Goal: Communication & Community: Participate in discussion

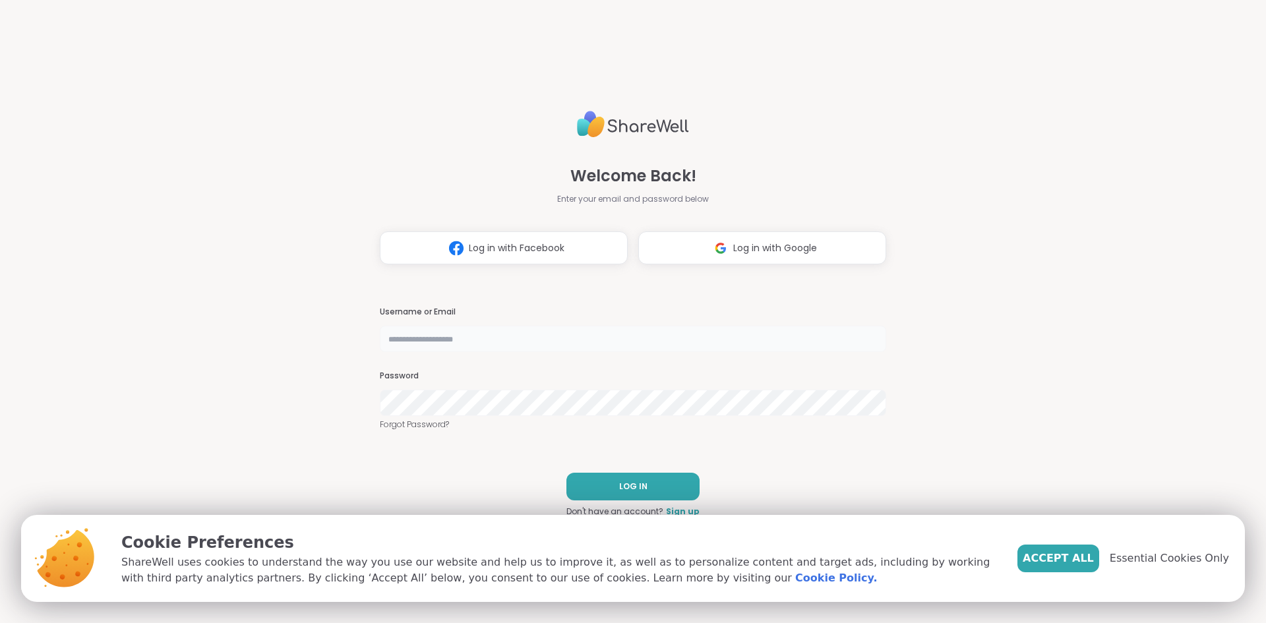
type input "*******"
click at [632, 483] on span "LOG IN" at bounding box center [633, 487] width 28 height 12
click at [1151, 558] on span "Essential Cookies Only" at bounding box center [1169, 559] width 119 height 16
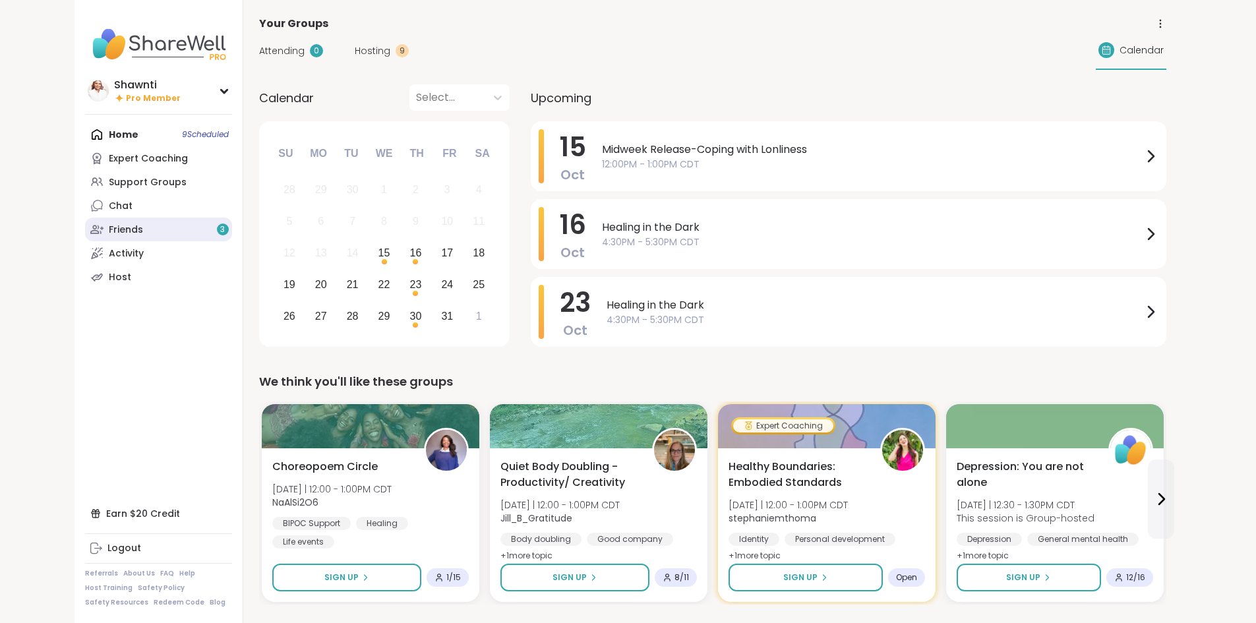
click at [109, 225] on div "Friends 3" at bounding box center [126, 230] width 34 height 13
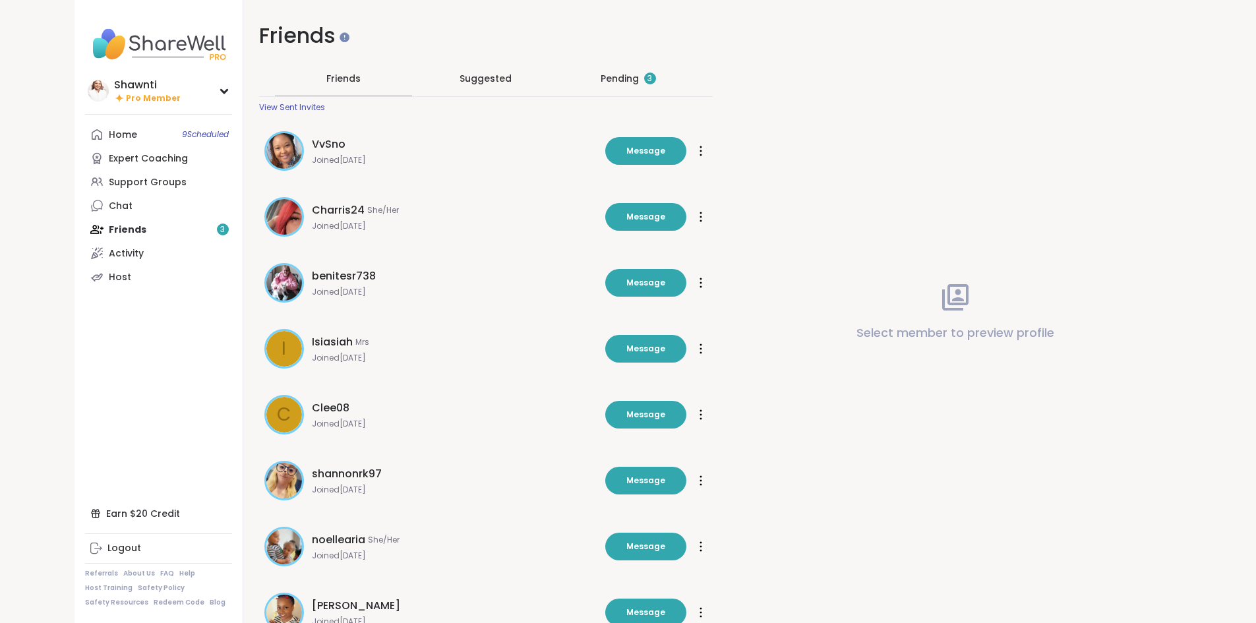
click at [610, 80] on div "Pending 3" at bounding box center [628, 78] width 55 height 13
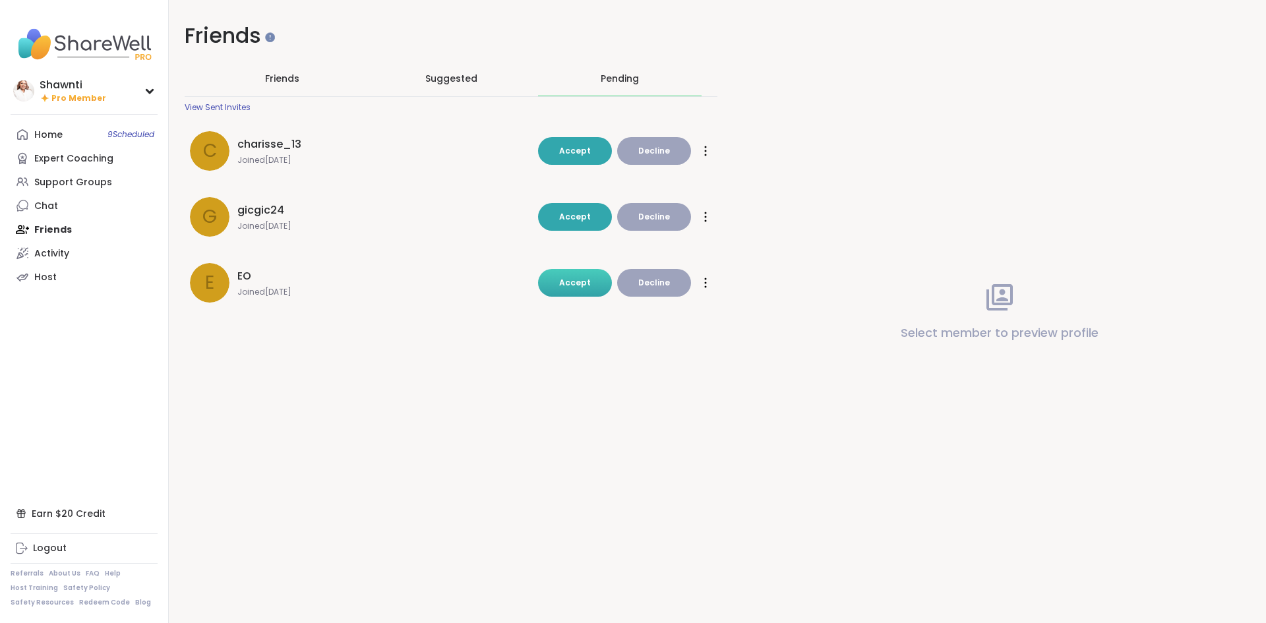
click at [568, 283] on span "Accept" at bounding box center [575, 282] width 32 height 11
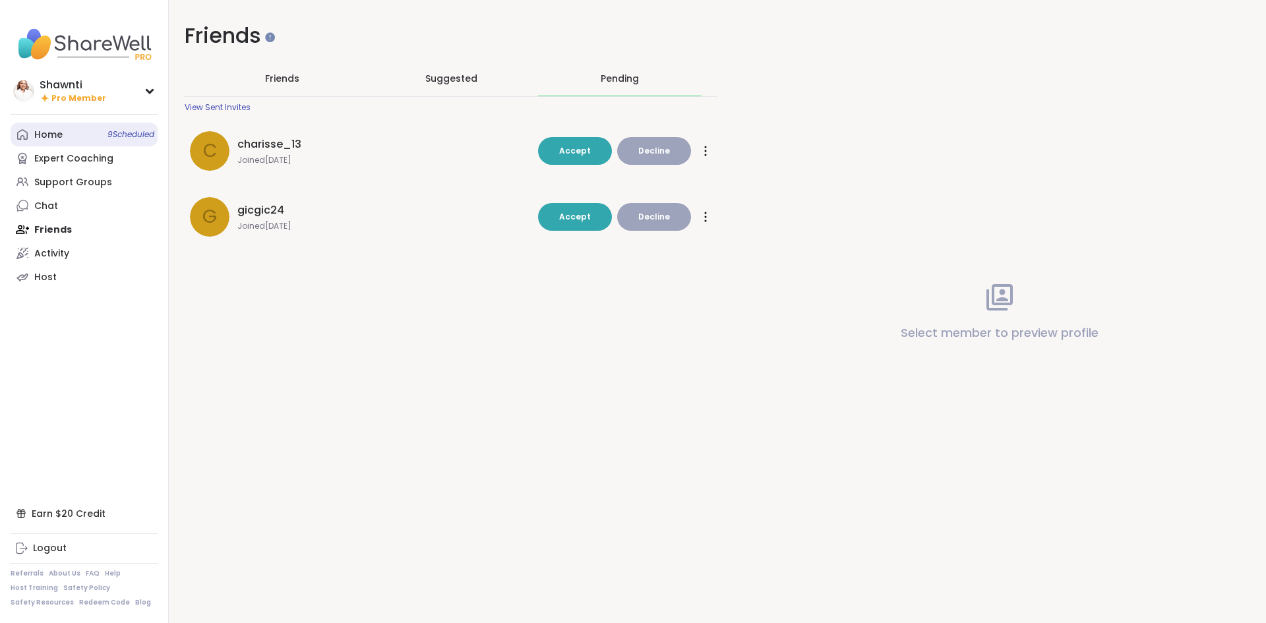
click at [42, 130] on div "Home 9 Scheduled" at bounding box center [48, 135] width 28 height 13
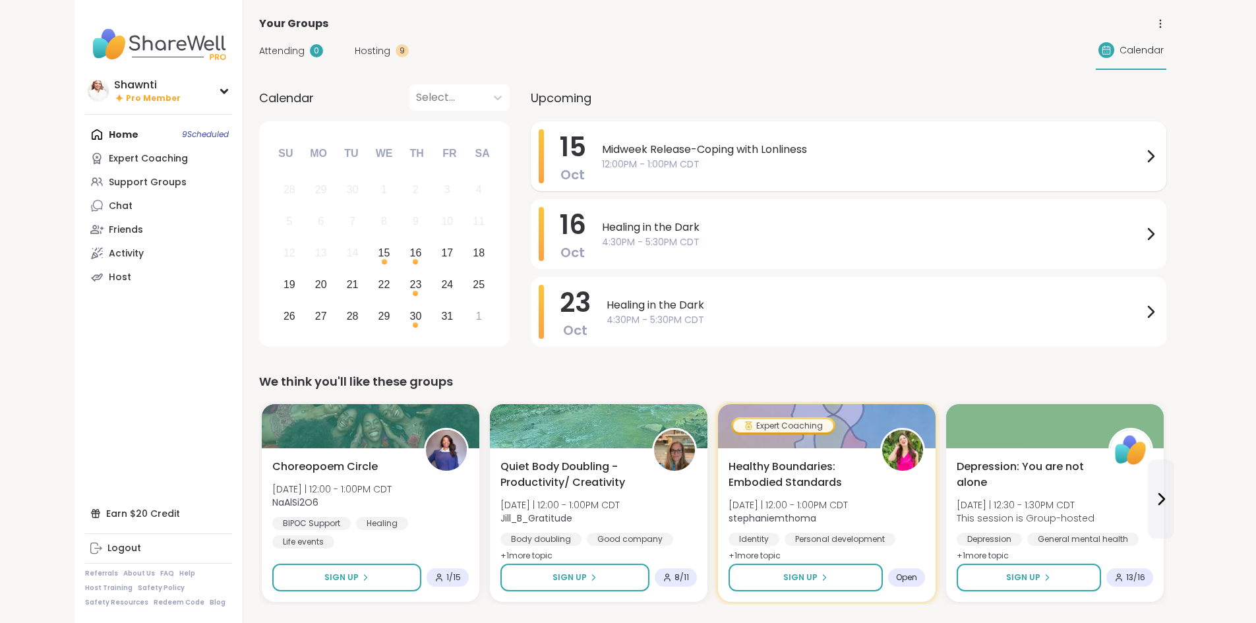
click at [626, 149] on span "Midweek Release-Coping with Lonliness" at bounding box center [872, 150] width 541 height 16
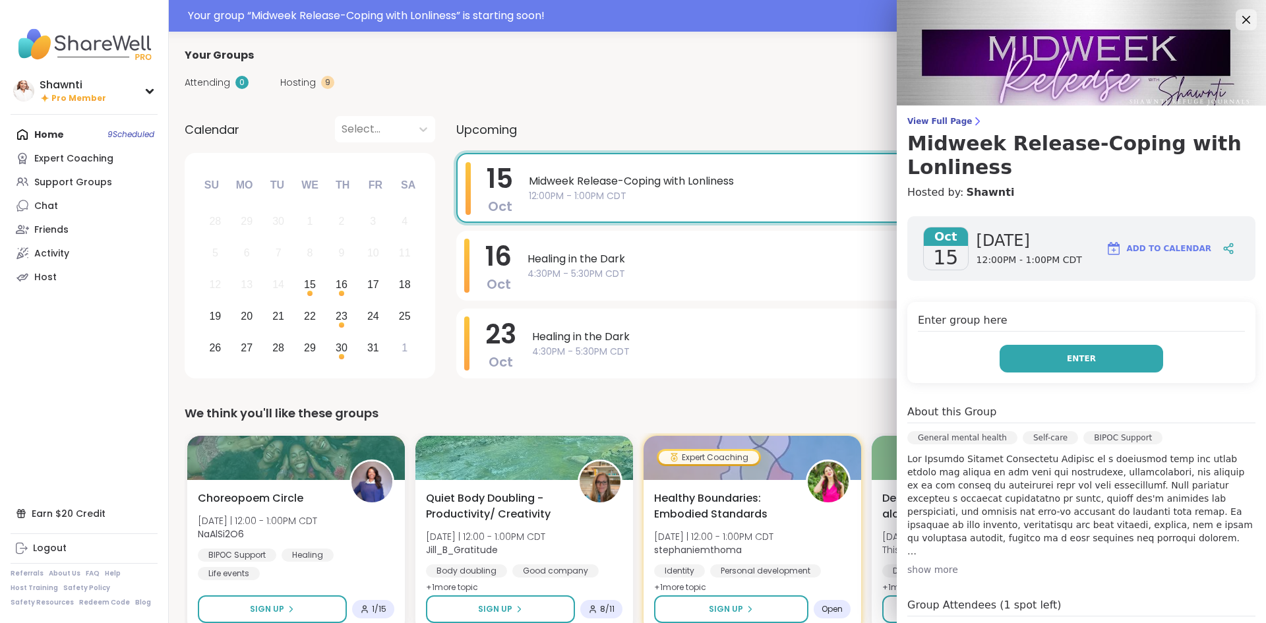
click at [1046, 355] on button "Enter" at bounding box center [1082, 359] width 164 height 28
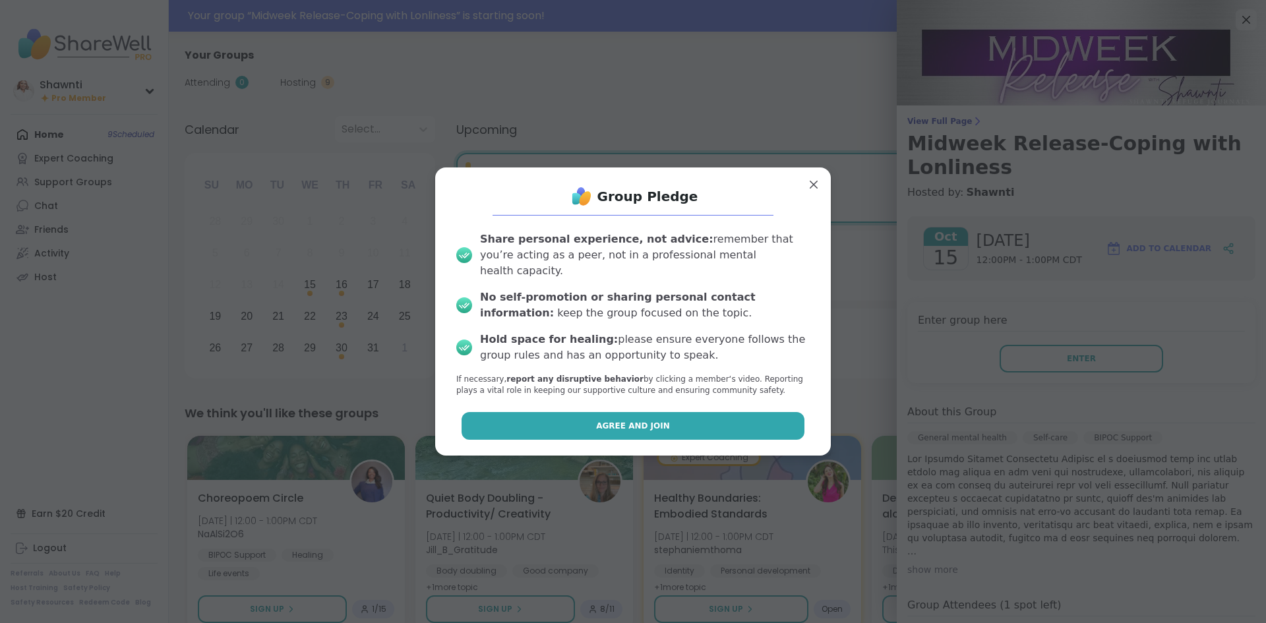
click at [644, 420] on span "Agree and Join" at bounding box center [633, 426] width 74 height 12
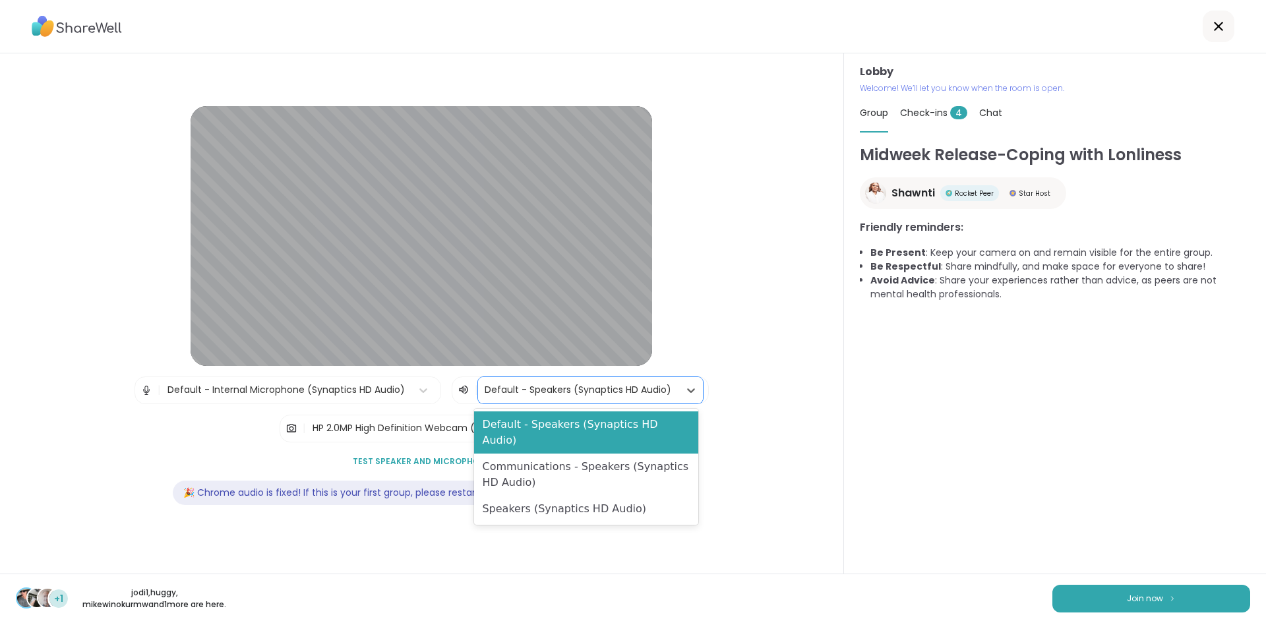
click at [512, 397] on div at bounding box center [579, 390] width 188 height 16
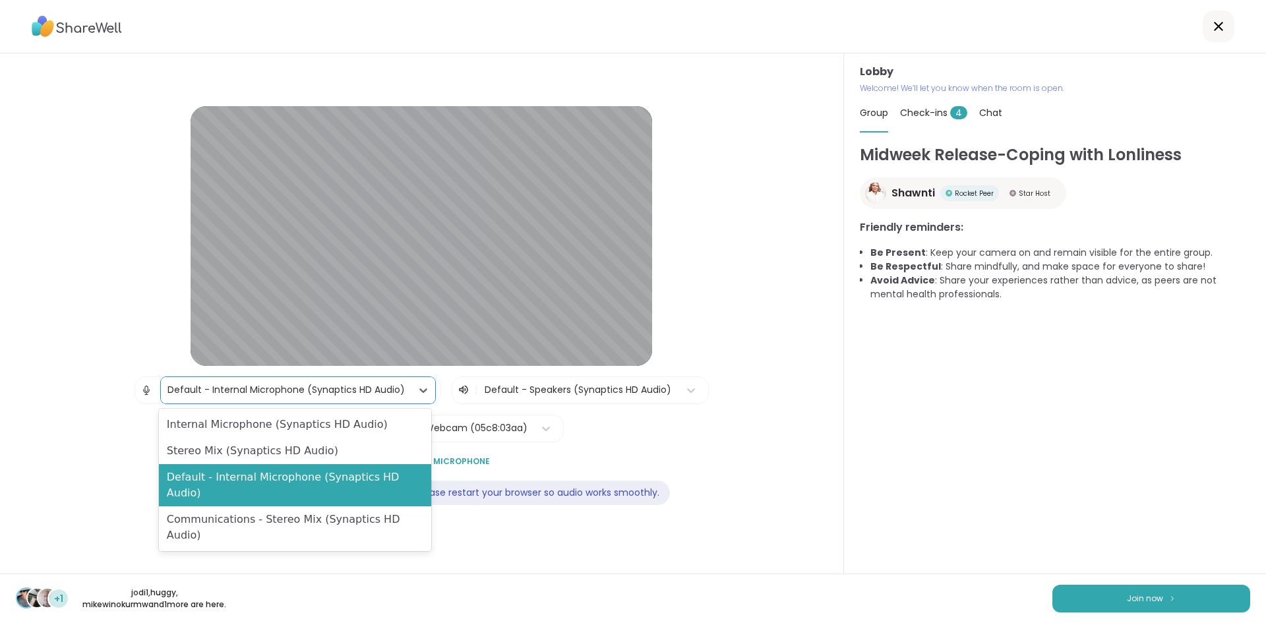
click at [288, 395] on div "Default - Internal Microphone (Synaptics HD Audio)" at bounding box center [285, 390] width 237 height 14
click at [723, 458] on div "Lobby | 4 results available. Use Up and Down to choose options, press Enter to …" at bounding box center [421, 313] width 759 height 415
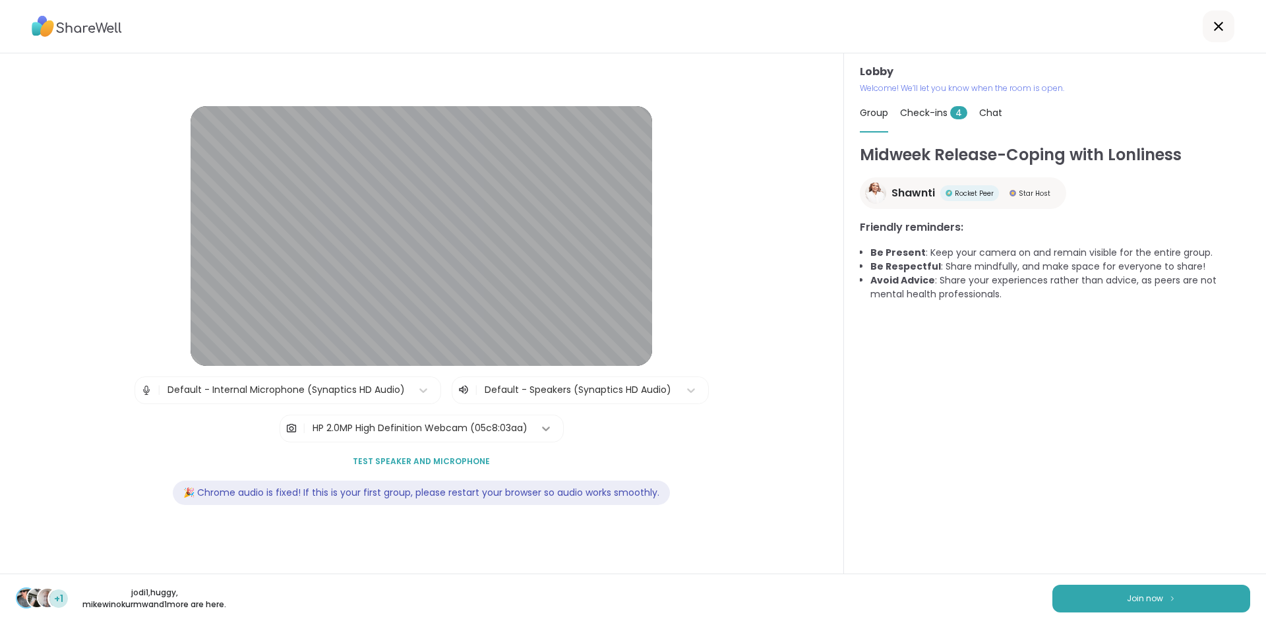
click at [547, 432] on icon at bounding box center [545, 428] width 13 height 13
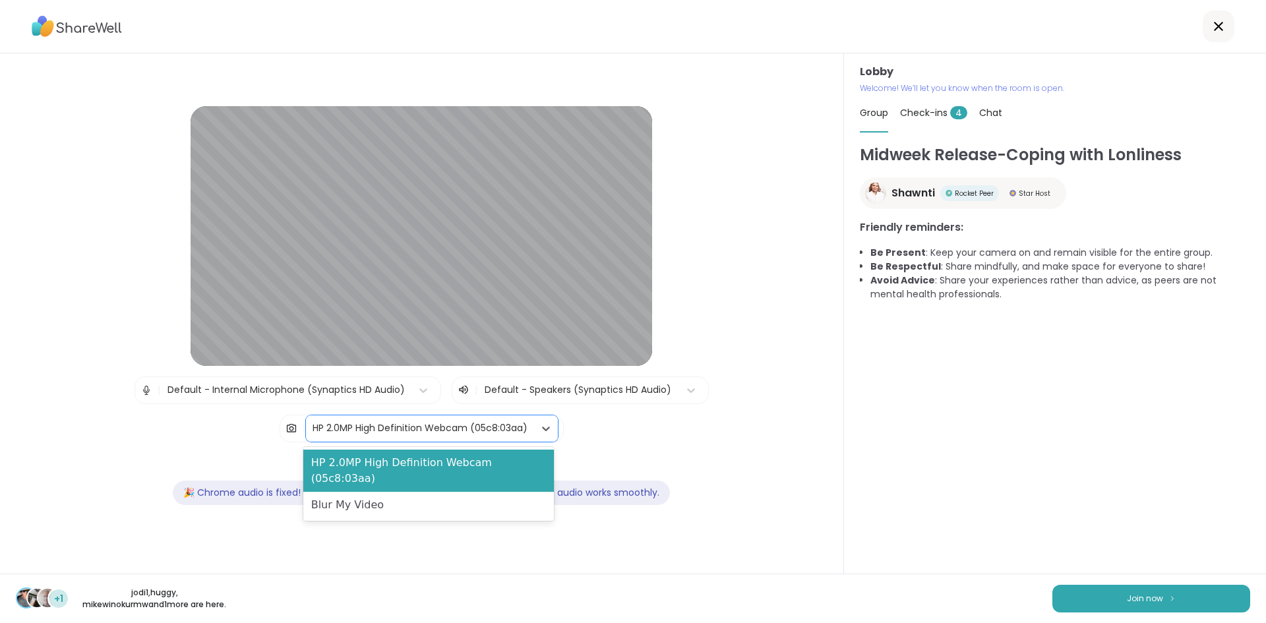
click at [512, 492] on div "Blur My Video" at bounding box center [428, 505] width 251 height 26
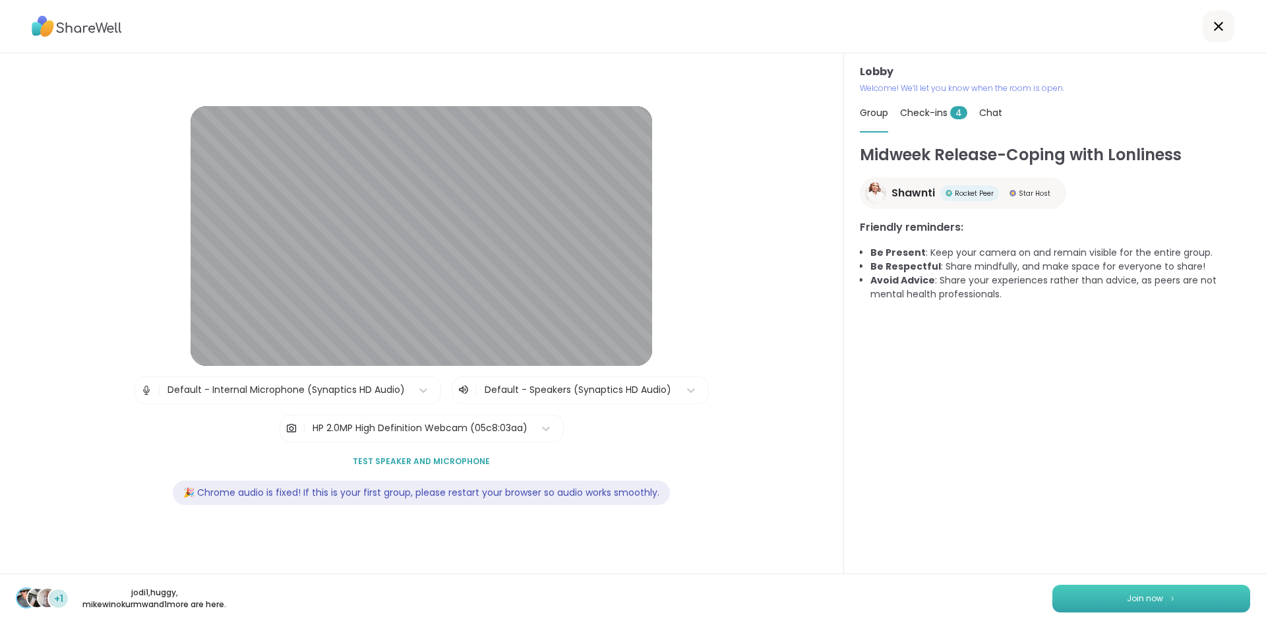
click at [1151, 594] on span "Join now" at bounding box center [1145, 599] width 36 height 12
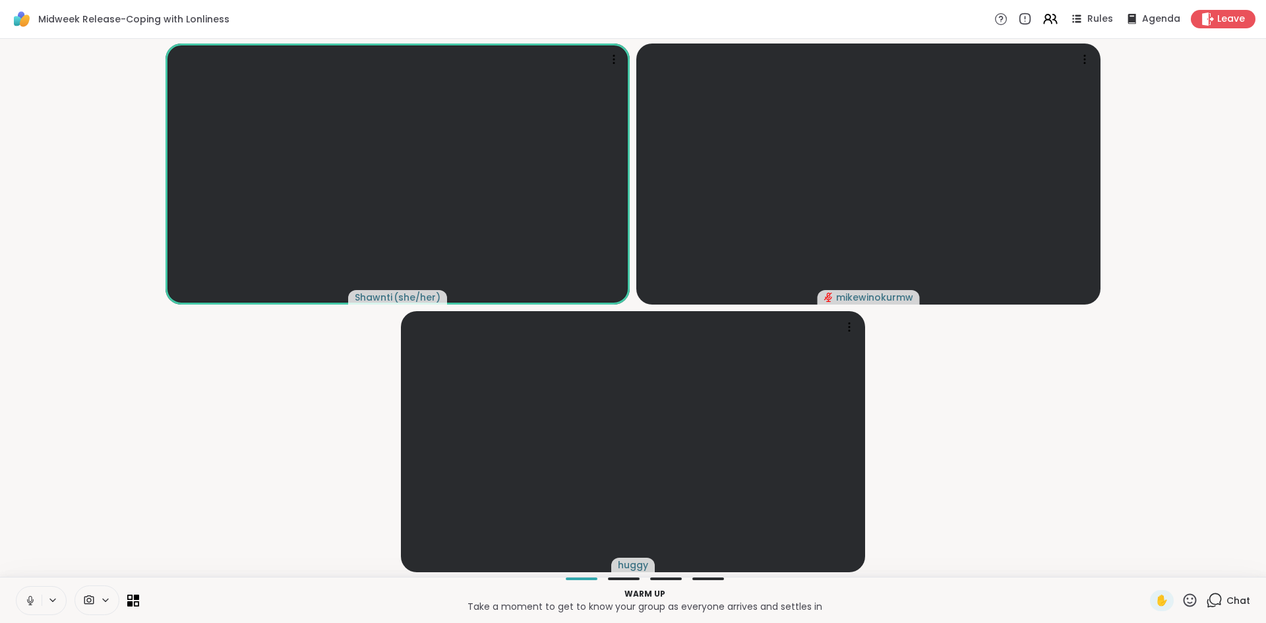
click at [1206, 601] on icon at bounding box center [1214, 600] width 16 height 16
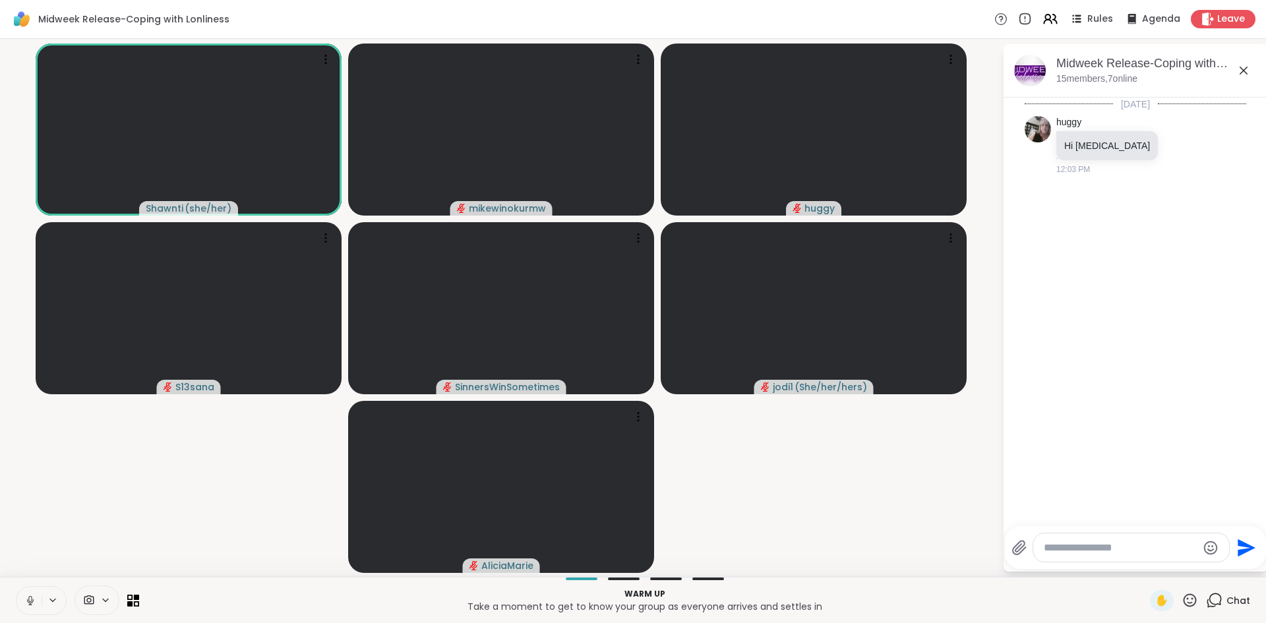
click at [35, 601] on icon at bounding box center [30, 601] width 12 height 12
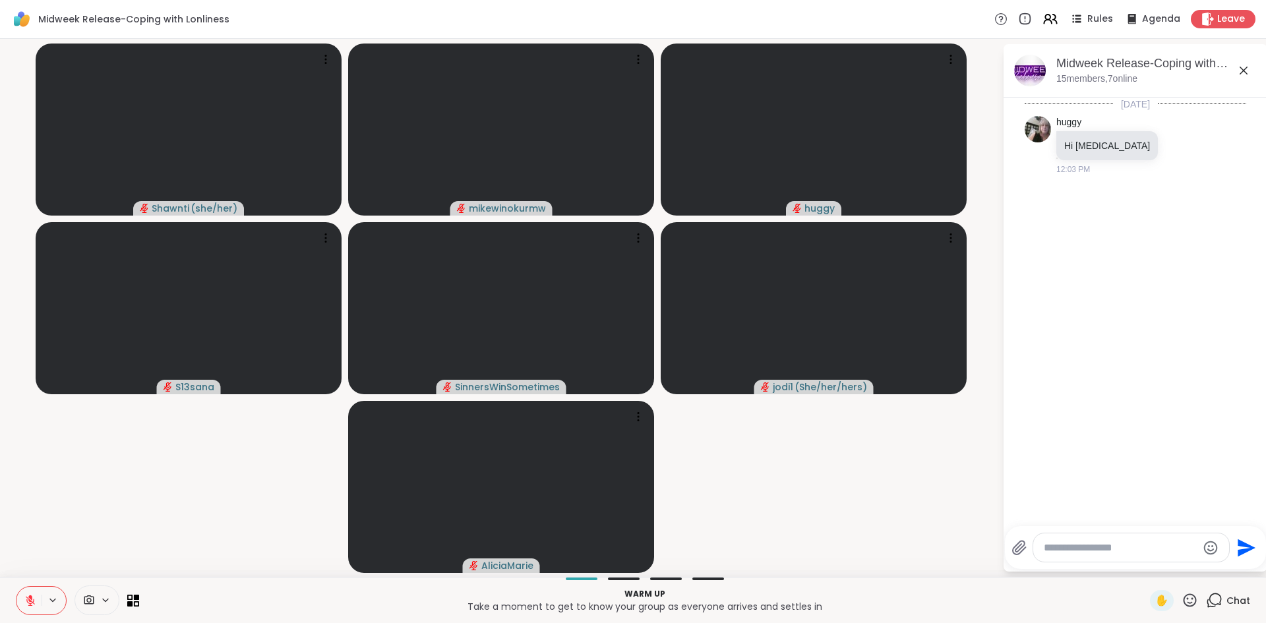
click at [33, 601] on icon at bounding box center [30, 601] width 12 height 12
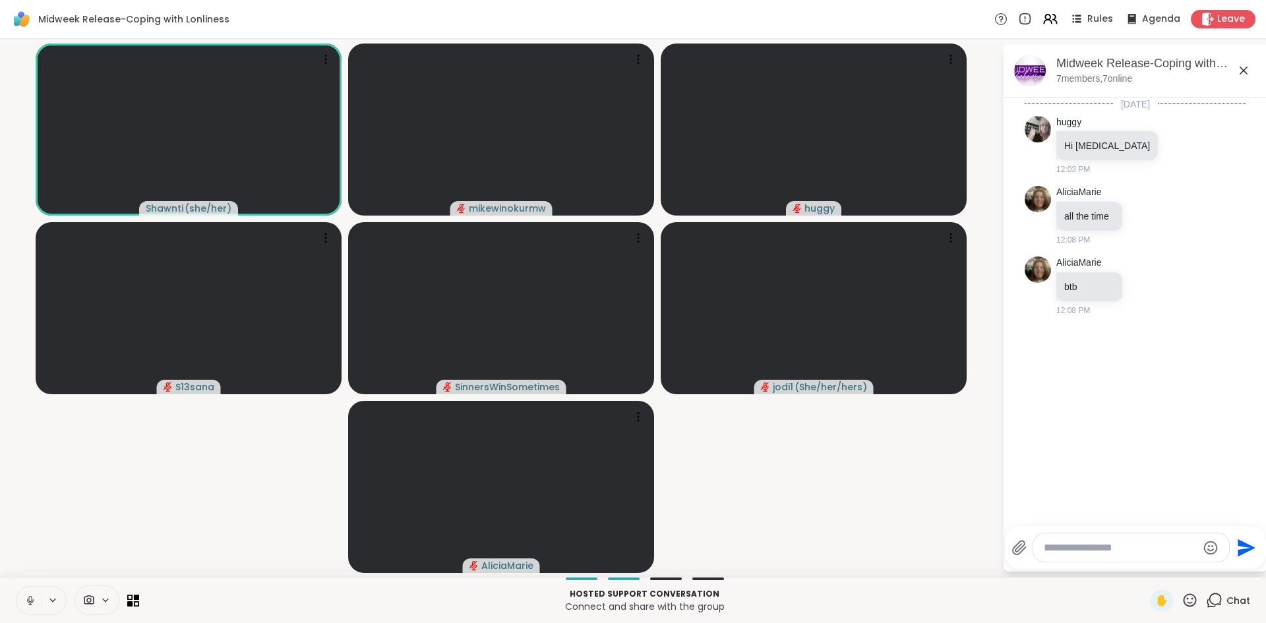
click at [1095, 549] on textarea "Type your message" at bounding box center [1121, 547] width 154 height 13
type textarea "**********"
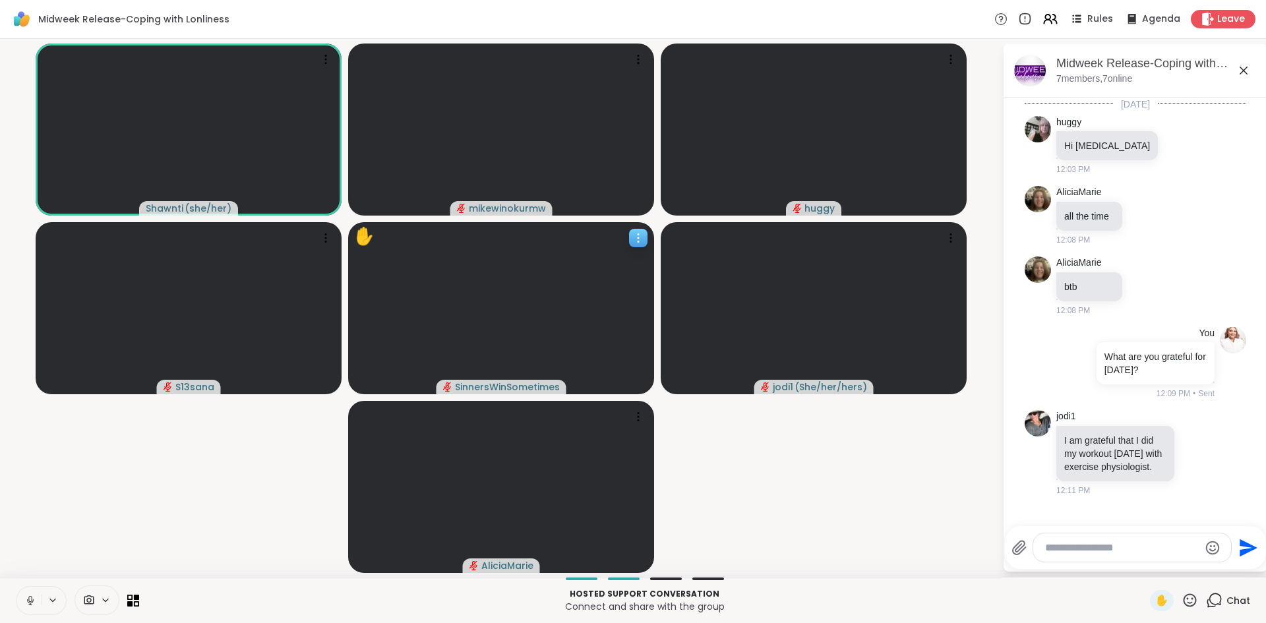
click at [637, 239] on icon at bounding box center [638, 237] width 13 height 13
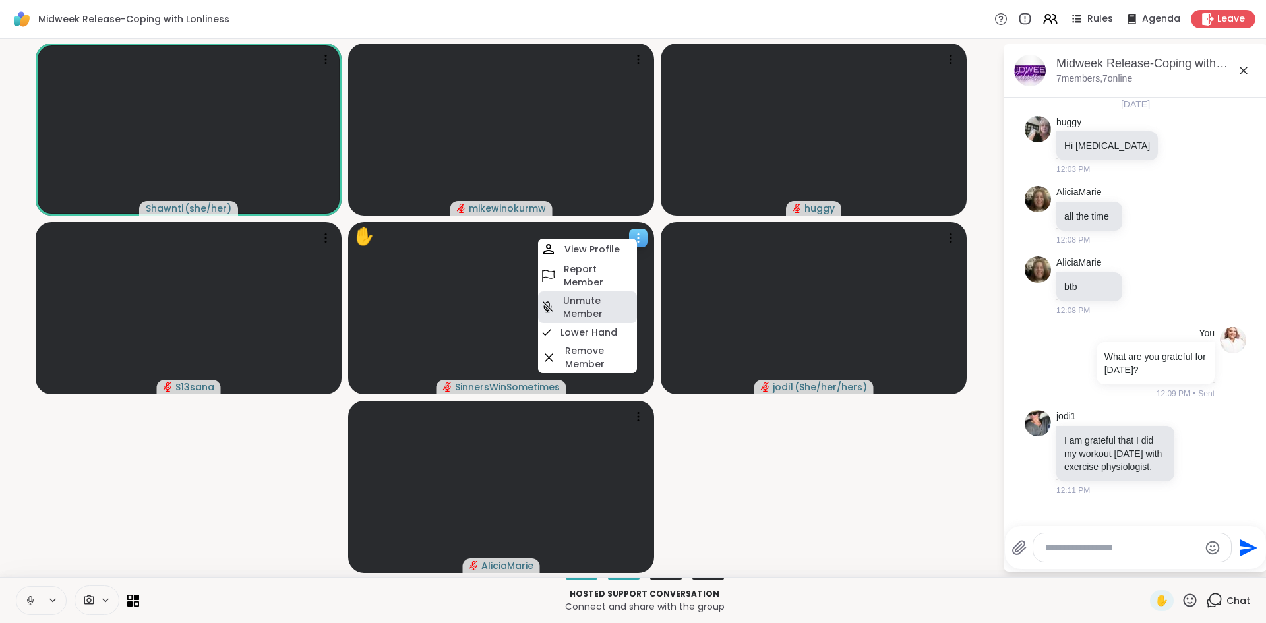
click at [591, 311] on h4 "Unmute Member" at bounding box center [598, 307] width 71 height 26
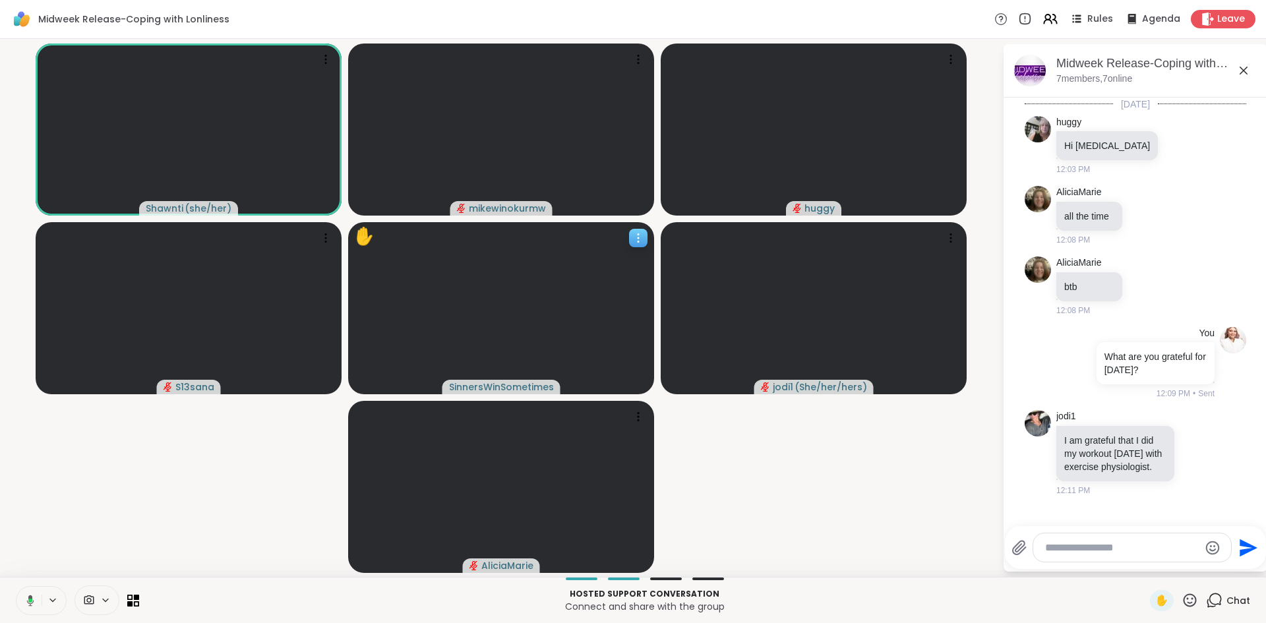
click at [636, 236] on icon at bounding box center [638, 237] width 13 height 13
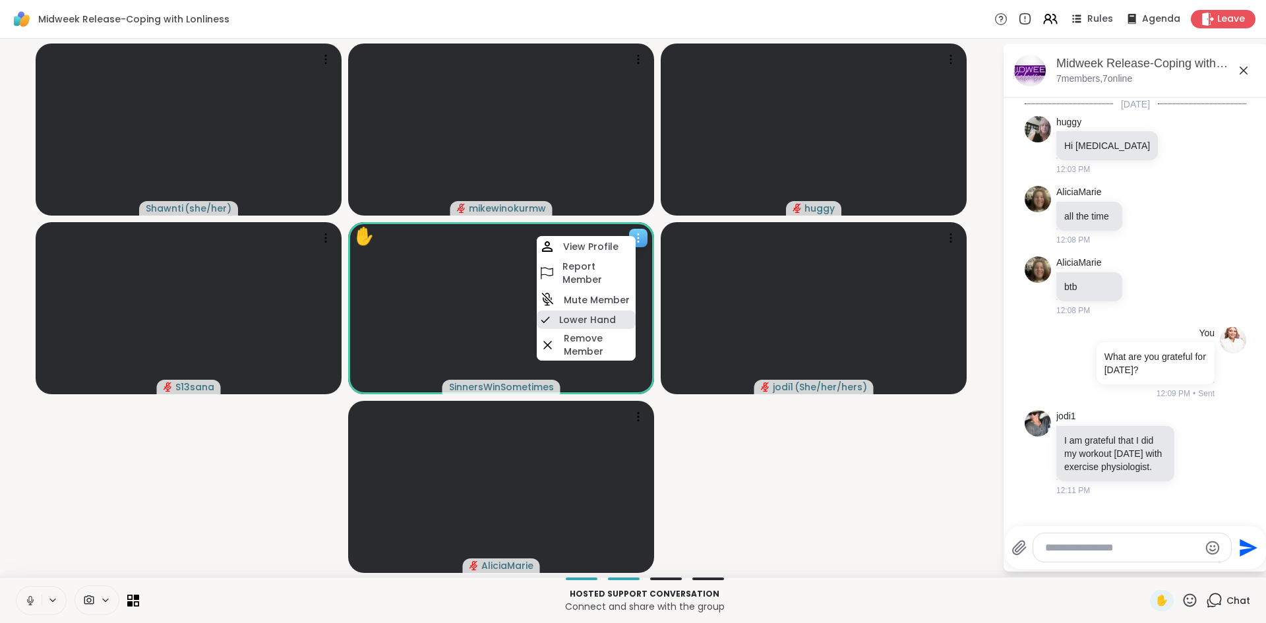
click at [608, 314] on h4 "Lower Hand" at bounding box center [587, 319] width 57 height 13
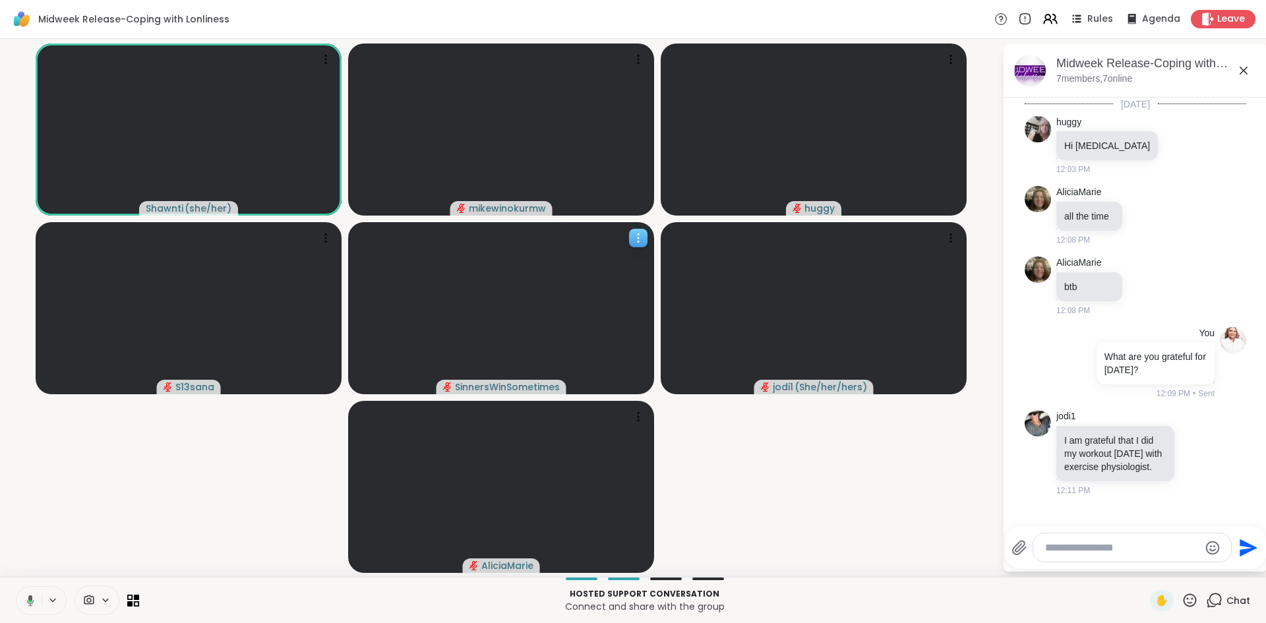
click at [634, 239] on icon at bounding box center [638, 237] width 13 height 13
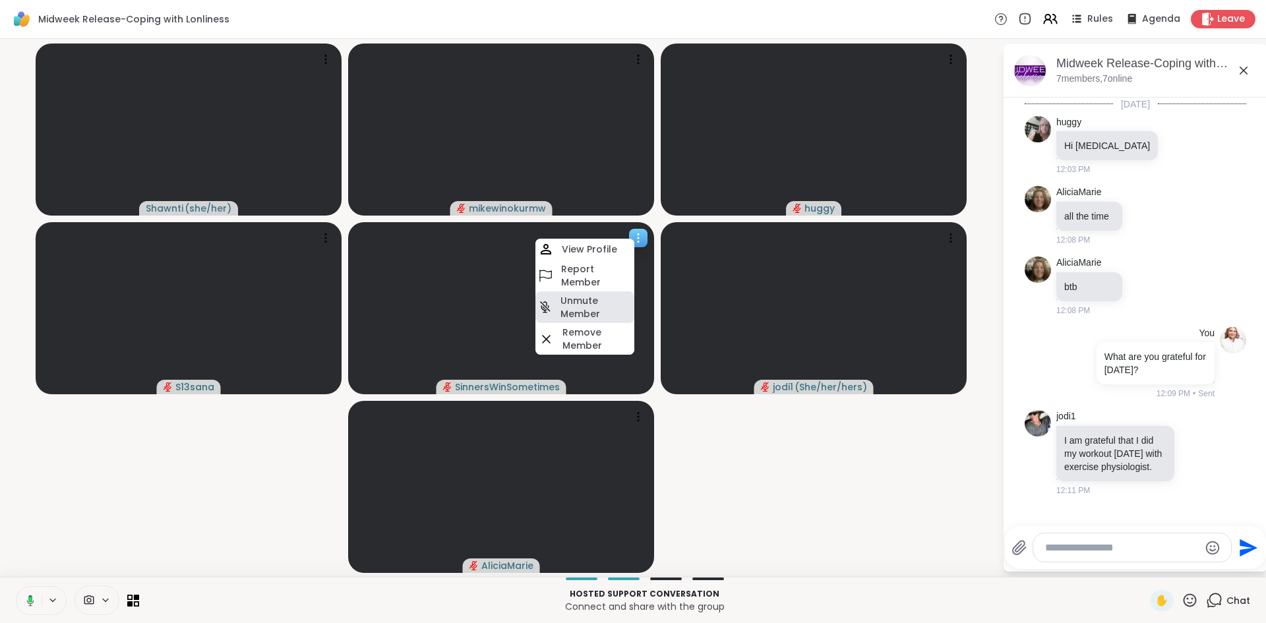
click at [601, 304] on h4 "Unmute Member" at bounding box center [595, 307] width 71 height 26
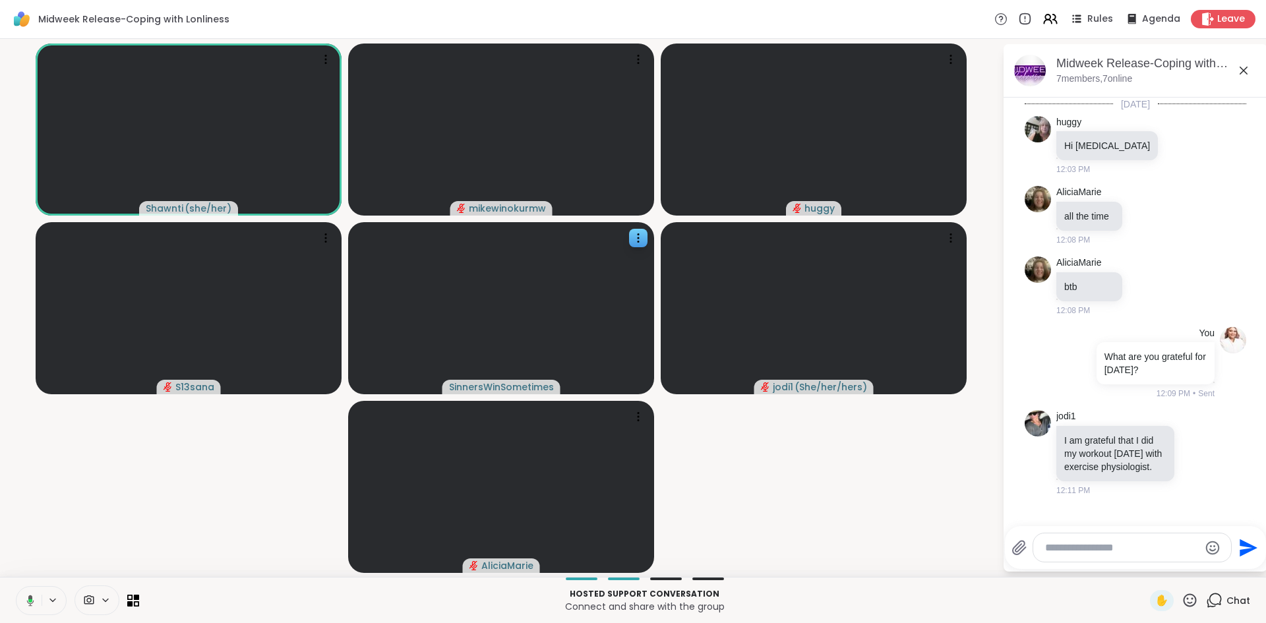
click at [797, 487] on video-player-container "[PERSON_NAME] ( she/her ) mikewinokurmw huggy S13sana SinnersWinSometimes jodi1…" at bounding box center [501, 308] width 986 height 528
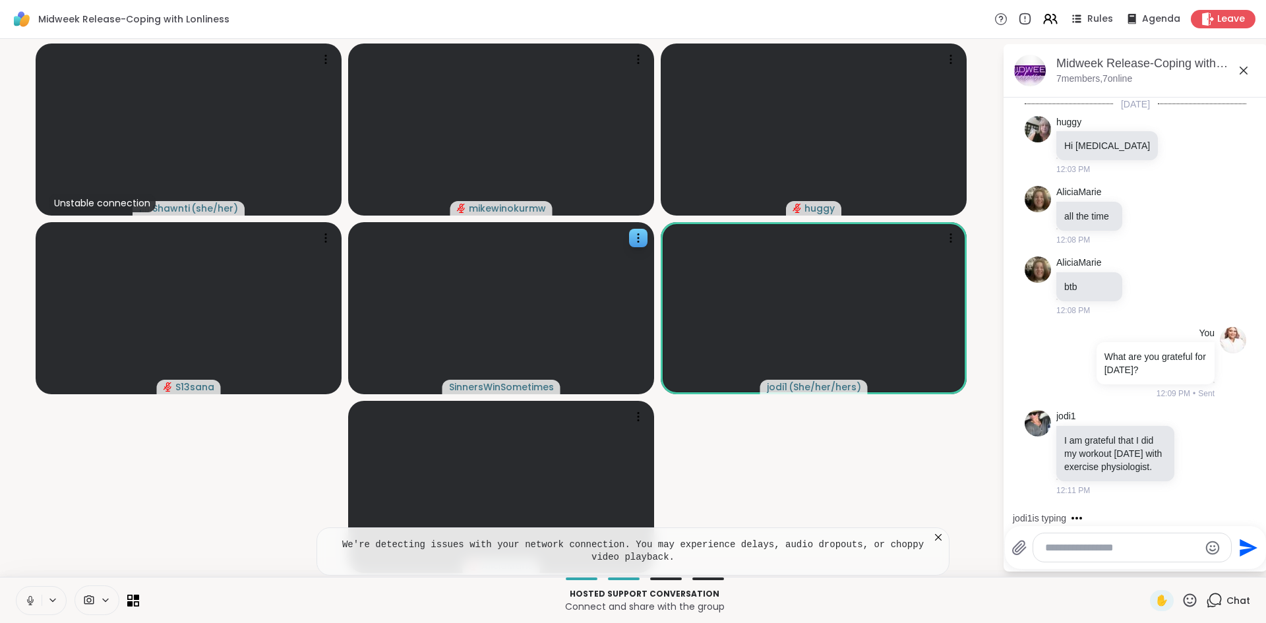
scroll to position [80, 0]
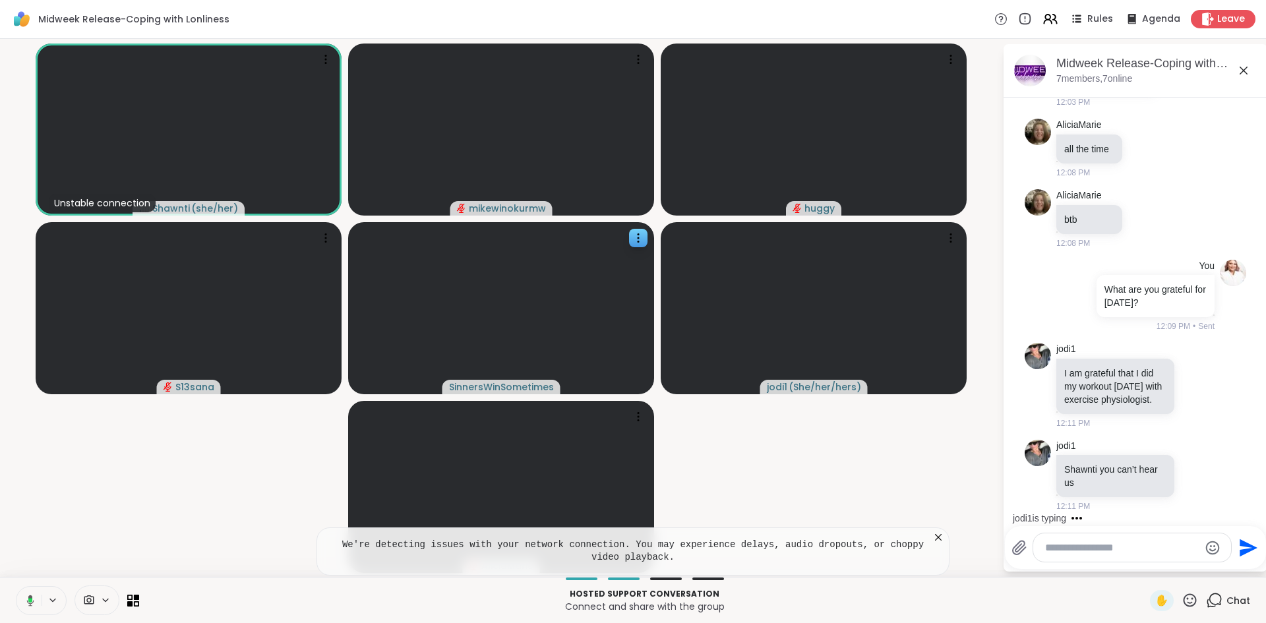
click at [938, 538] on icon at bounding box center [938, 537] width 13 height 13
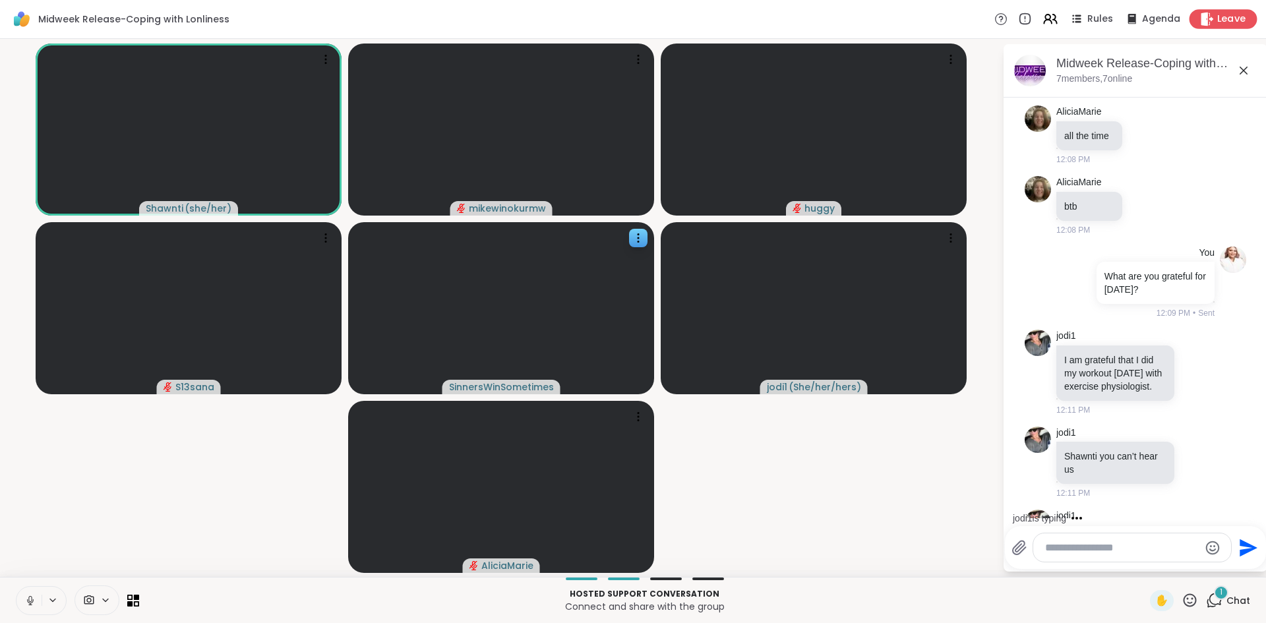
scroll to position [177, 0]
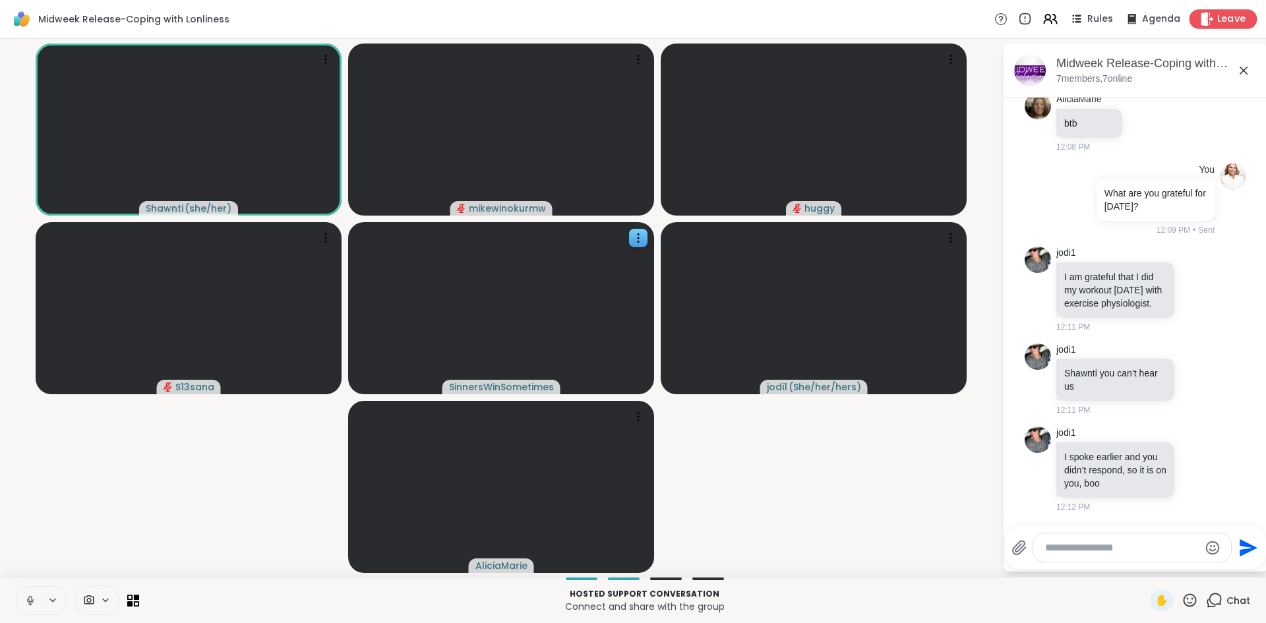
click at [1221, 17] on span "Leave" at bounding box center [1231, 20] width 29 height 14
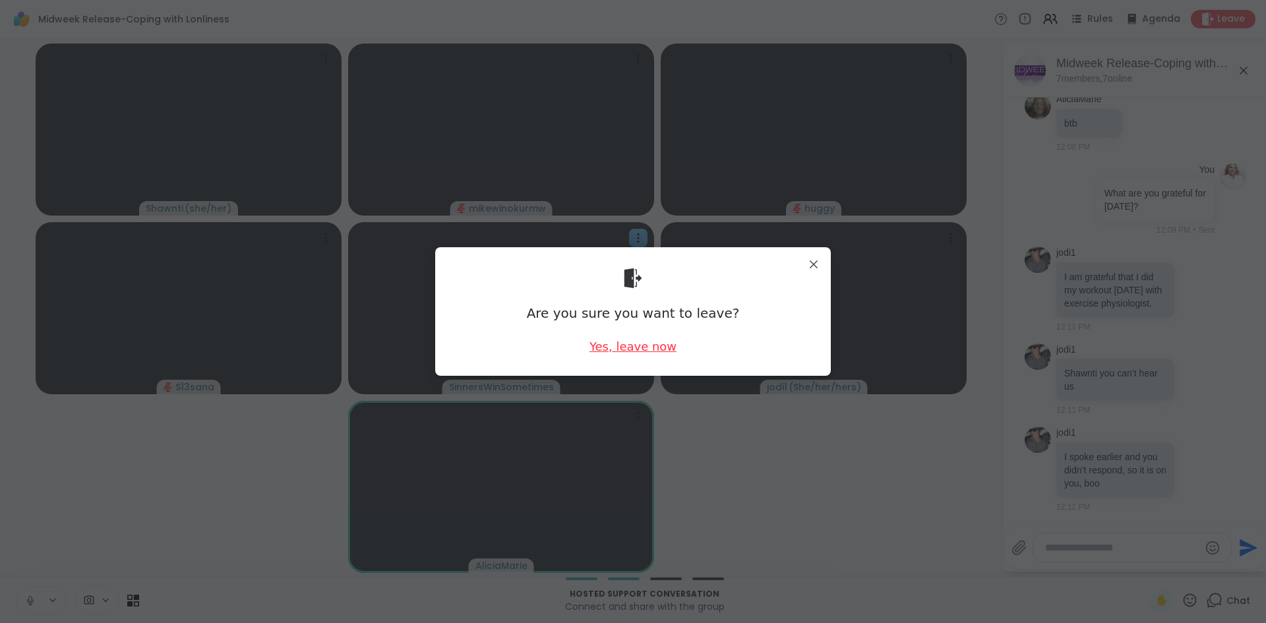
click at [629, 348] on div "Yes, leave now" at bounding box center [633, 346] width 87 height 16
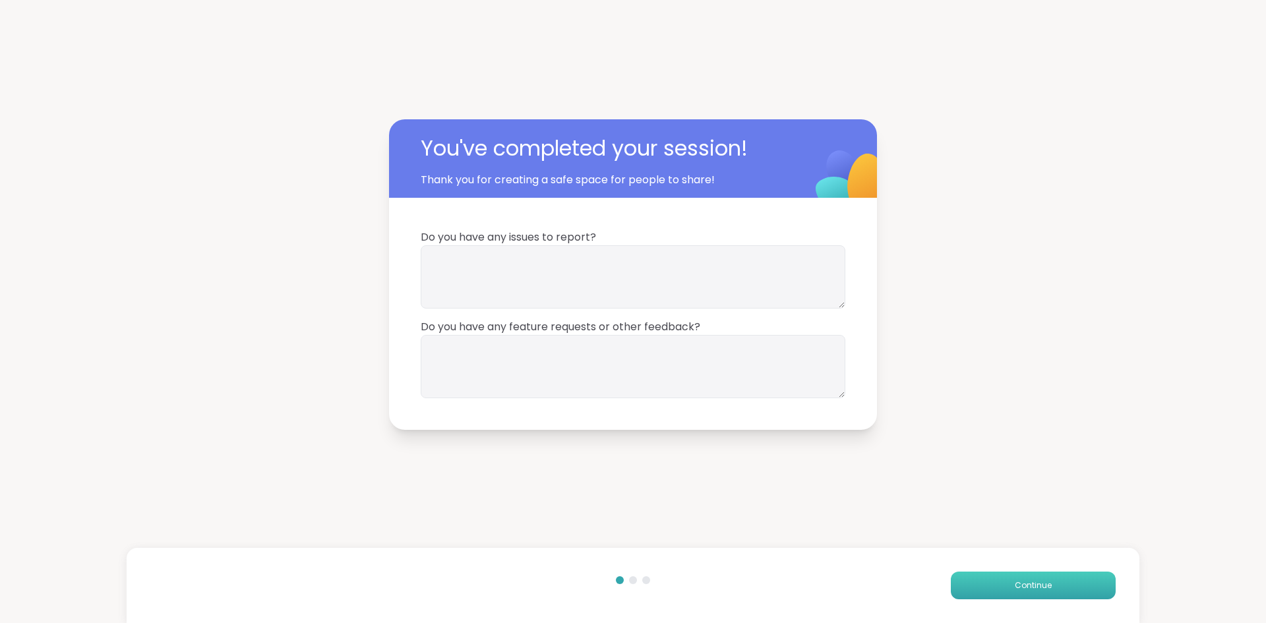
click at [1002, 584] on button "Continue" at bounding box center [1033, 586] width 165 height 28
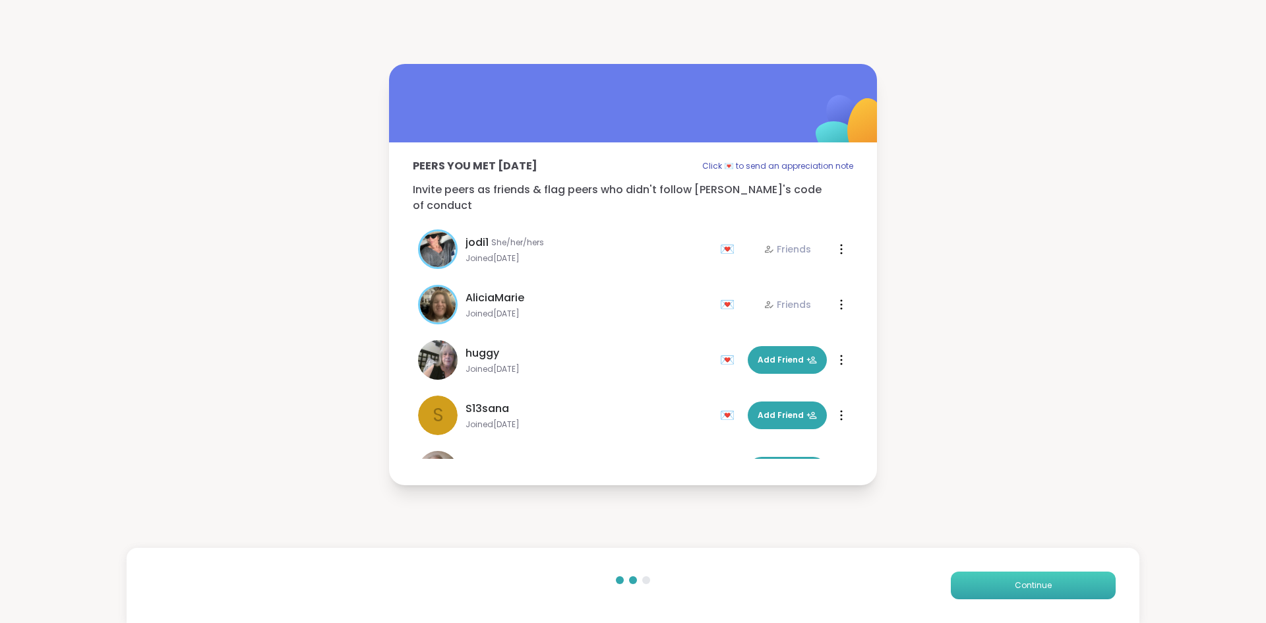
click at [1002, 584] on button "Continue" at bounding box center [1033, 586] width 165 height 28
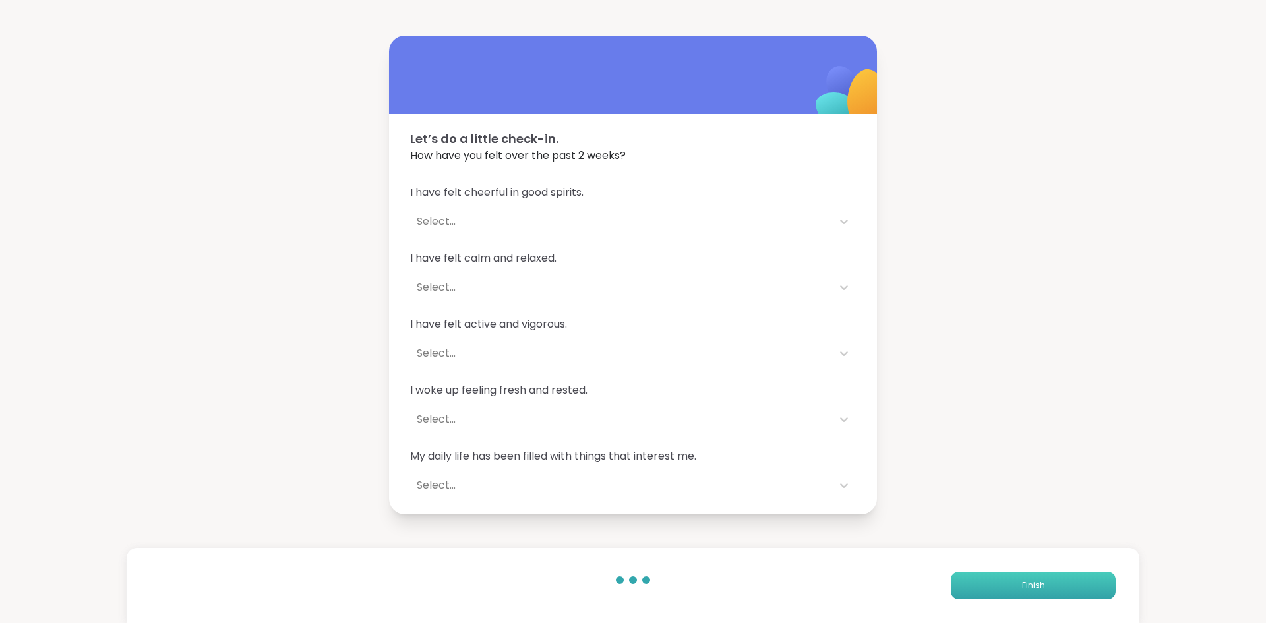
click at [1002, 584] on button "Finish" at bounding box center [1033, 586] width 165 height 28
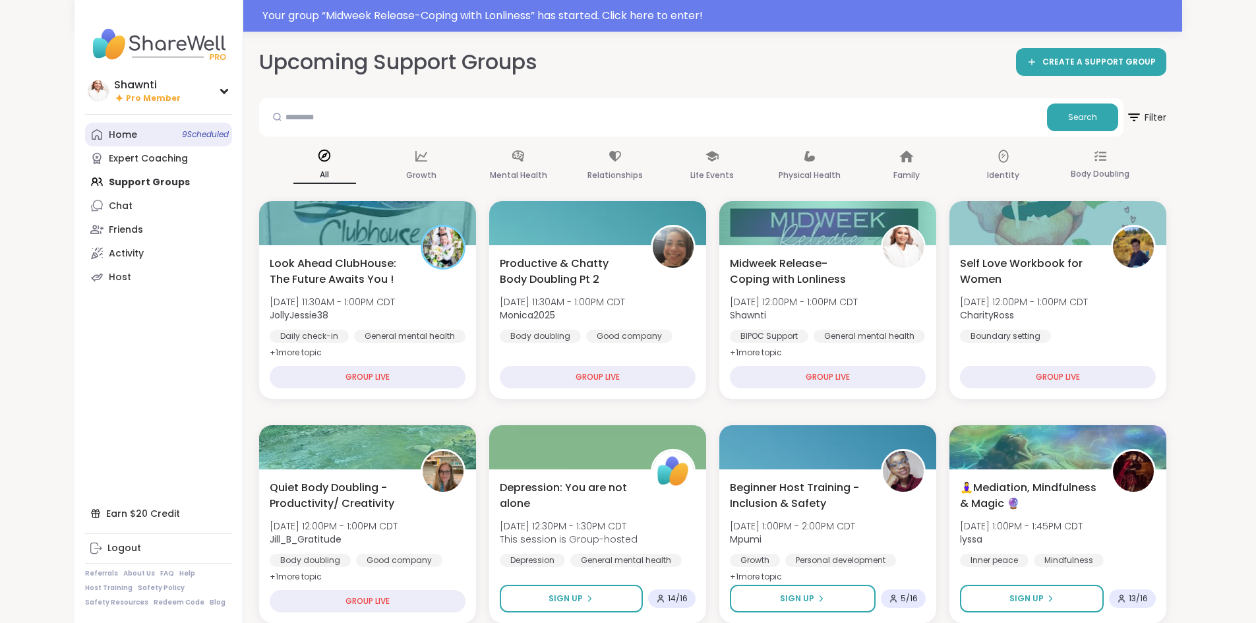
click at [109, 135] on div "Home 9 Scheduled" at bounding box center [123, 135] width 28 height 13
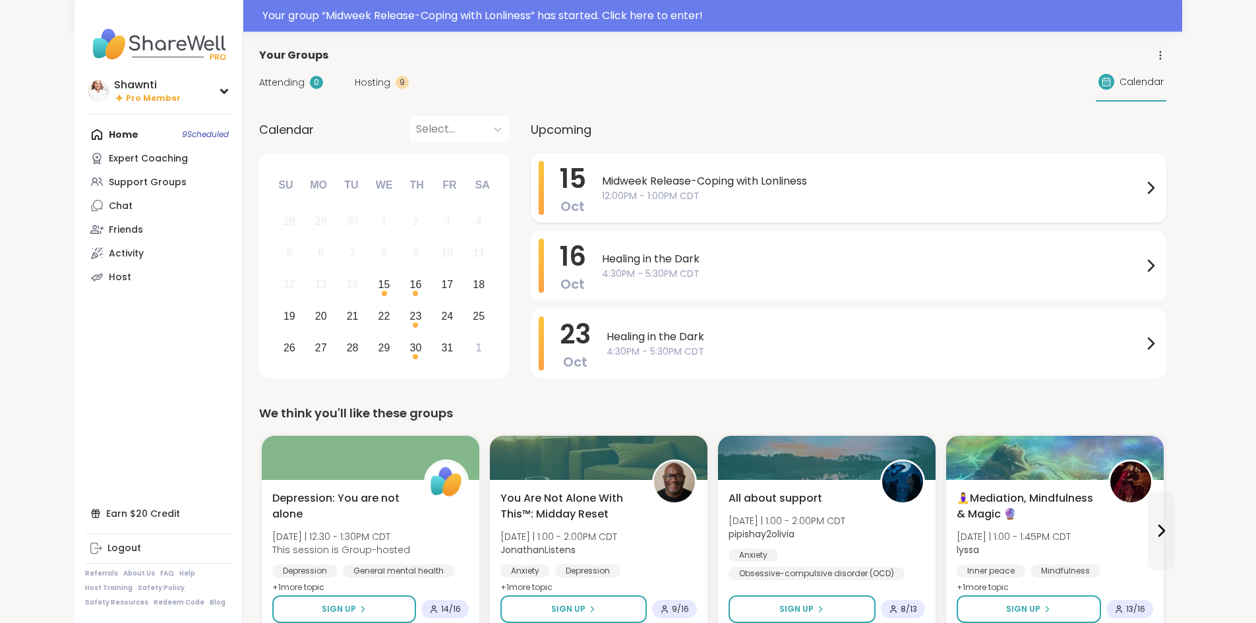
click at [642, 191] on span "12:00PM - 1:00PM CDT" at bounding box center [872, 196] width 541 height 14
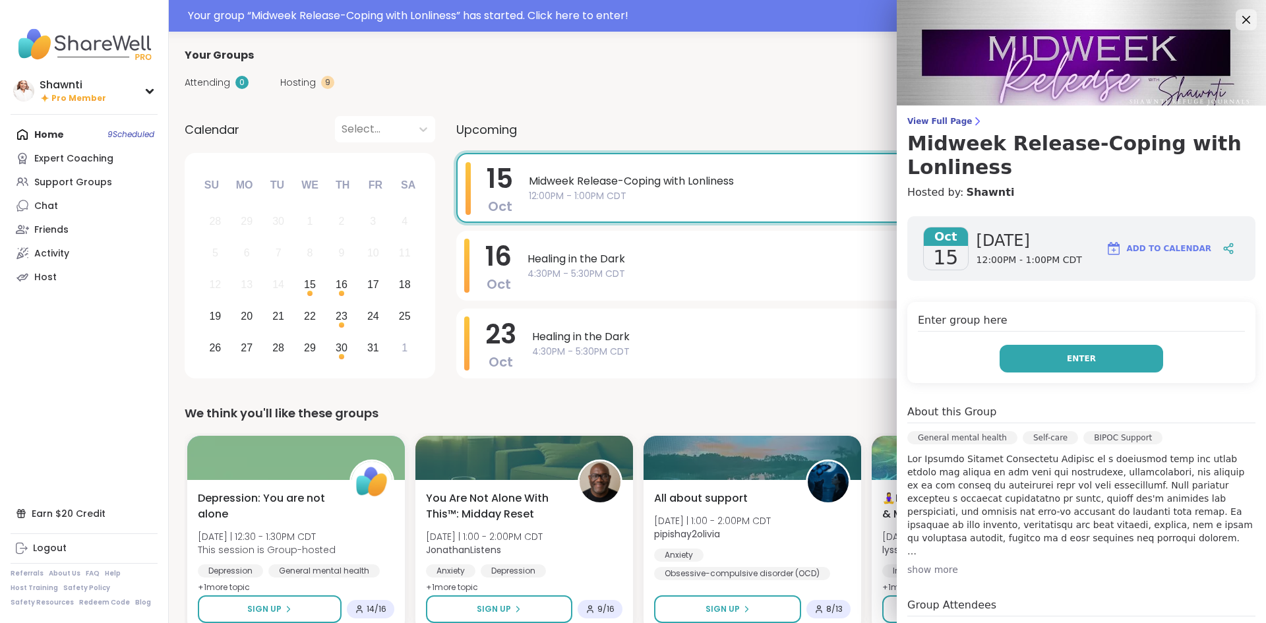
click at [1075, 366] on button "Enter" at bounding box center [1082, 359] width 164 height 28
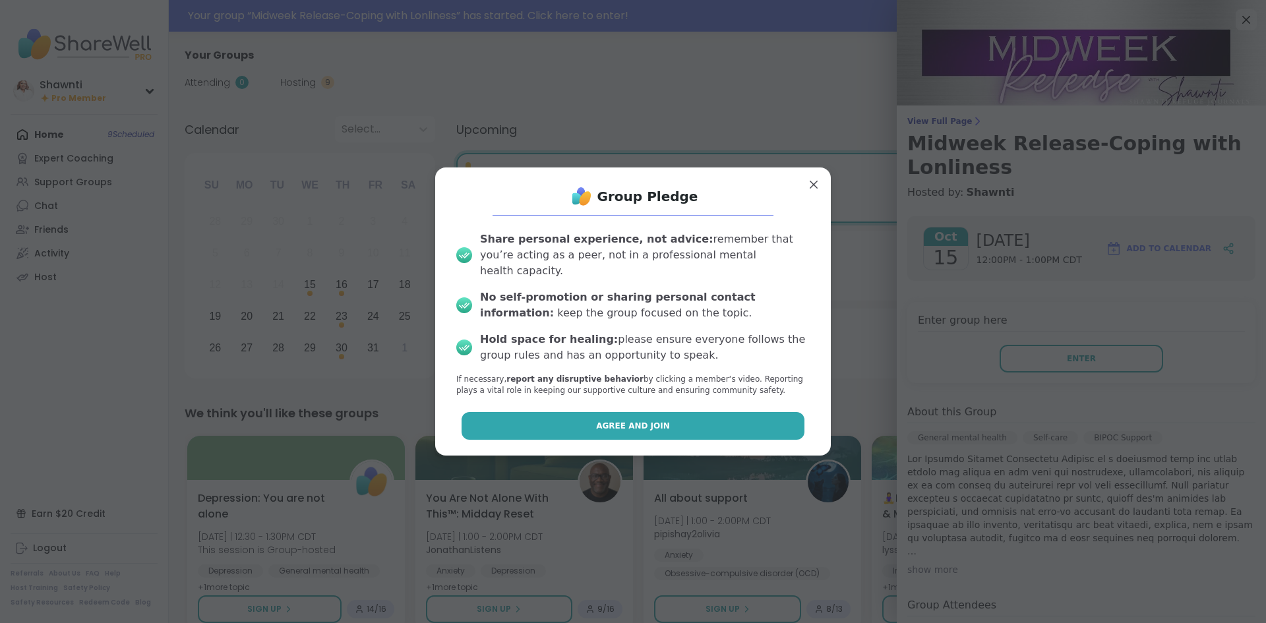
click at [644, 420] on span "Agree and Join" at bounding box center [633, 426] width 74 height 12
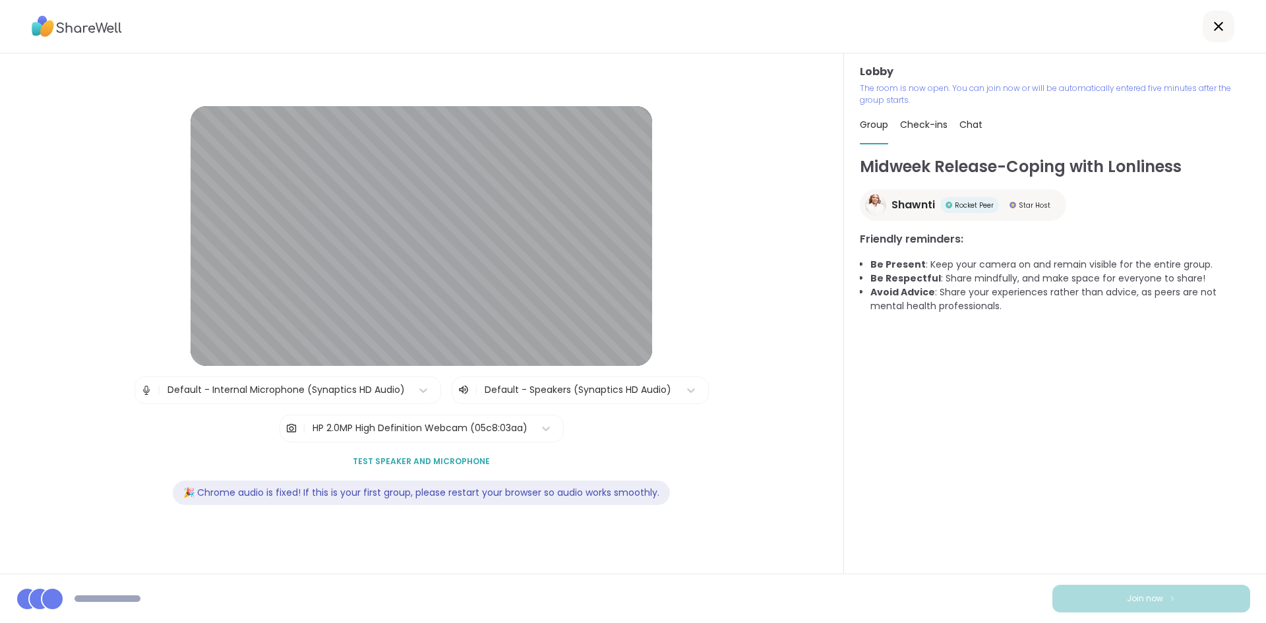
click at [451, 432] on div "HP 2.0MP High Definition Webcam (05c8:03aa)" at bounding box center [420, 428] width 215 height 14
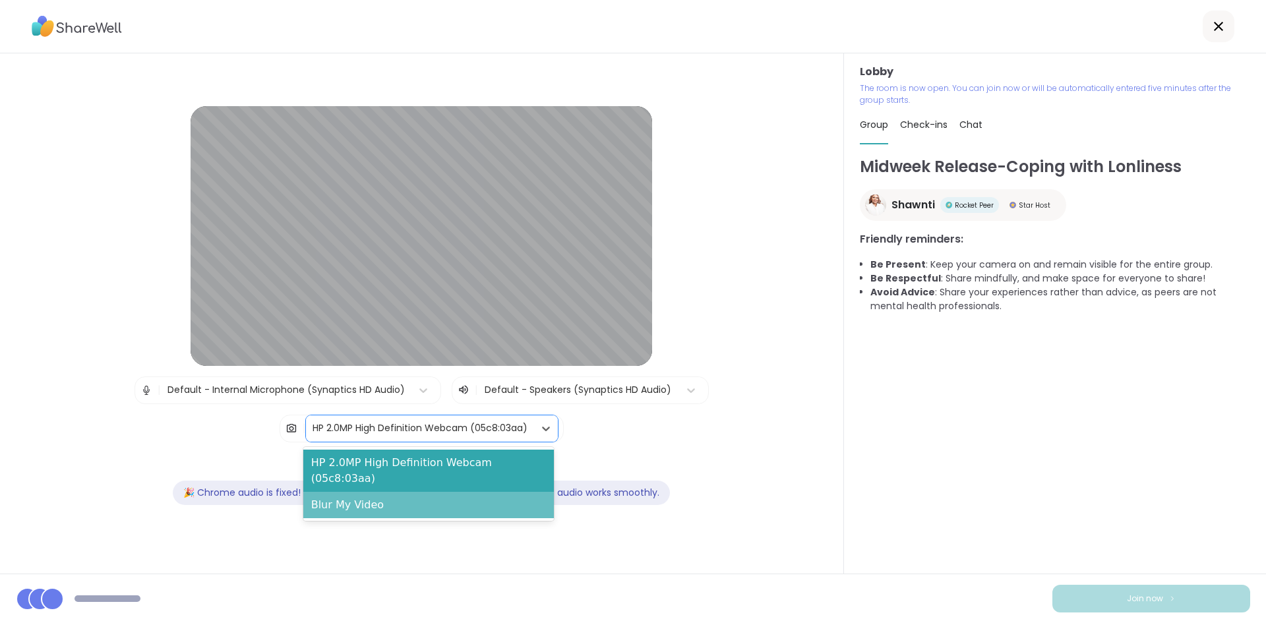
click at [444, 492] on div "Blur My Video" at bounding box center [428, 505] width 251 height 26
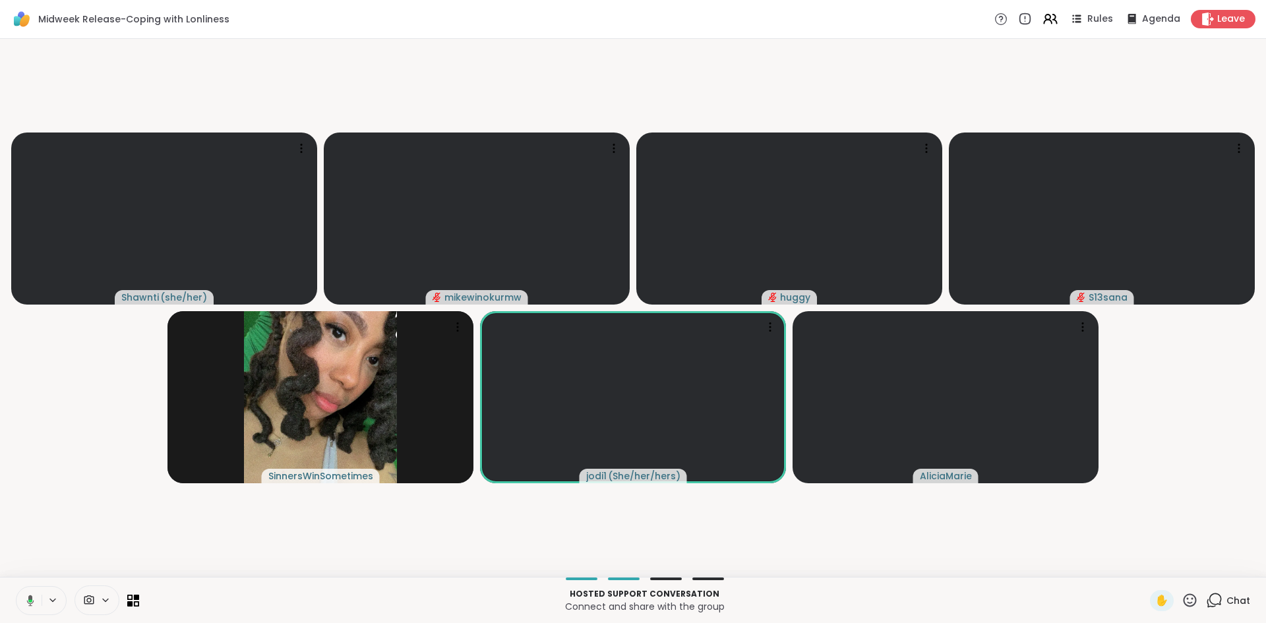
click at [1206, 596] on icon at bounding box center [1214, 600] width 16 height 16
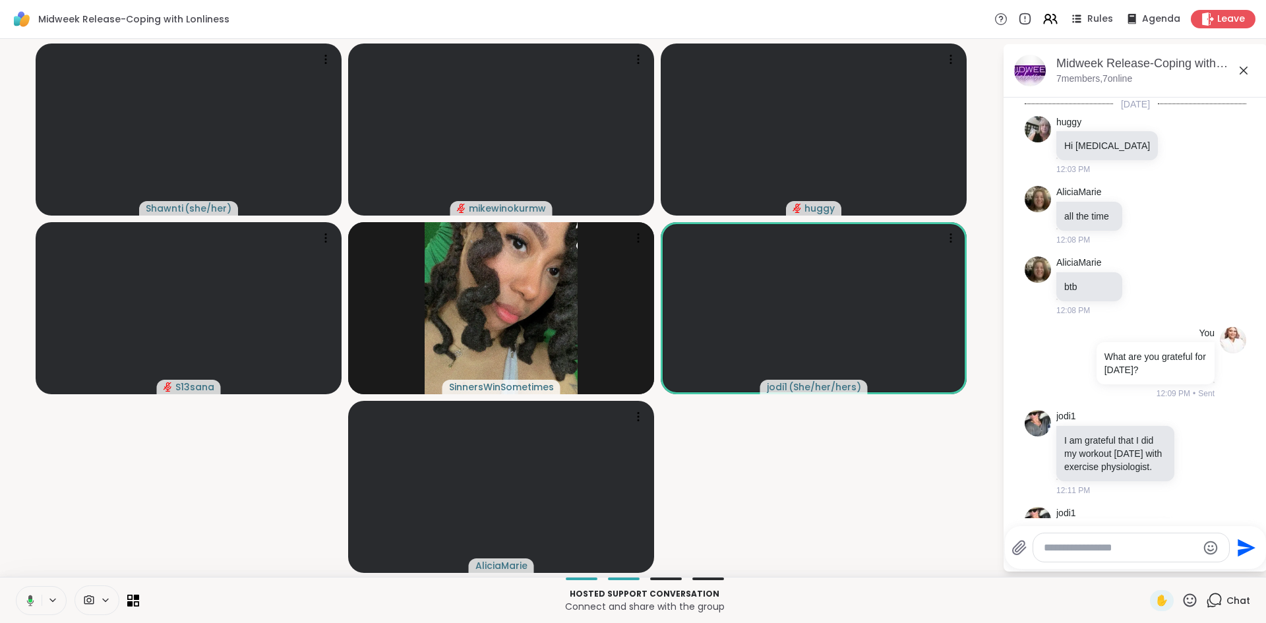
scroll to position [177, 0]
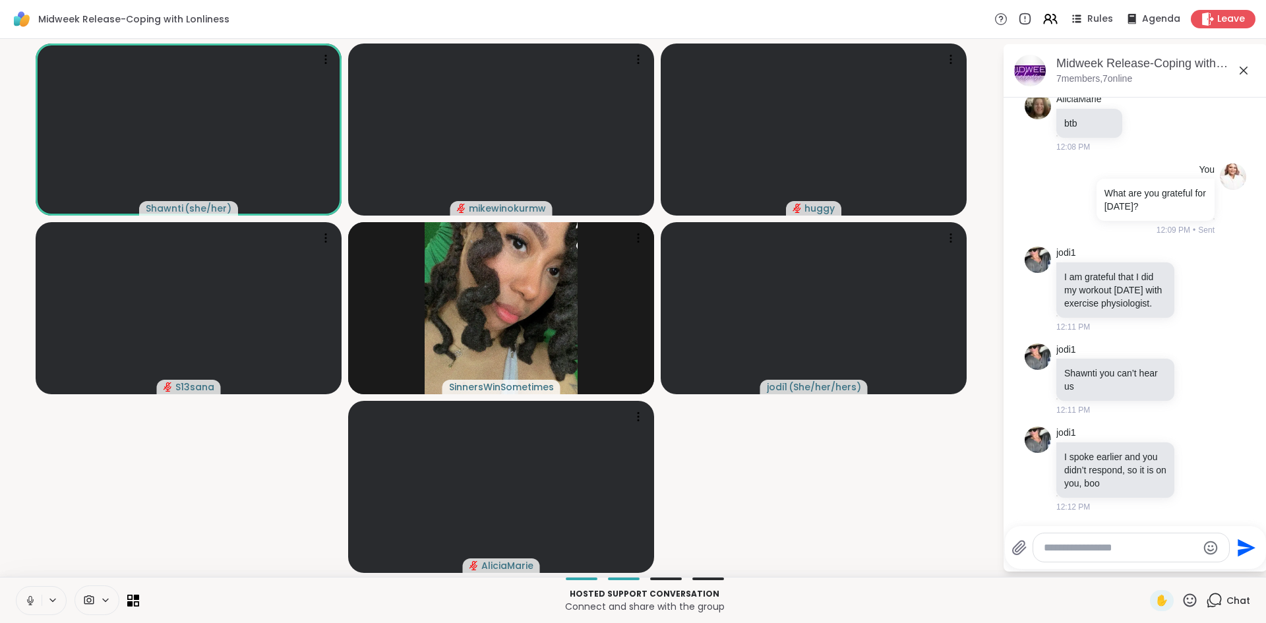
click at [53, 599] on icon at bounding box center [52, 600] width 11 height 11
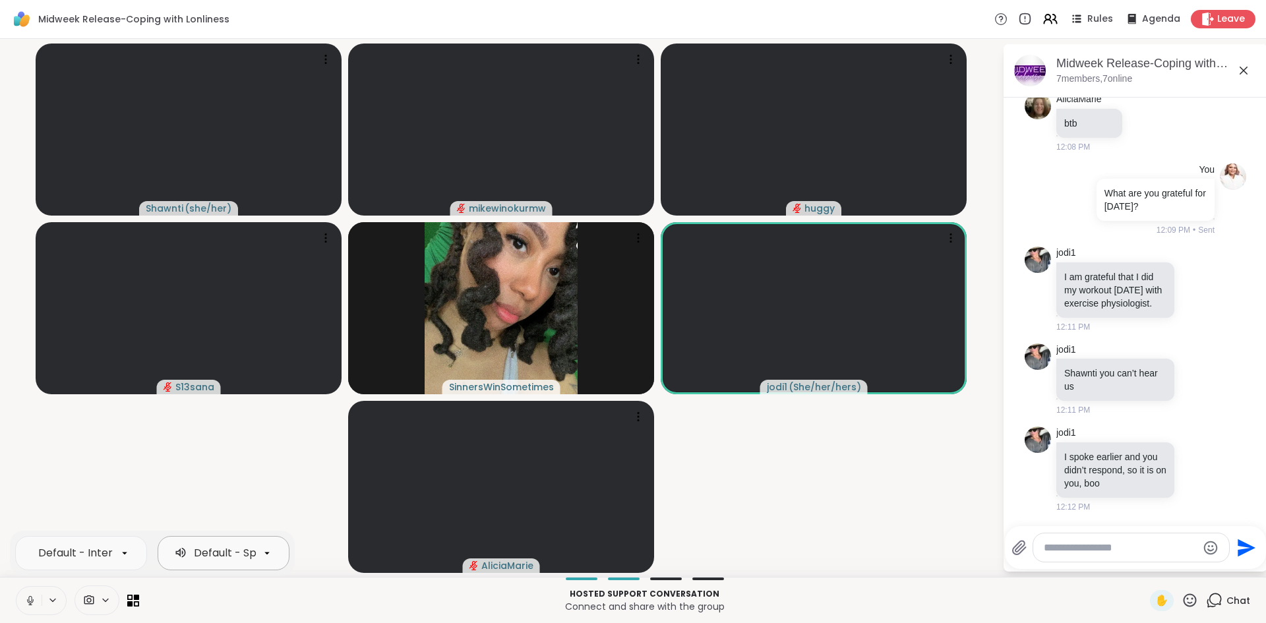
scroll to position [0, 129]
click at [204, 549] on div "Default - Speakers (Synaptics HD Audio)" at bounding box center [170, 553] width 210 height 16
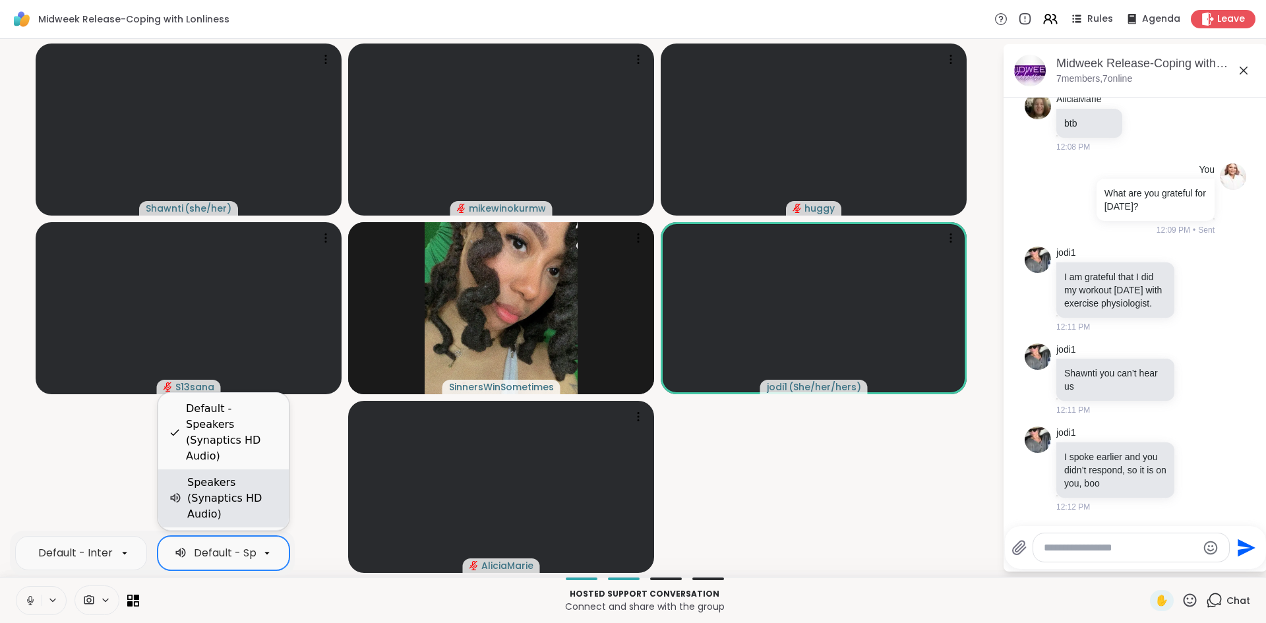
click at [208, 512] on div "Speakers (Synaptics HD Audio)" at bounding box center [232, 498] width 91 height 47
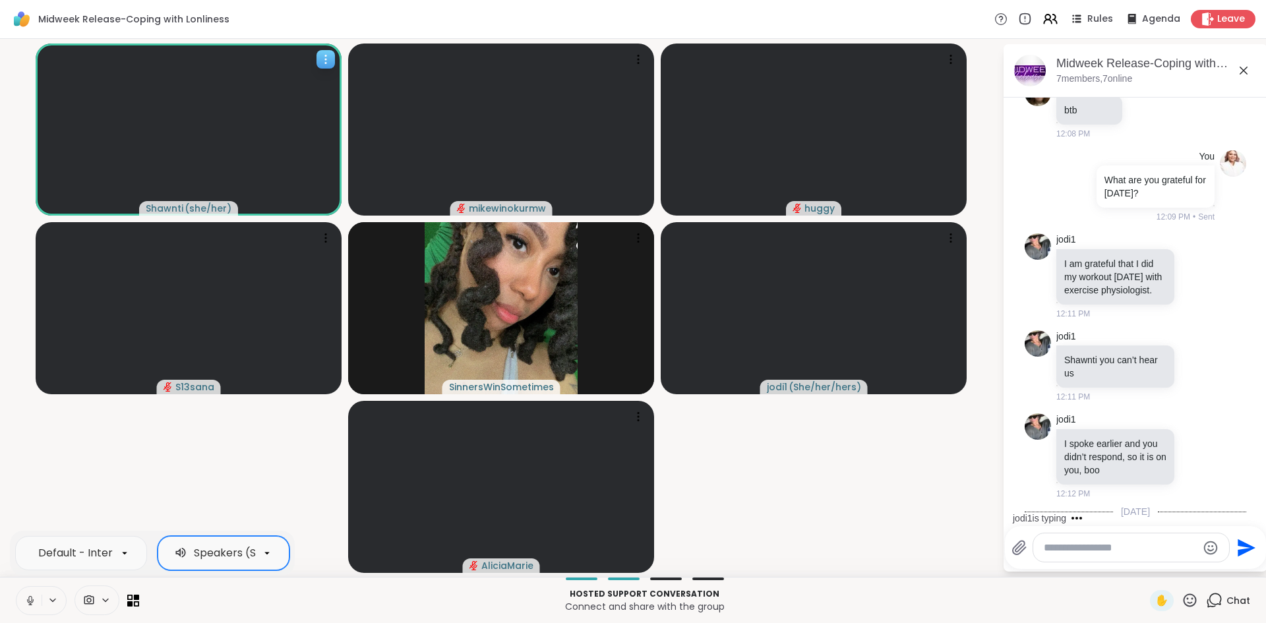
scroll to position [274, 0]
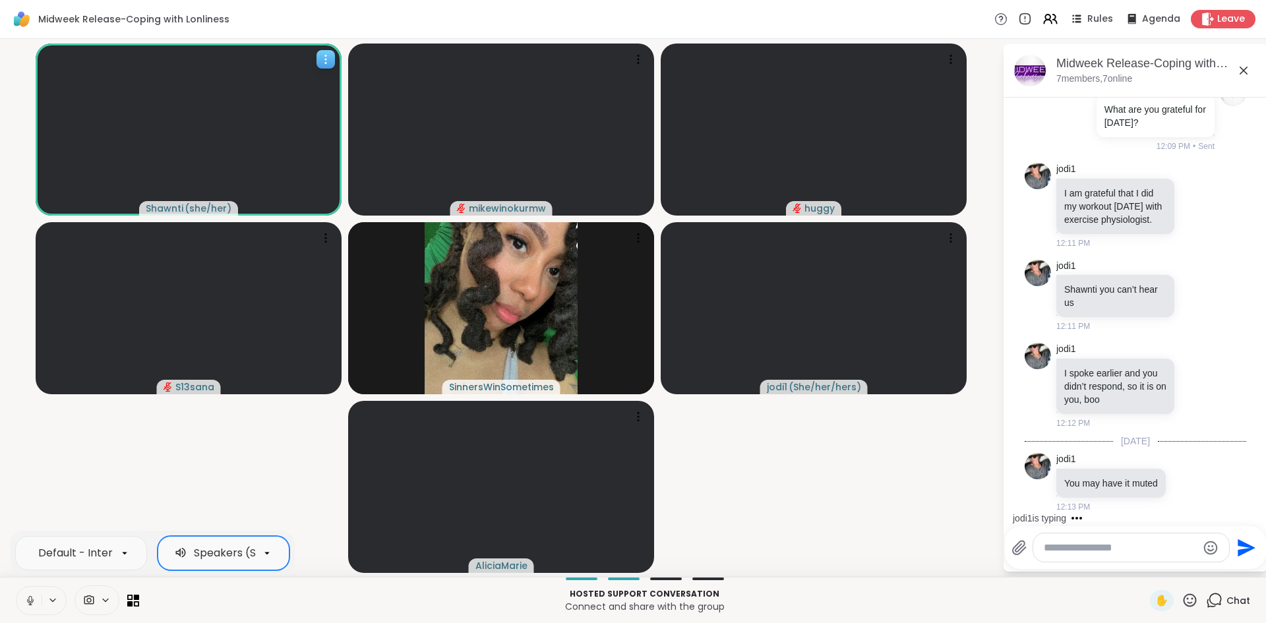
click at [322, 59] on icon at bounding box center [325, 59] width 13 height 13
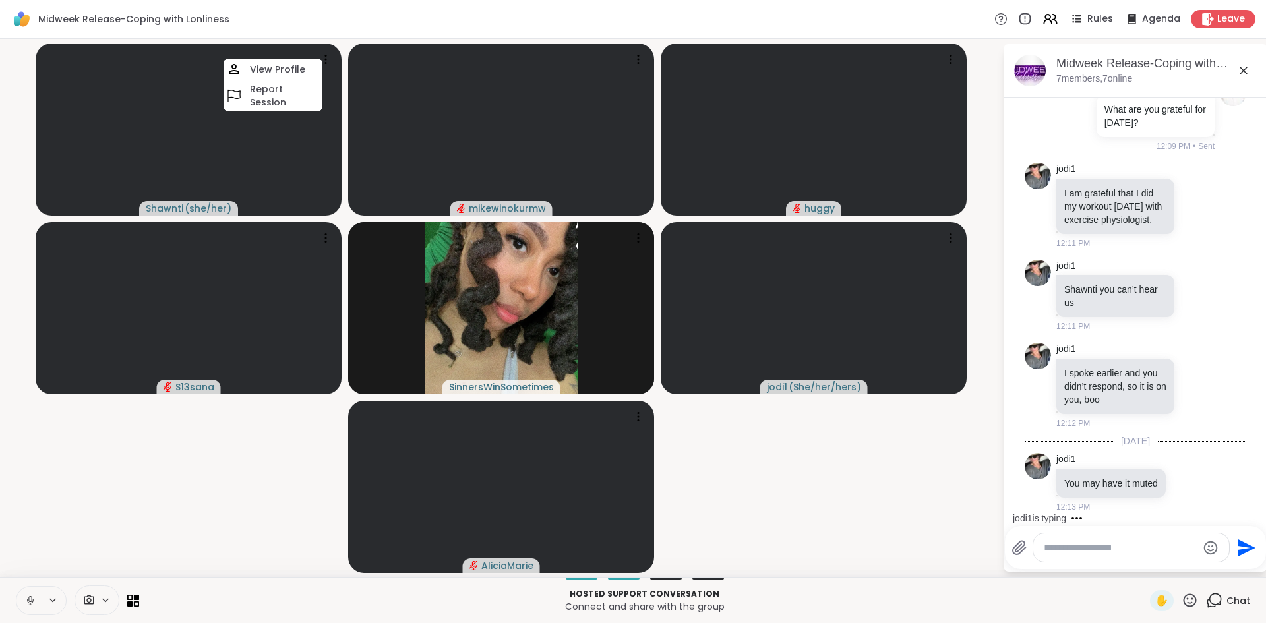
click at [368, 22] on div "Midweek Release-Coping with Lonliness Rules Agenda Leave" at bounding box center [633, 19] width 1266 height 39
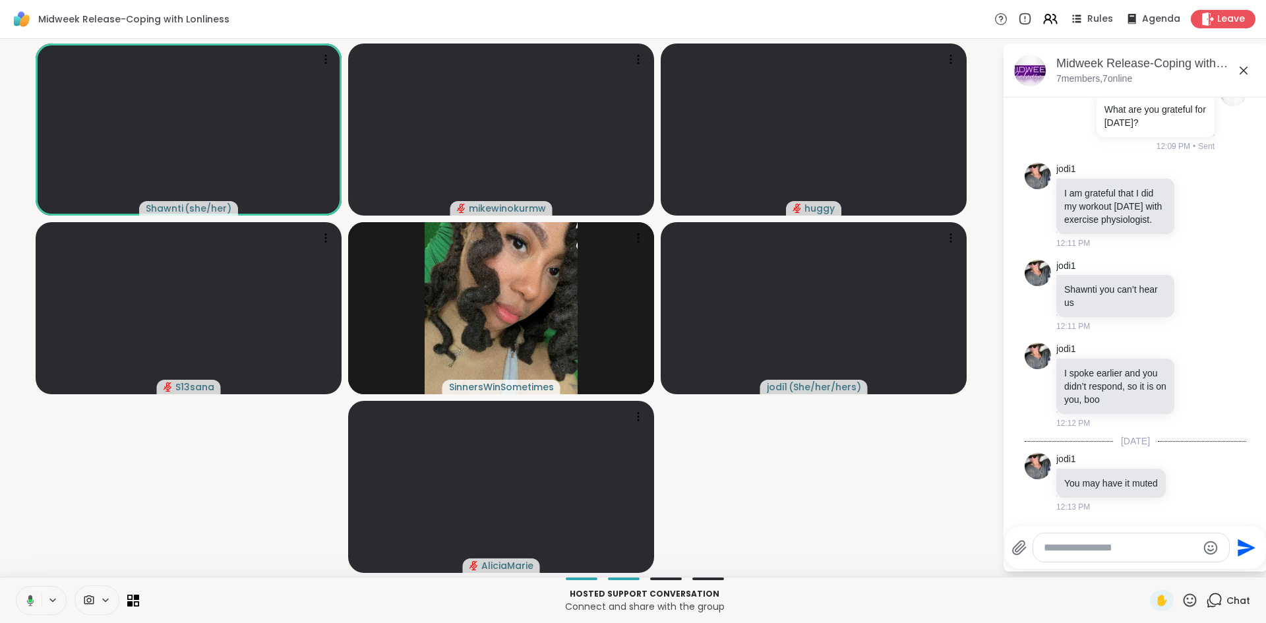
click at [32, 602] on icon at bounding box center [28, 601] width 12 height 12
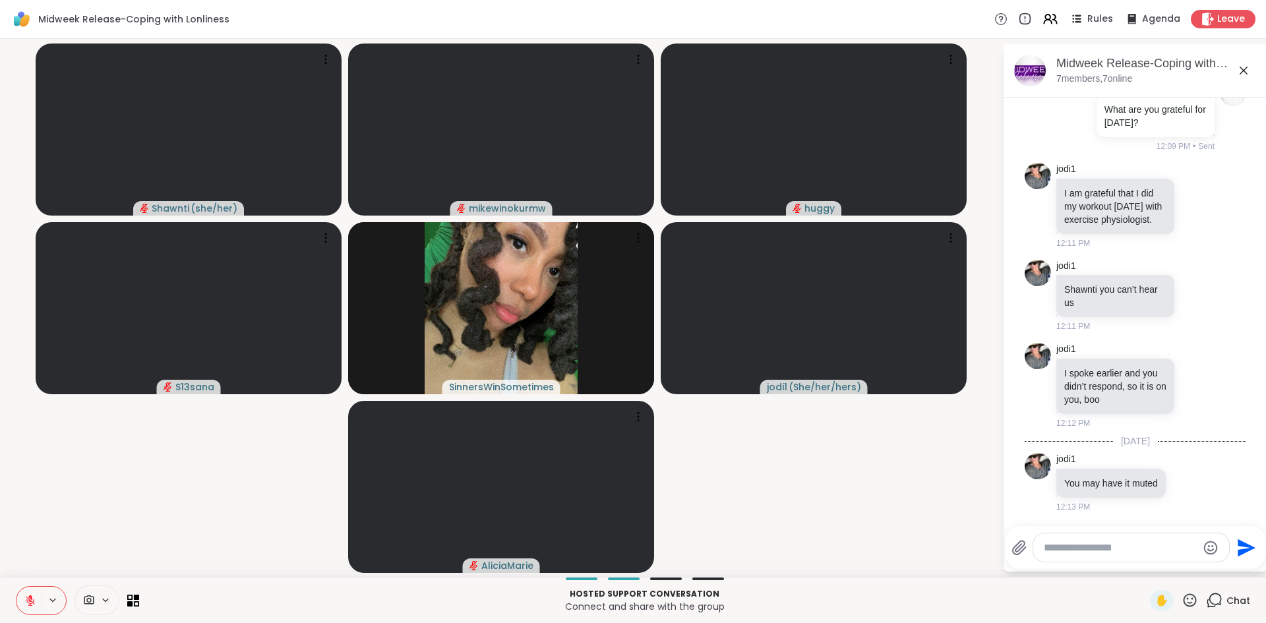
click at [32, 602] on icon at bounding box center [30, 601] width 12 height 12
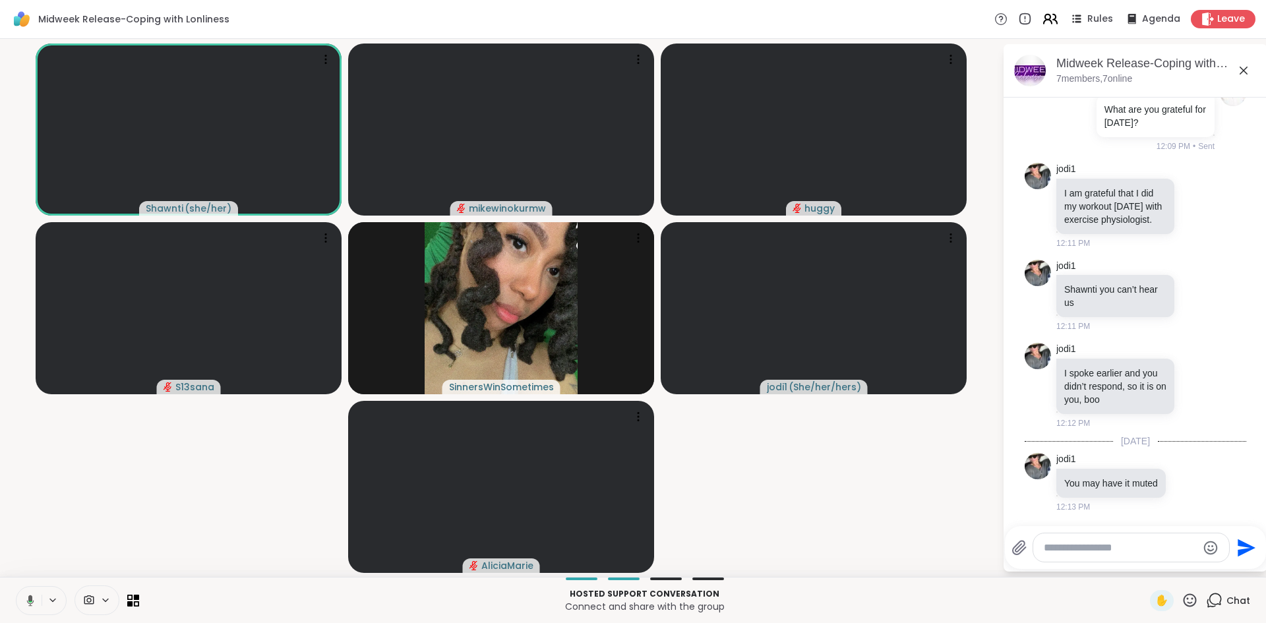
click at [1046, 12] on icon at bounding box center [1050, 19] width 16 height 16
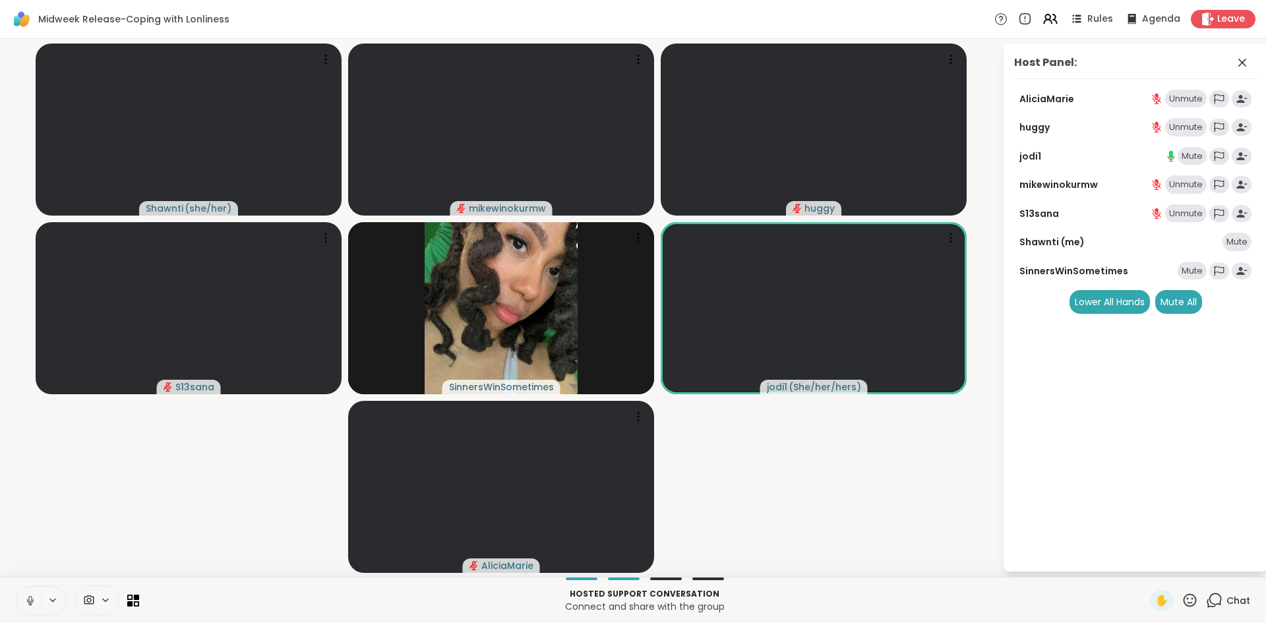
click at [1180, 92] on div "Unmute" at bounding box center [1186, 99] width 42 height 18
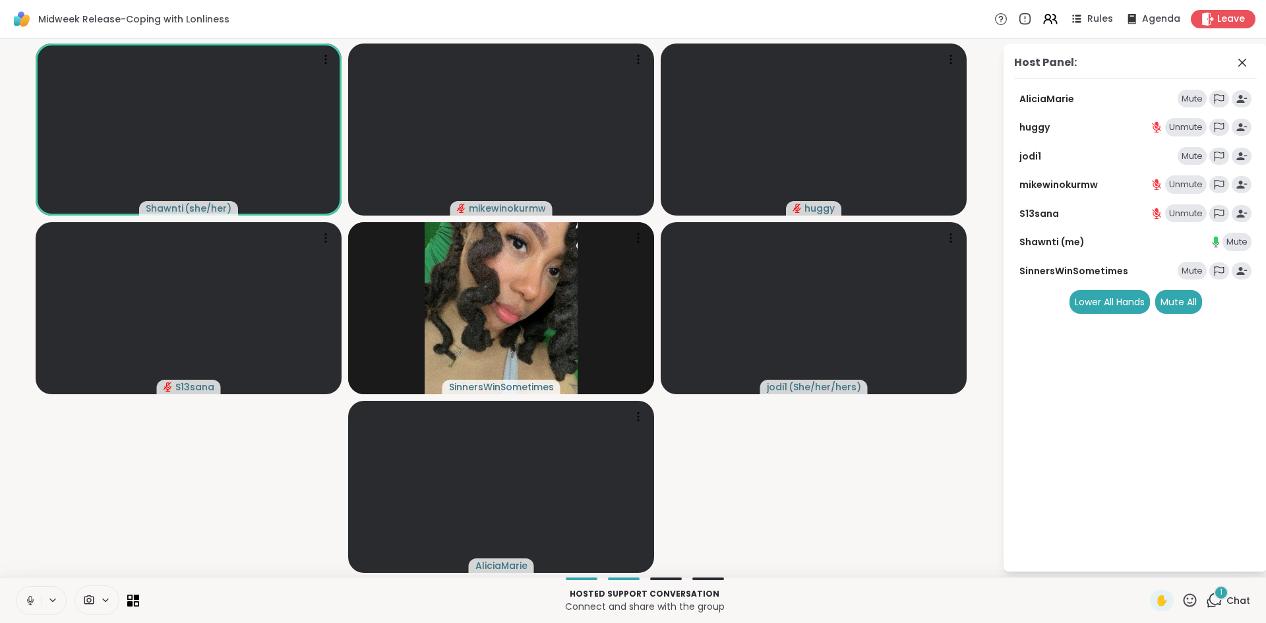
click at [1193, 100] on div "Mute" at bounding box center [1192, 99] width 29 height 18
click at [1217, 19] on span "Leave" at bounding box center [1231, 20] width 29 height 14
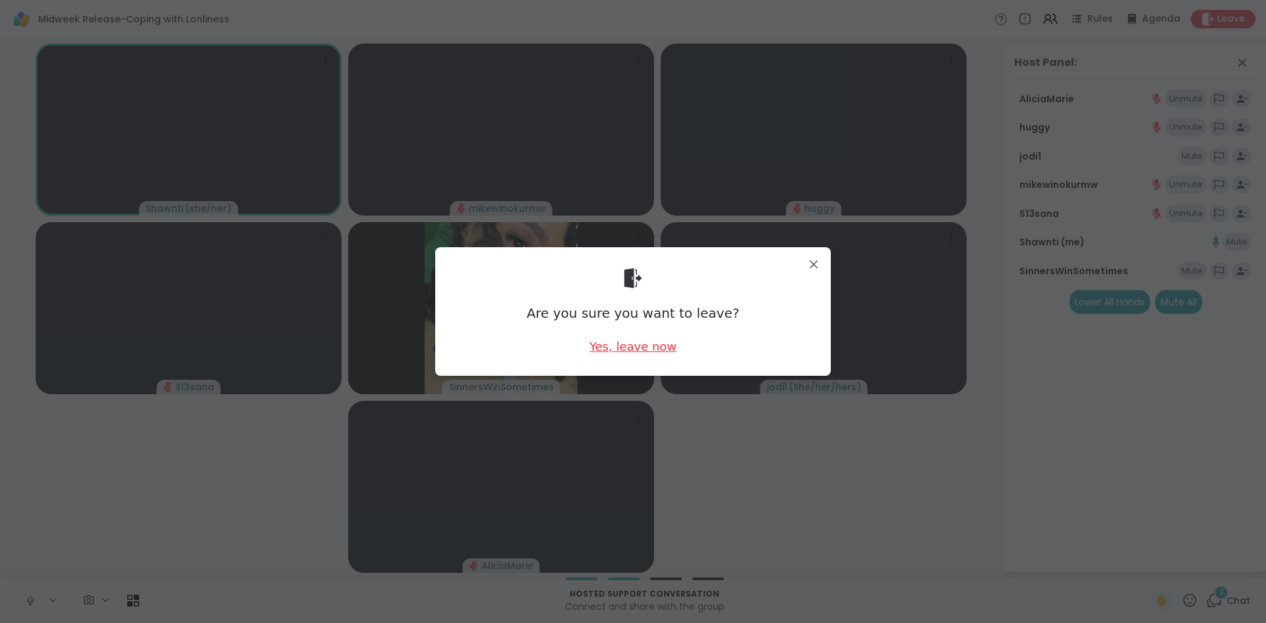
click at [633, 347] on div "Yes, leave now" at bounding box center [633, 346] width 87 height 16
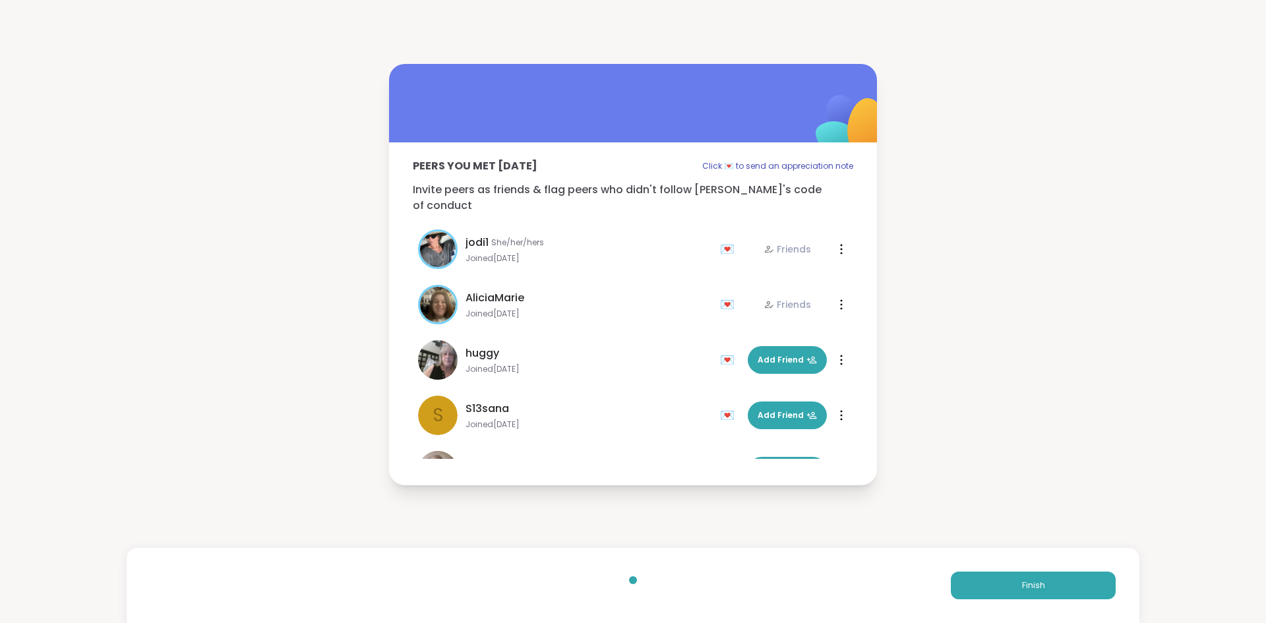
click at [1000, 571] on div "Finish" at bounding box center [633, 585] width 1013 height 75
click at [1010, 587] on button "Finish" at bounding box center [1033, 586] width 165 height 28
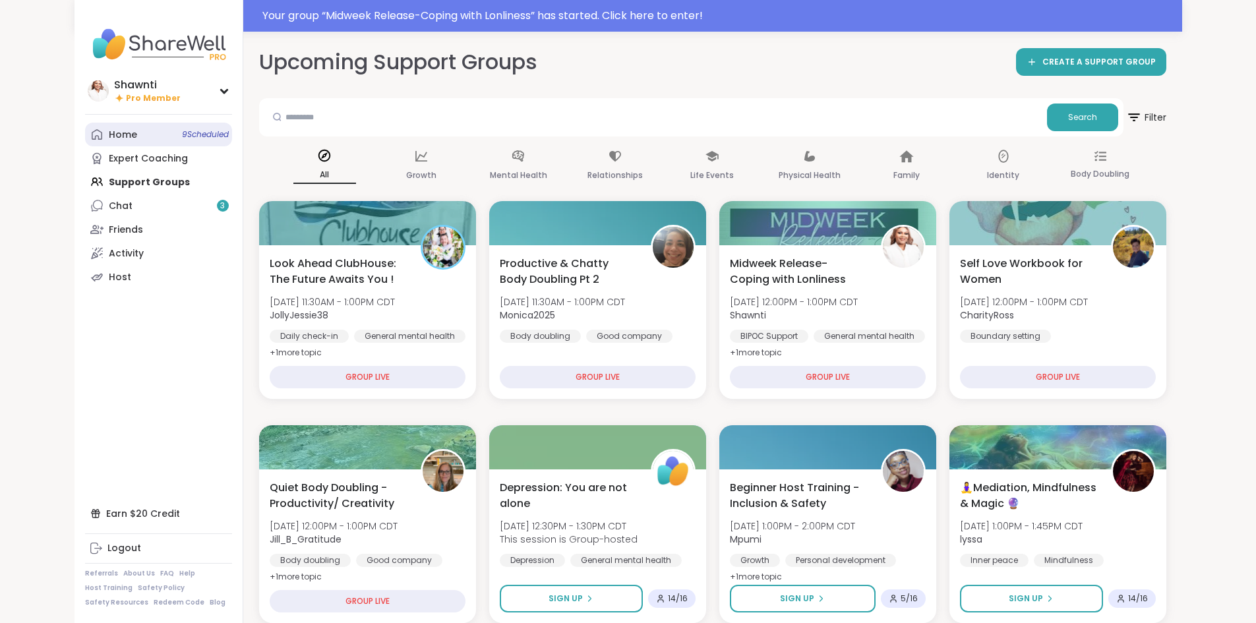
click at [109, 131] on div "Home 9 Scheduled" at bounding box center [123, 135] width 28 height 13
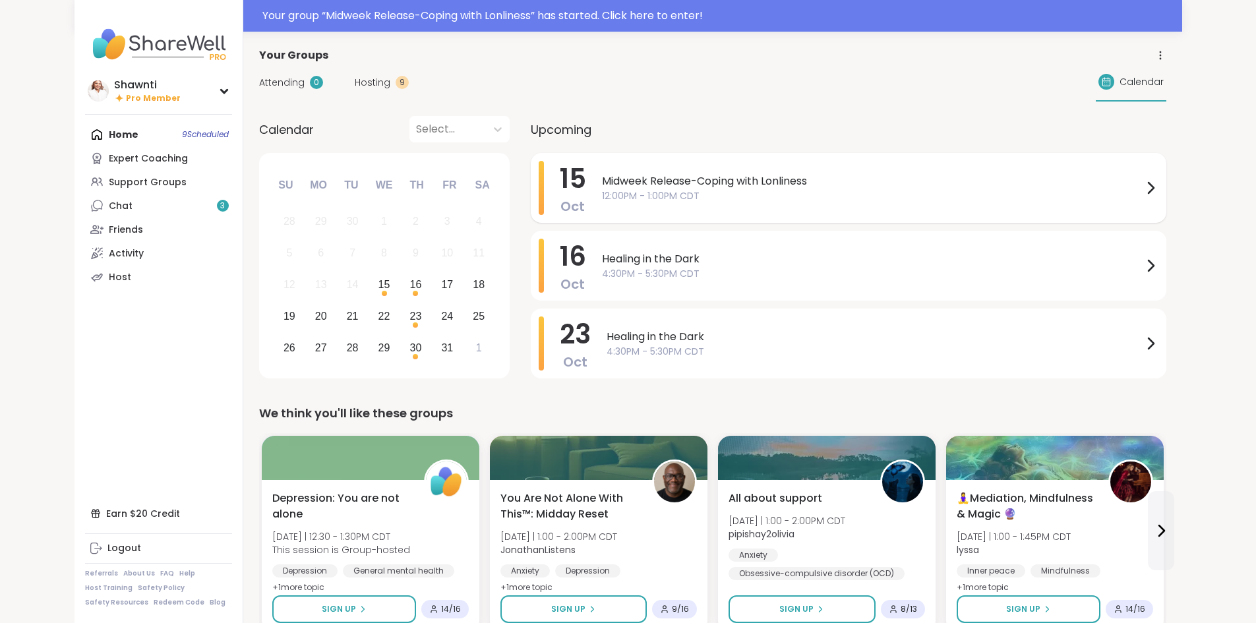
click at [992, 195] on span "12:00PM - 1:00PM CDT" at bounding box center [872, 196] width 541 height 14
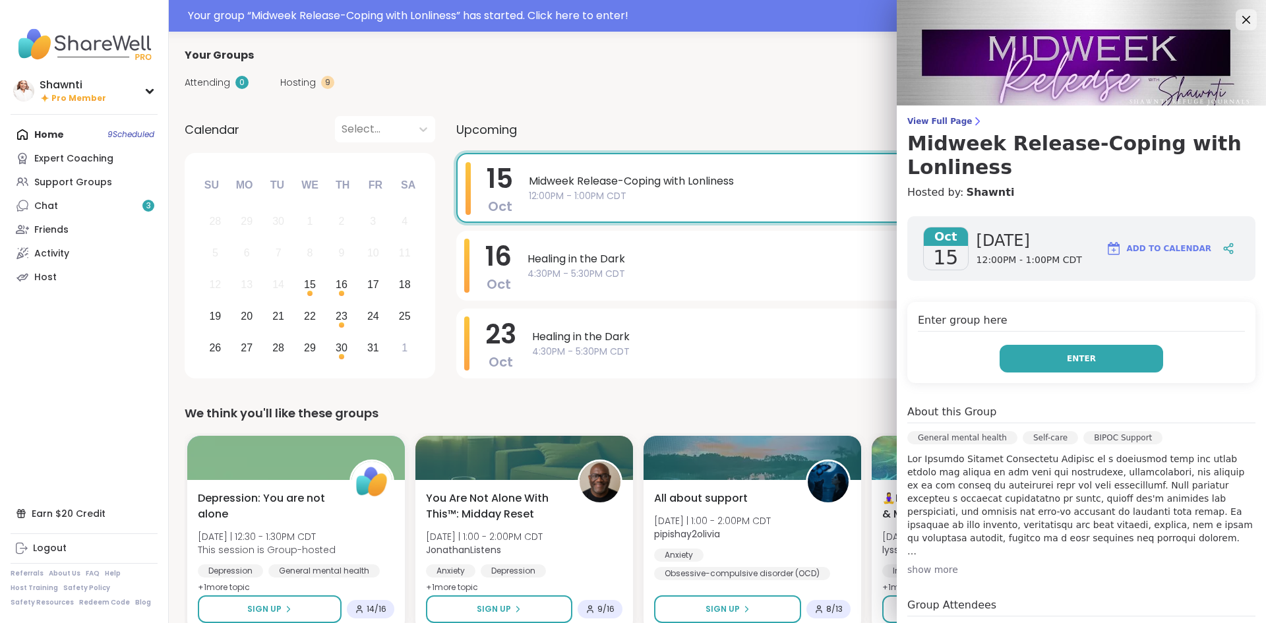
click at [1068, 354] on span "Enter" at bounding box center [1081, 359] width 29 height 12
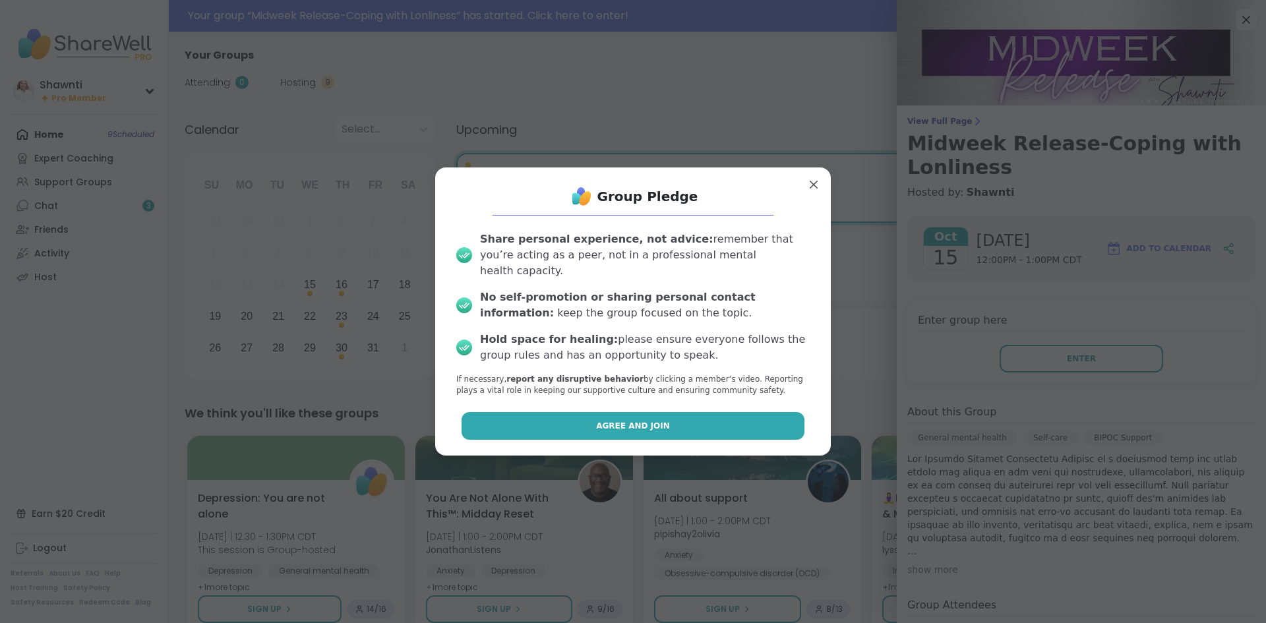
click at [675, 418] on button "Agree and Join" at bounding box center [634, 426] width 344 height 28
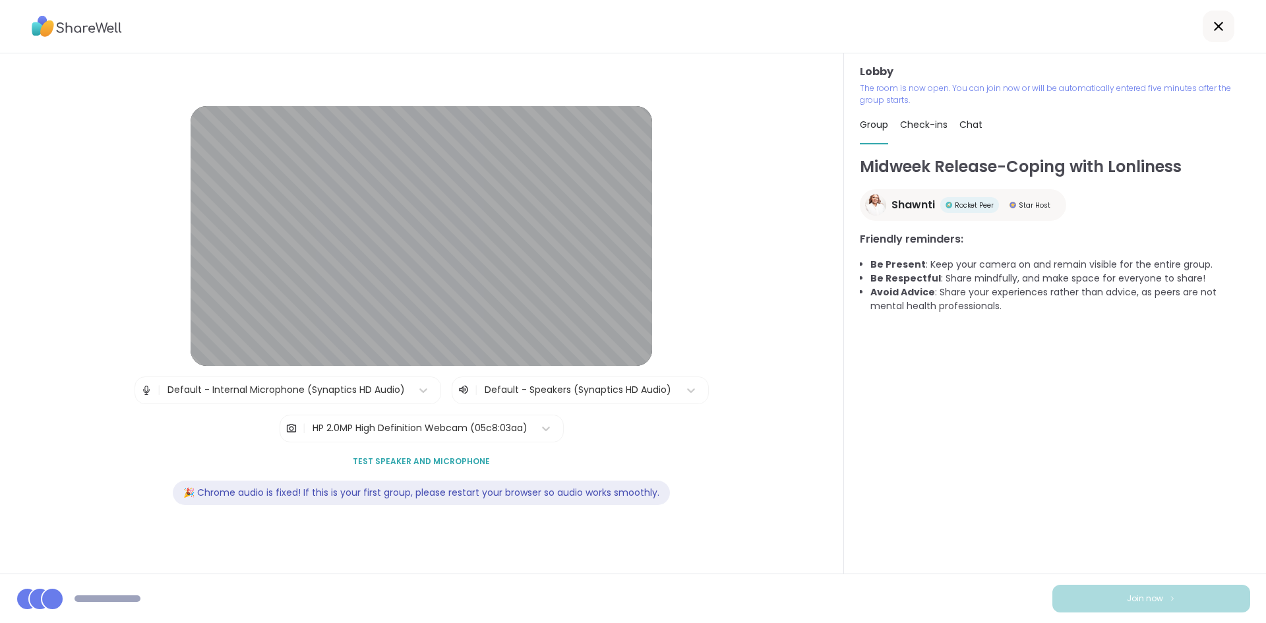
click at [442, 464] on span "Test speaker and microphone" at bounding box center [421, 462] width 137 height 12
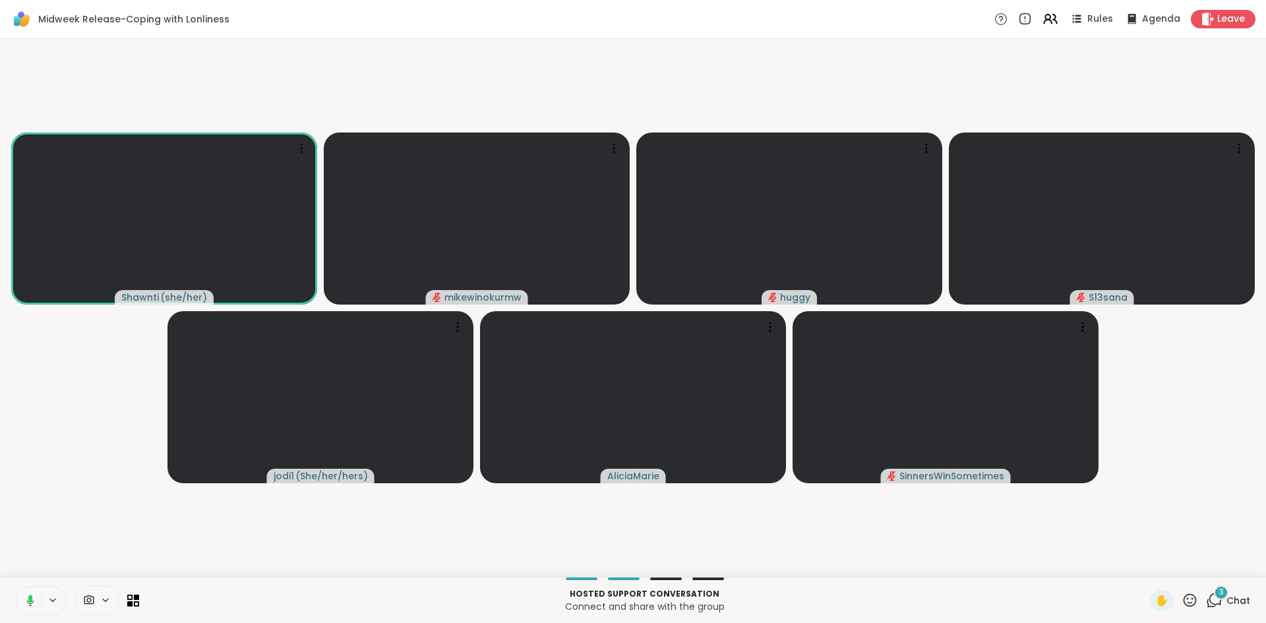
click at [1226, 599] on span "Chat" at bounding box center [1238, 600] width 24 height 13
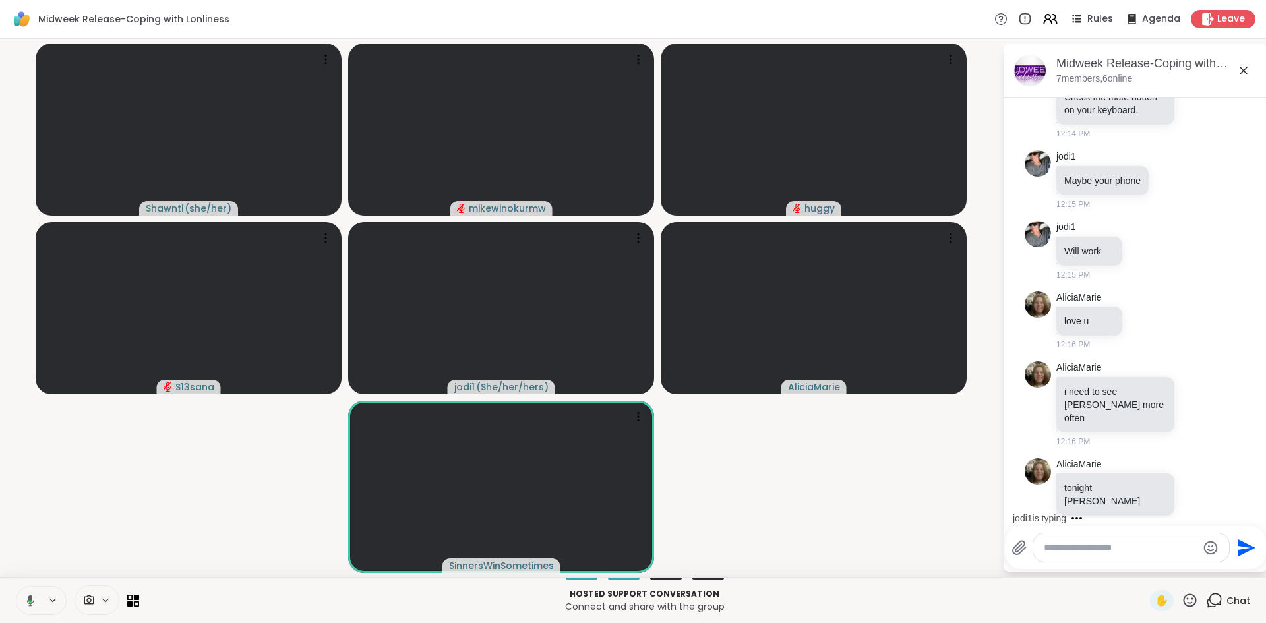
scroll to position [985, 0]
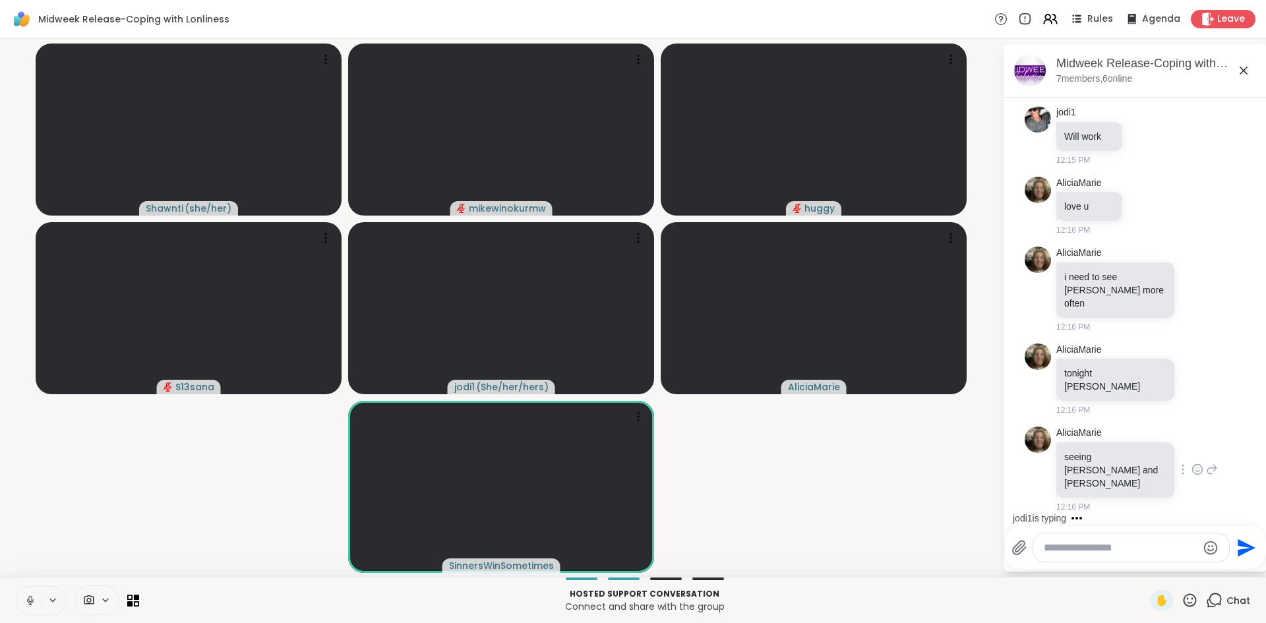
click at [1192, 475] on icon at bounding box center [1198, 469] width 12 height 13
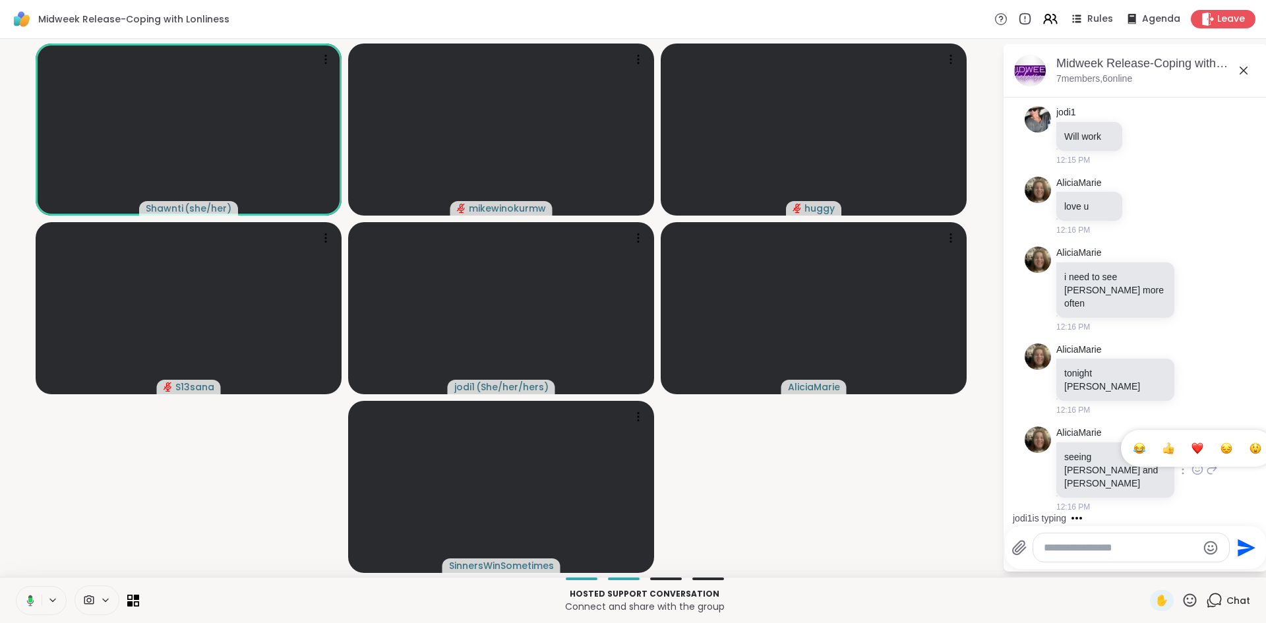
click at [1192, 454] on div "Select Reaction: Heart" at bounding box center [1198, 448] width 12 height 12
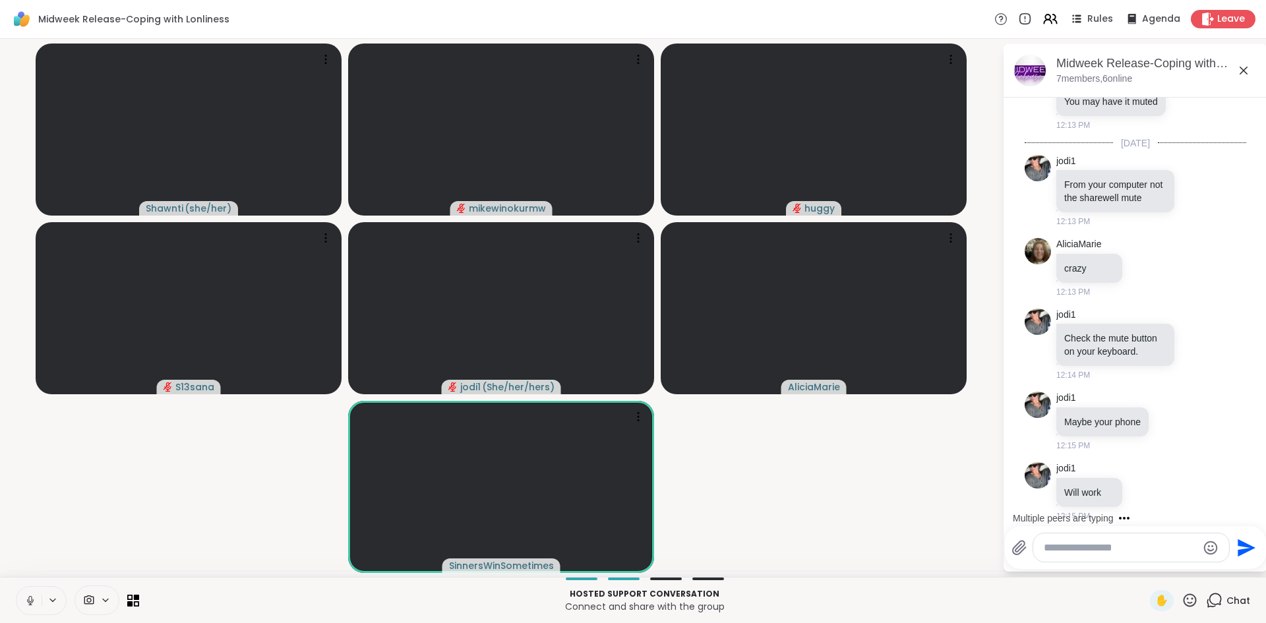
scroll to position [543, 0]
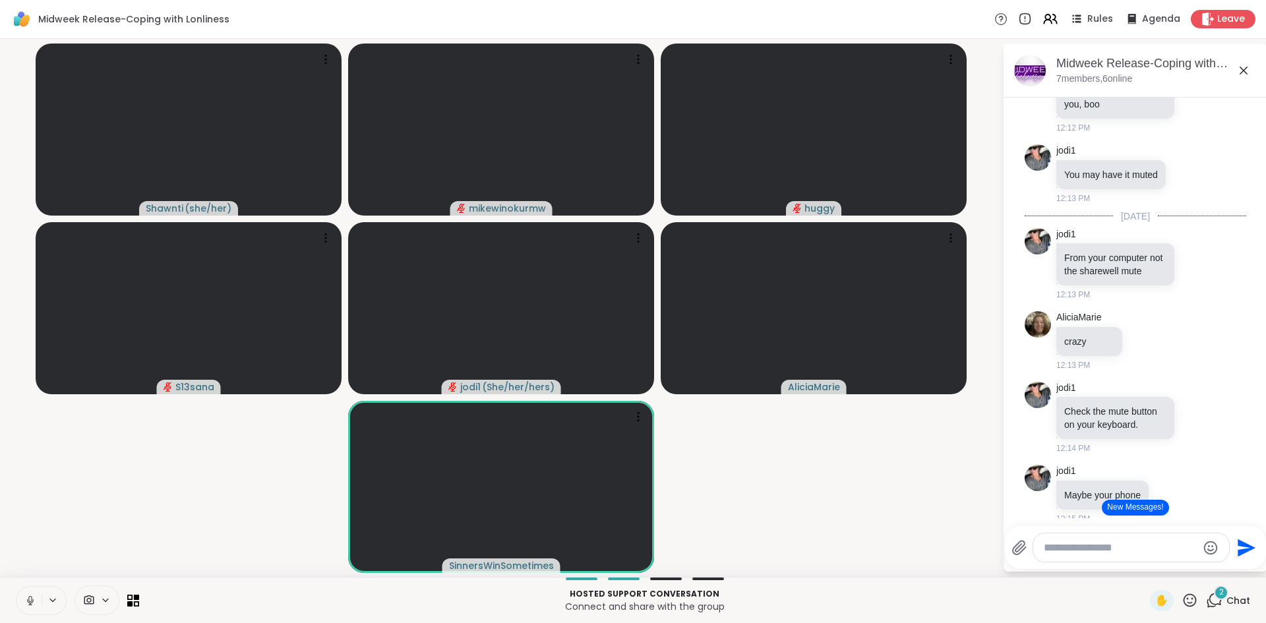
click at [866, 517] on video-player-container "[PERSON_NAME] ( she/her ) mikewinokurmw huggy S13sana jodi1 ( She/her/hers ) [P…" at bounding box center [501, 308] width 986 height 528
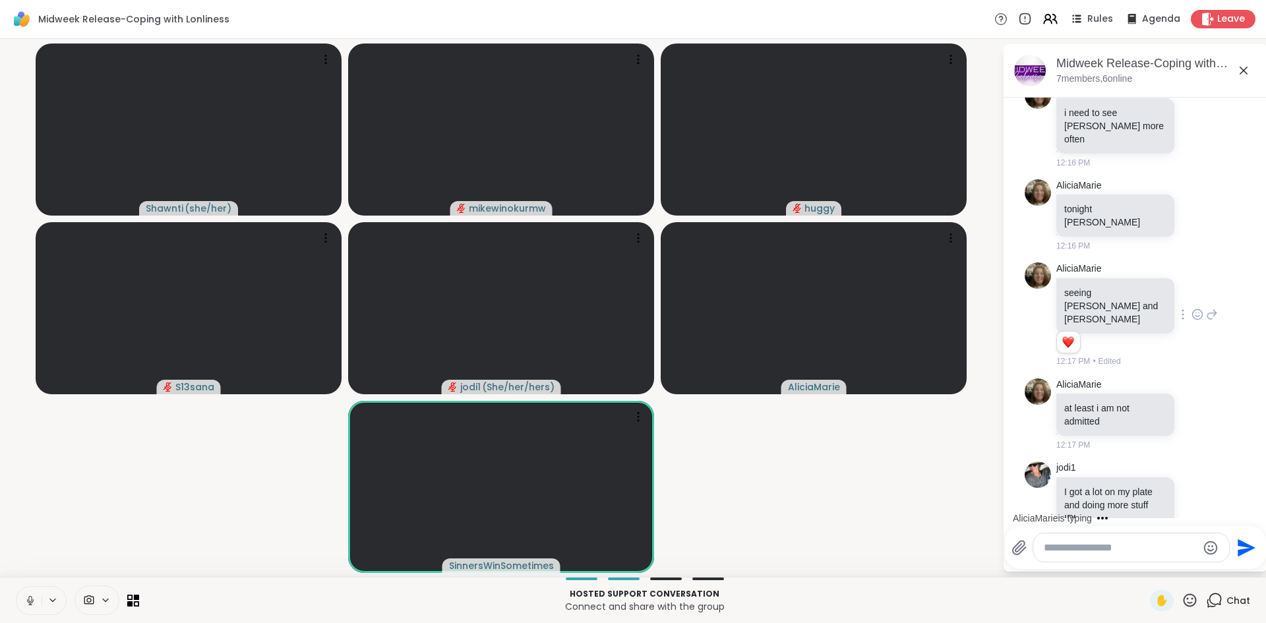
scroll to position [1184, 0]
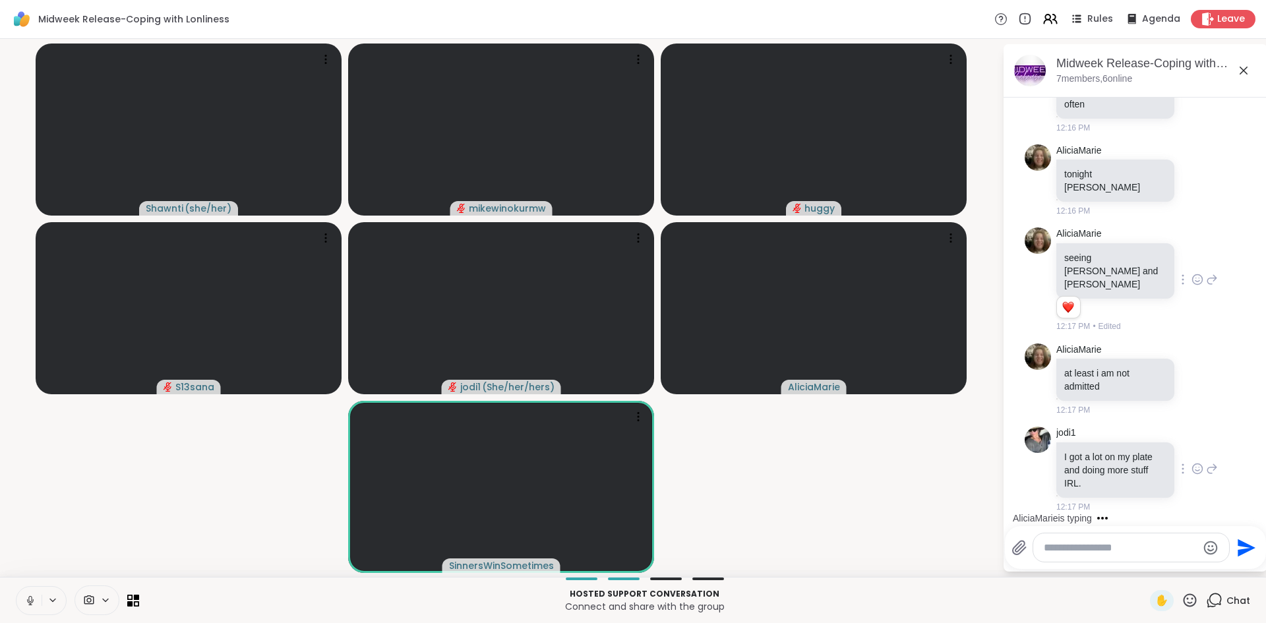
click at [1192, 468] on icon at bounding box center [1198, 468] width 12 height 13
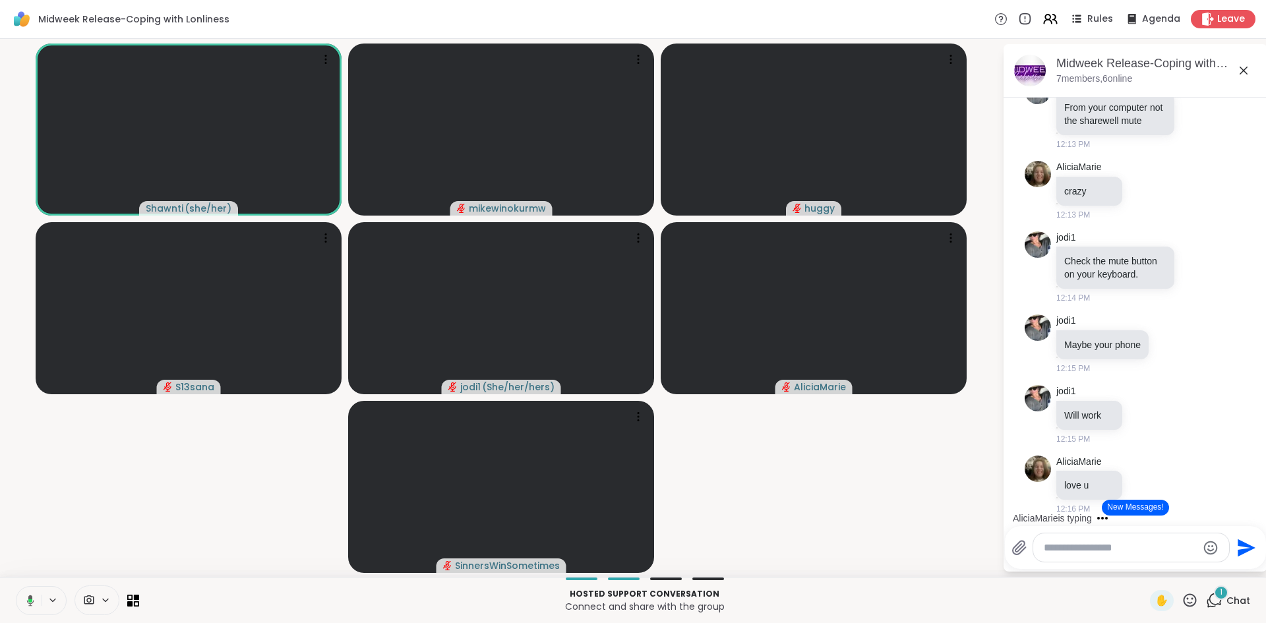
scroll to position [627, 0]
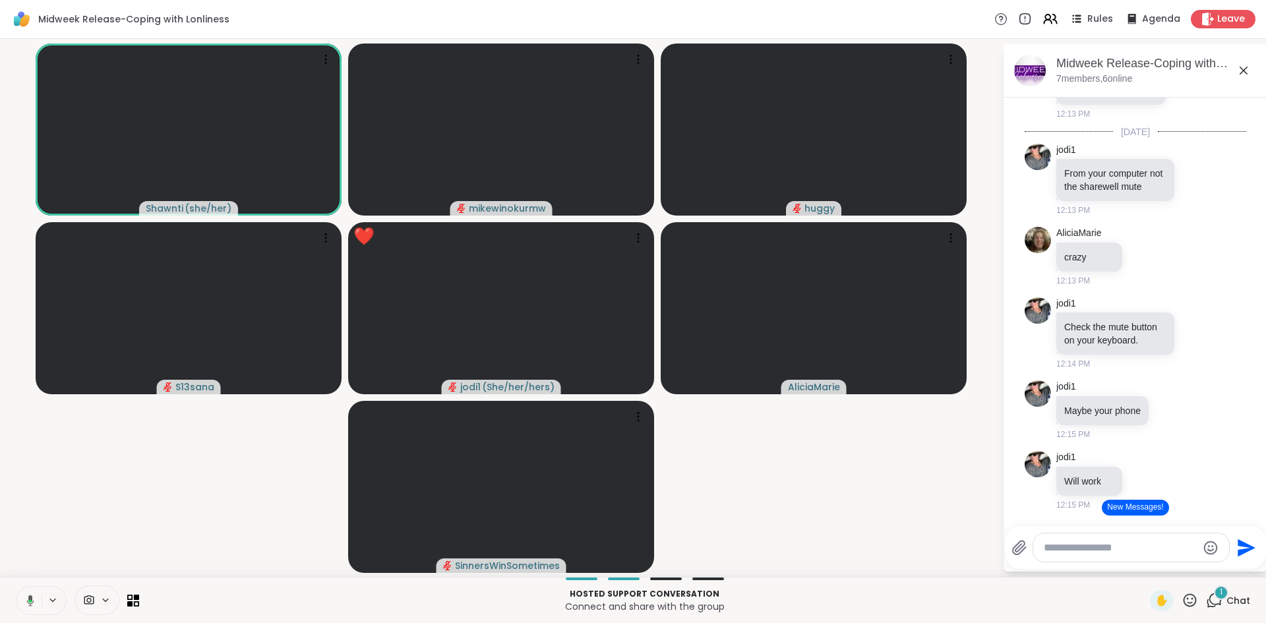
click at [26, 599] on icon at bounding box center [28, 601] width 12 height 12
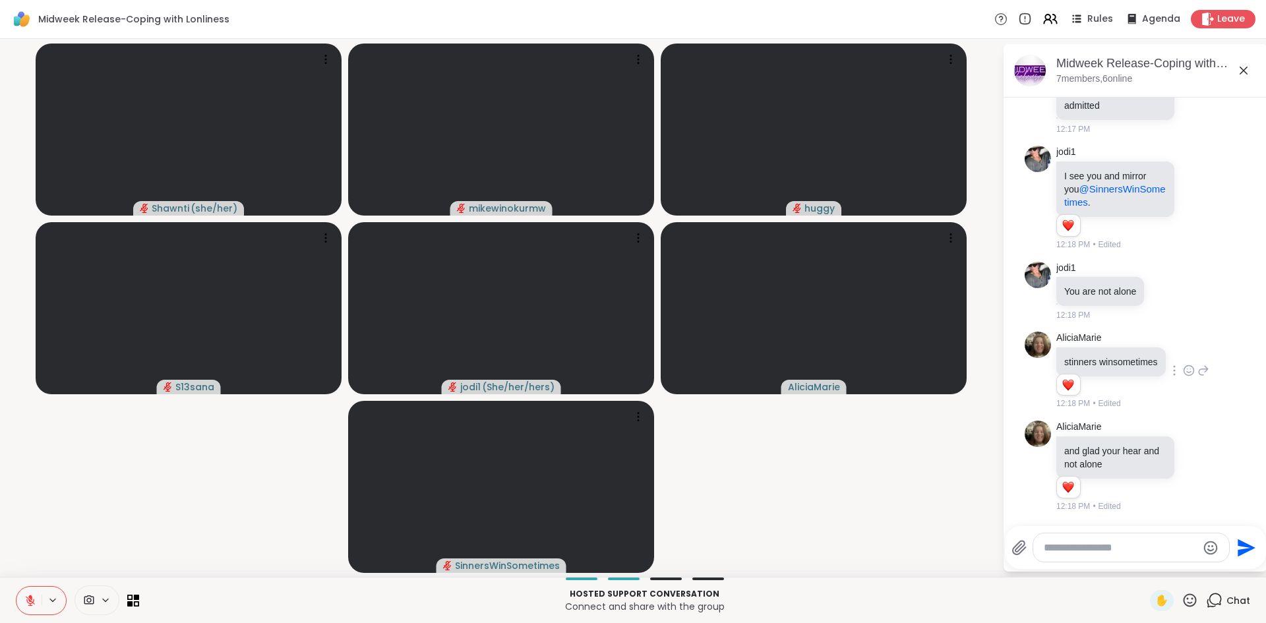
scroll to position [1672, 0]
click at [1065, 541] on textarea "Type your message" at bounding box center [1121, 547] width 154 height 13
paste textarea "**********"
type textarea "**********"
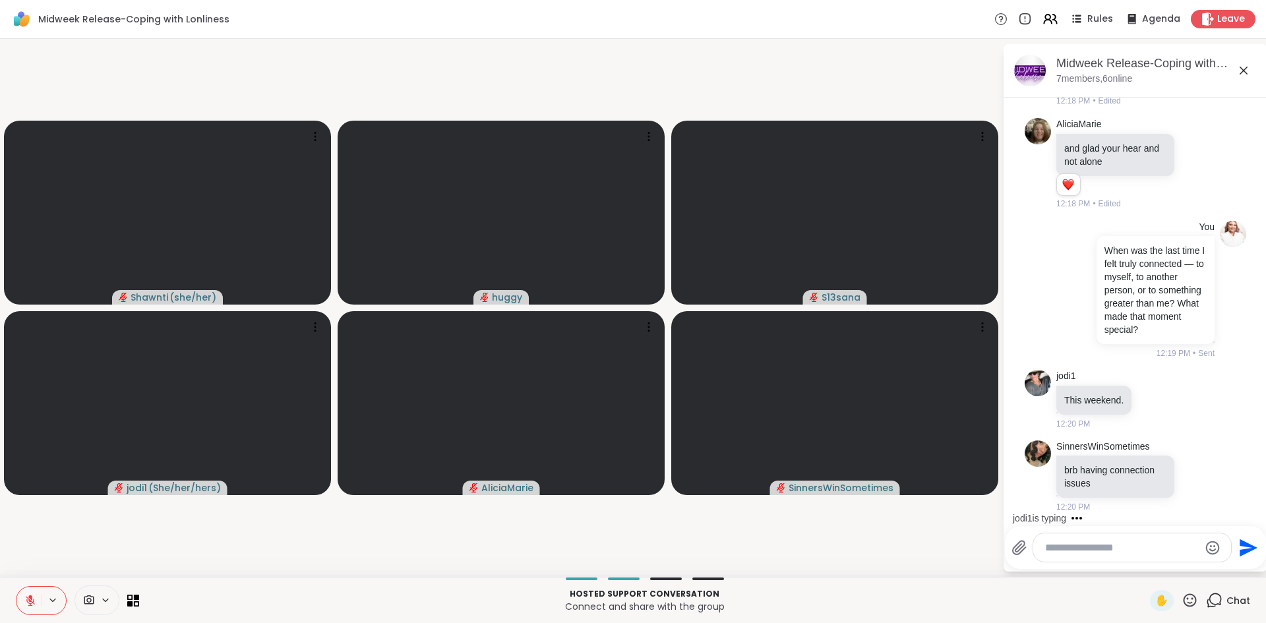
scroll to position [2111, 0]
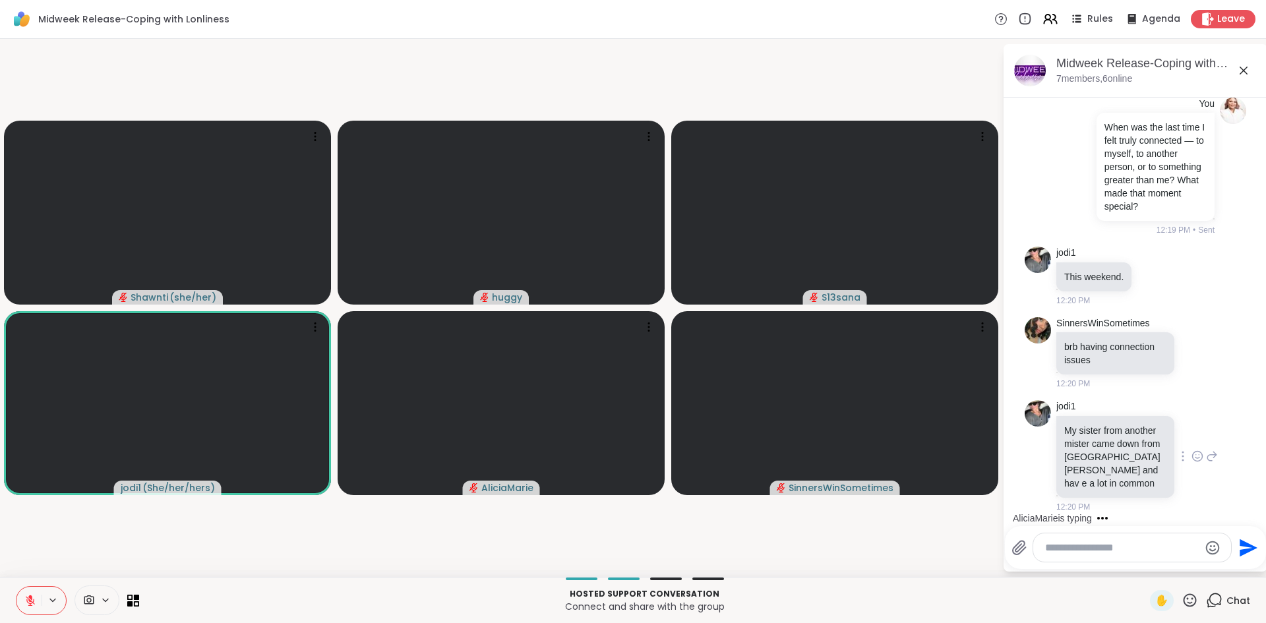
click at [1192, 456] on icon at bounding box center [1198, 456] width 12 height 13
click at [1192, 436] on div "Select Reaction: Heart" at bounding box center [1198, 435] width 12 height 12
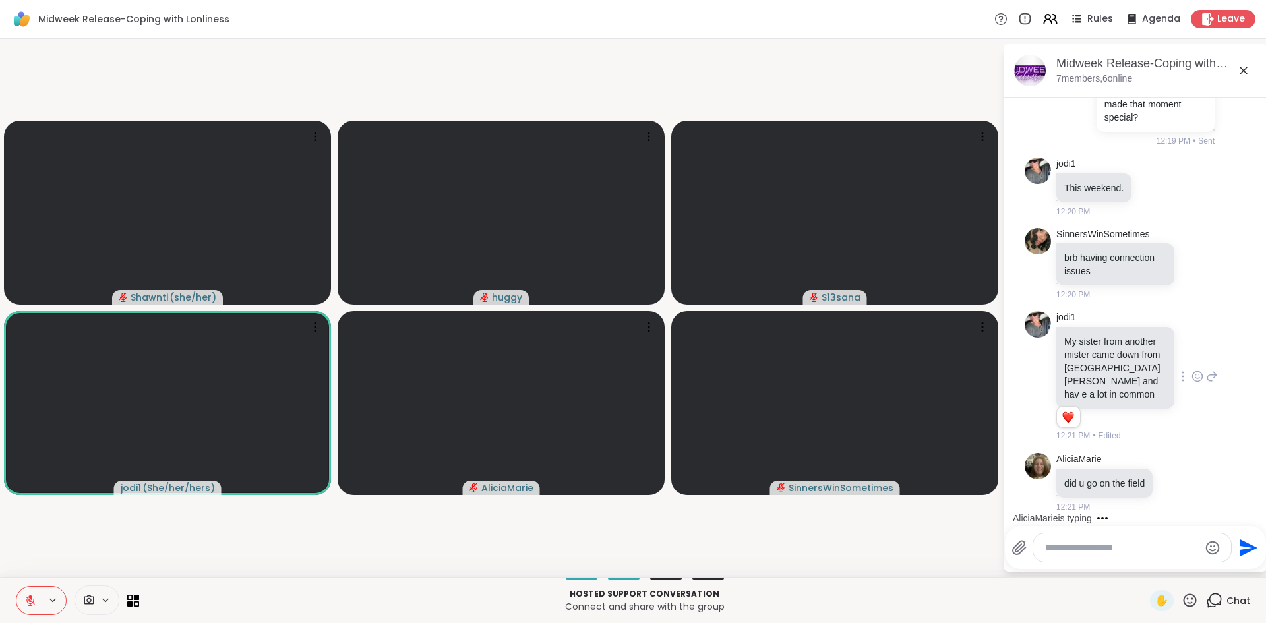
scroll to position [2270, 0]
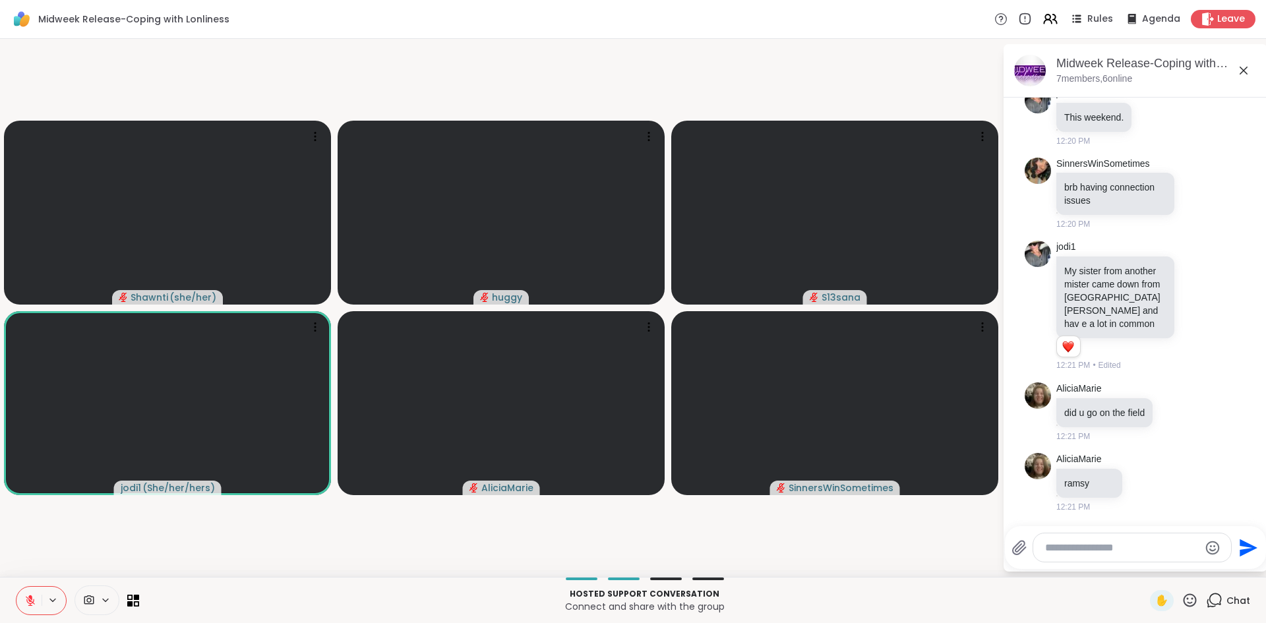
click at [542, 508] on video-player-container "[PERSON_NAME] ( she/her ) huggy S13sana jodi1 ( She/her/hers ) [PERSON_NAME]" at bounding box center [501, 308] width 986 height 528
click at [551, 508] on video-player-container "[PERSON_NAME] ( she/her ) huggy S13sana jodi1 ( She/her/hers ) [PERSON_NAME]" at bounding box center [501, 308] width 986 height 528
click at [551, 507] on video-player-container "[PERSON_NAME] ( she/her ) huggy S13sana jodi1 ( She/her/hers ) [PERSON_NAME]" at bounding box center [501, 308] width 986 height 528
click at [497, 523] on video-player-container "[PERSON_NAME] ( she/her ) huggy S13sana jodi1 ( She/her/hers ) [PERSON_NAME]" at bounding box center [501, 308] width 986 height 528
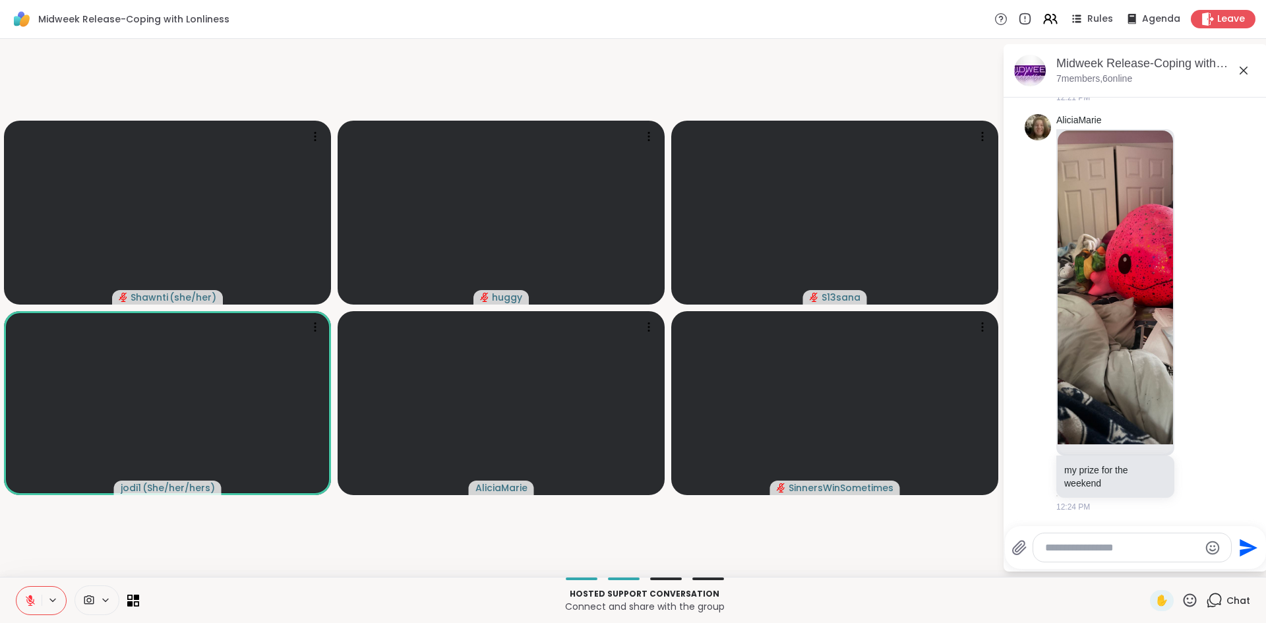
scroll to position [2680, 0]
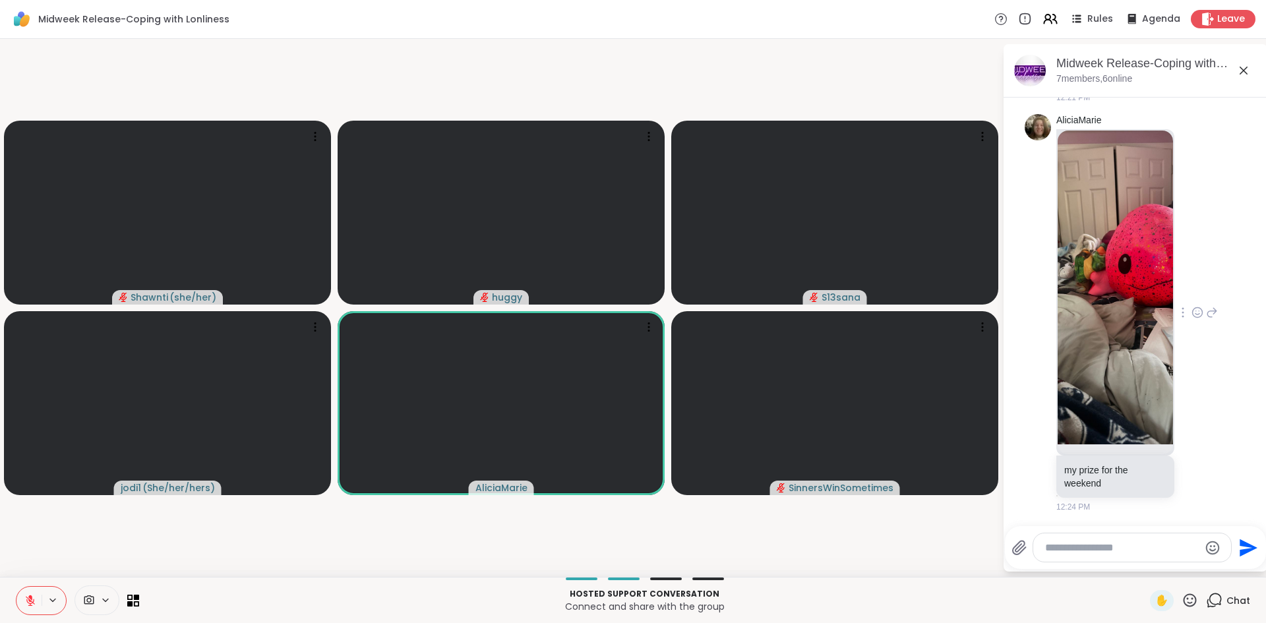
click at [1193, 313] on icon at bounding box center [1198, 313] width 10 height 10
click at [1192, 289] on div "Select Reaction: Heart" at bounding box center [1198, 292] width 12 height 12
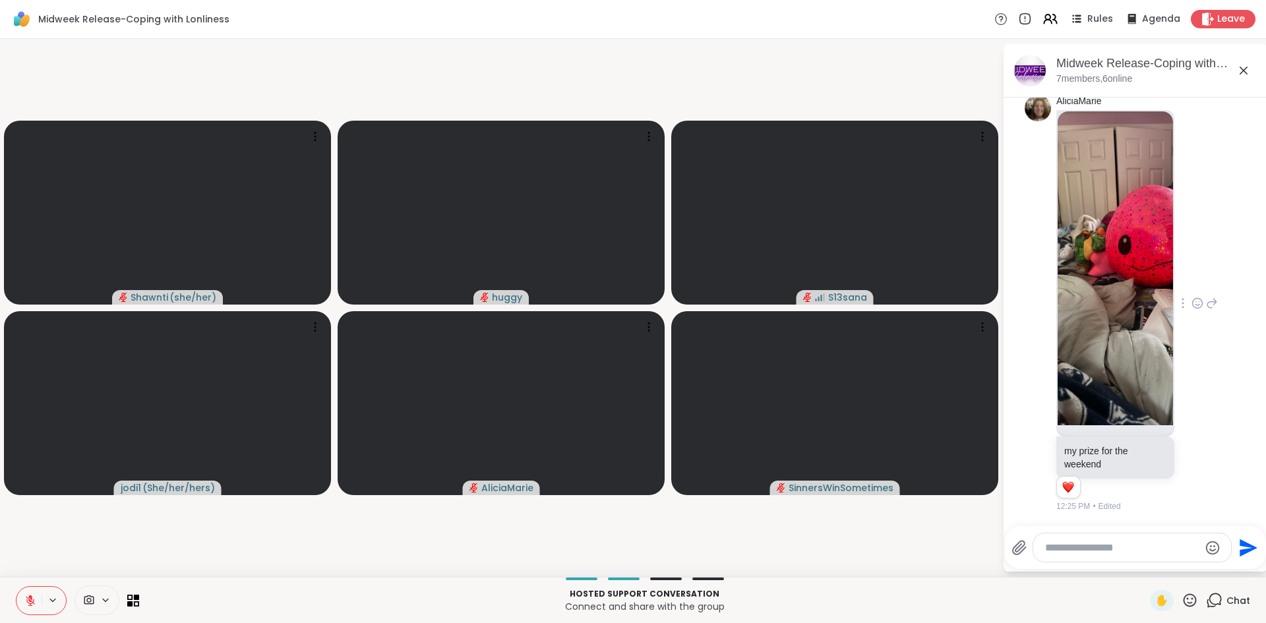
scroll to position [2699, 0]
click at [1079, 545] on textarea "Type your message" at bounding box center [1122, 547] width 154 height 13
paste textarea "**********"
type textarea "**********"
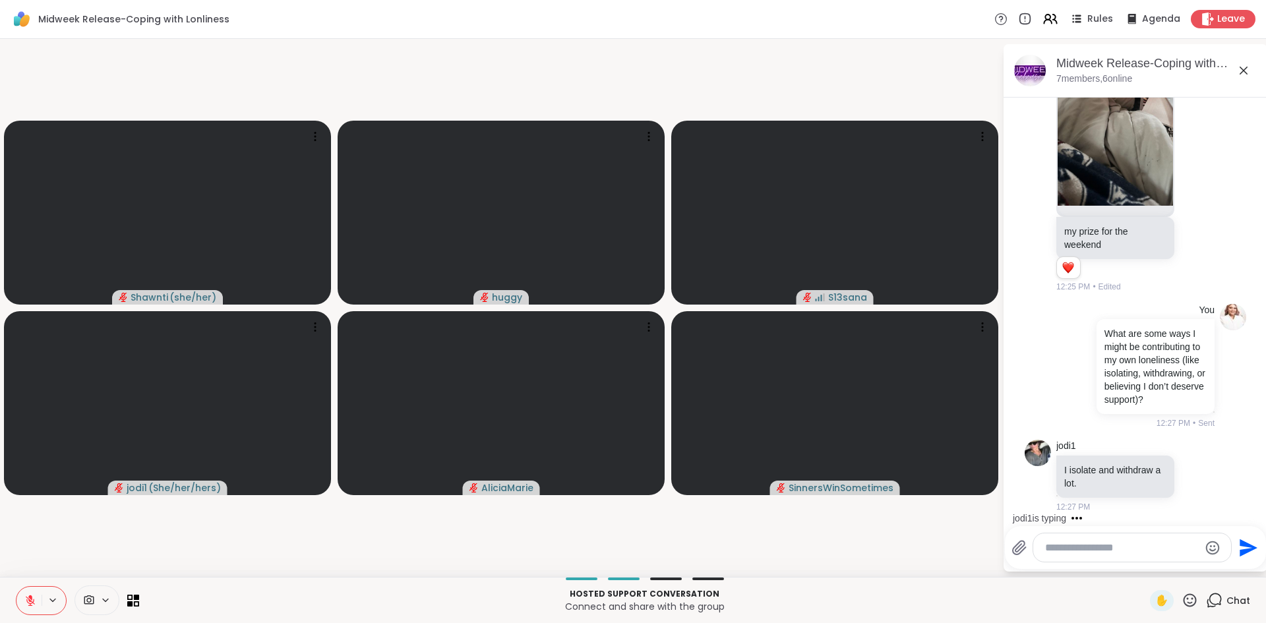
scroll to position [3042, 0]
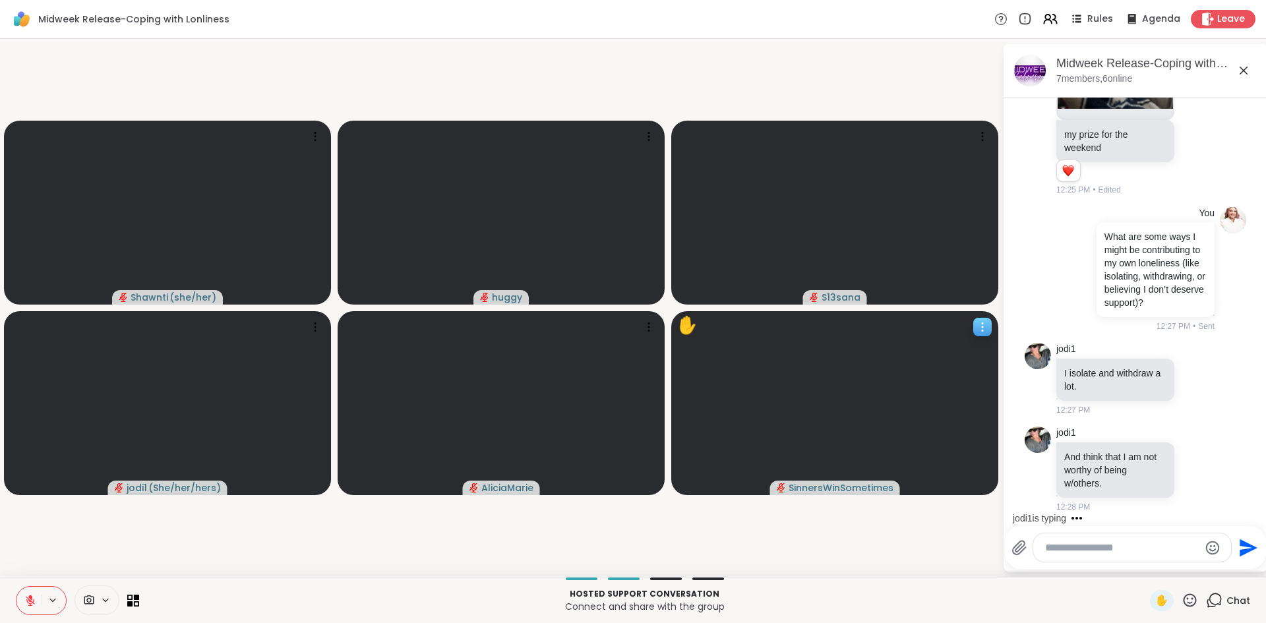
click at [986, 329] on icon at bounding box center [982, 326] width 13 height 13
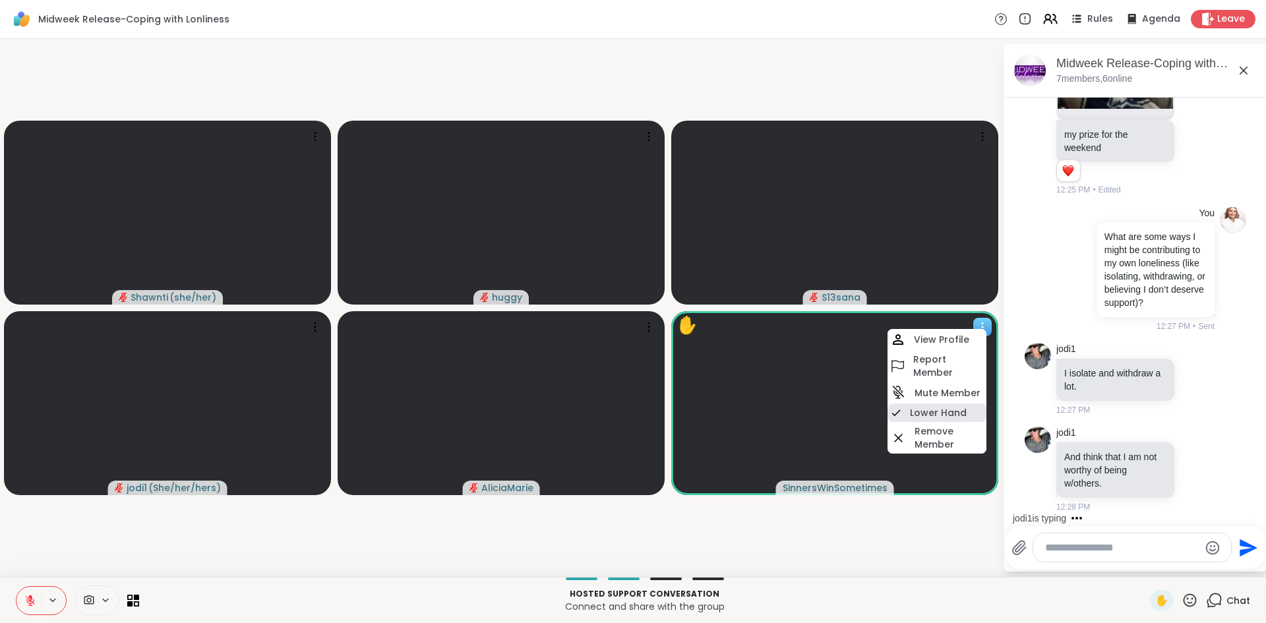
click at [944, 411] on h4 "Lower Hand" at bounding box center [938, 412] width 57 height 13
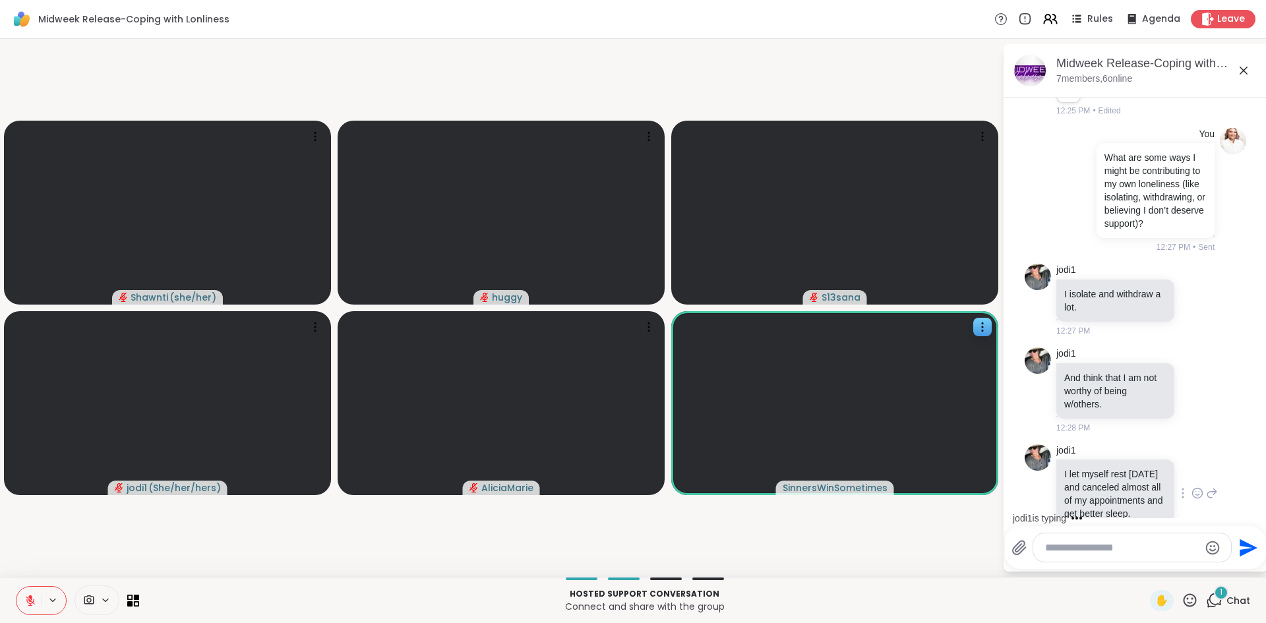
scroll to position [3164, 0]
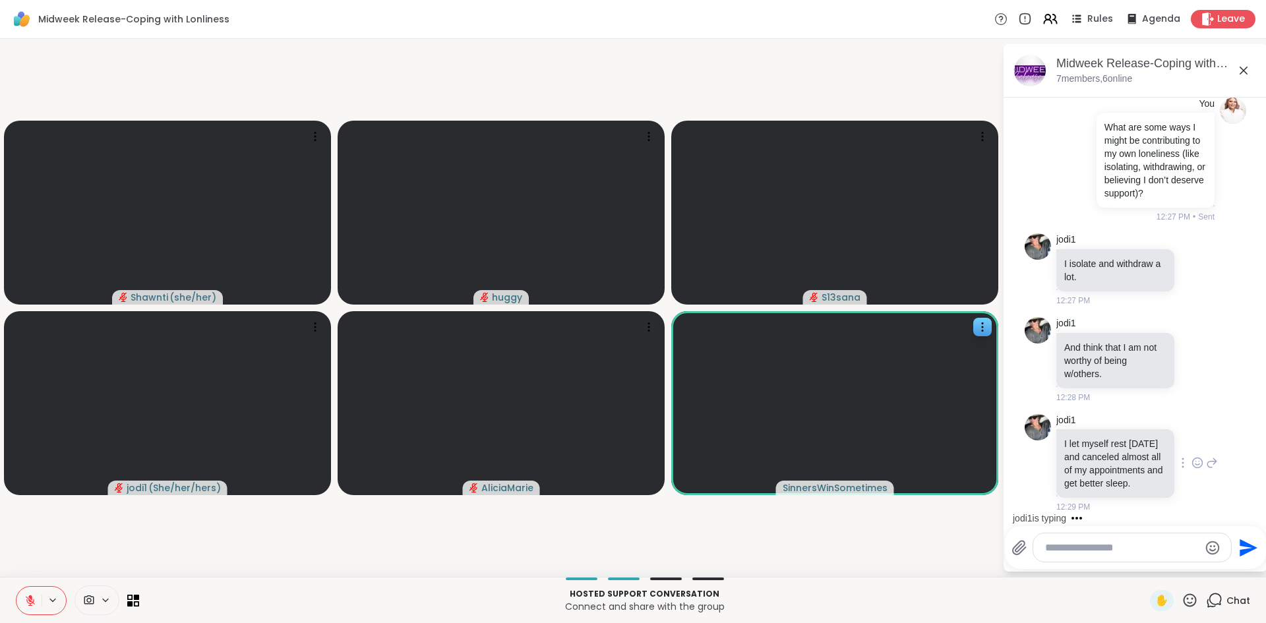
click at [1192, 457] on icon at bounding box center [1198, 462] width 12 height 13
click at [1192, 437] on div "Select Reaction: Heart" at bounding box center [1198, 442] width 12 height 12
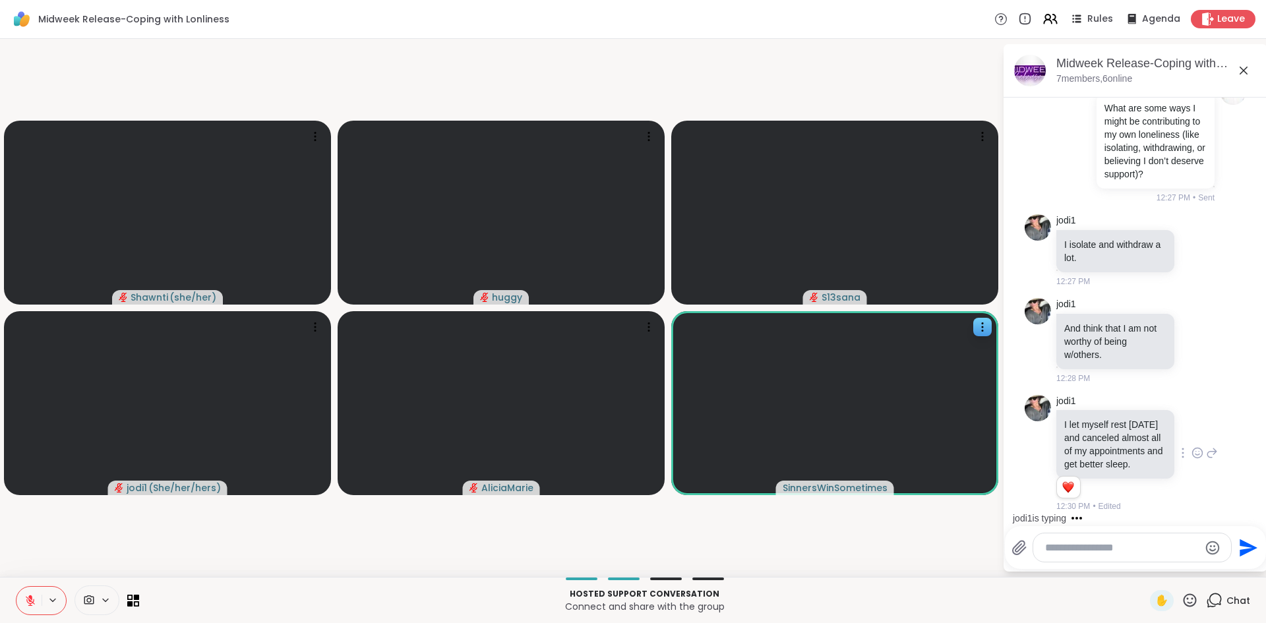
scroll to position [3184, 0]
click at [1206, 445] on icon at bounding box center [1212, 453] width 12 height 16
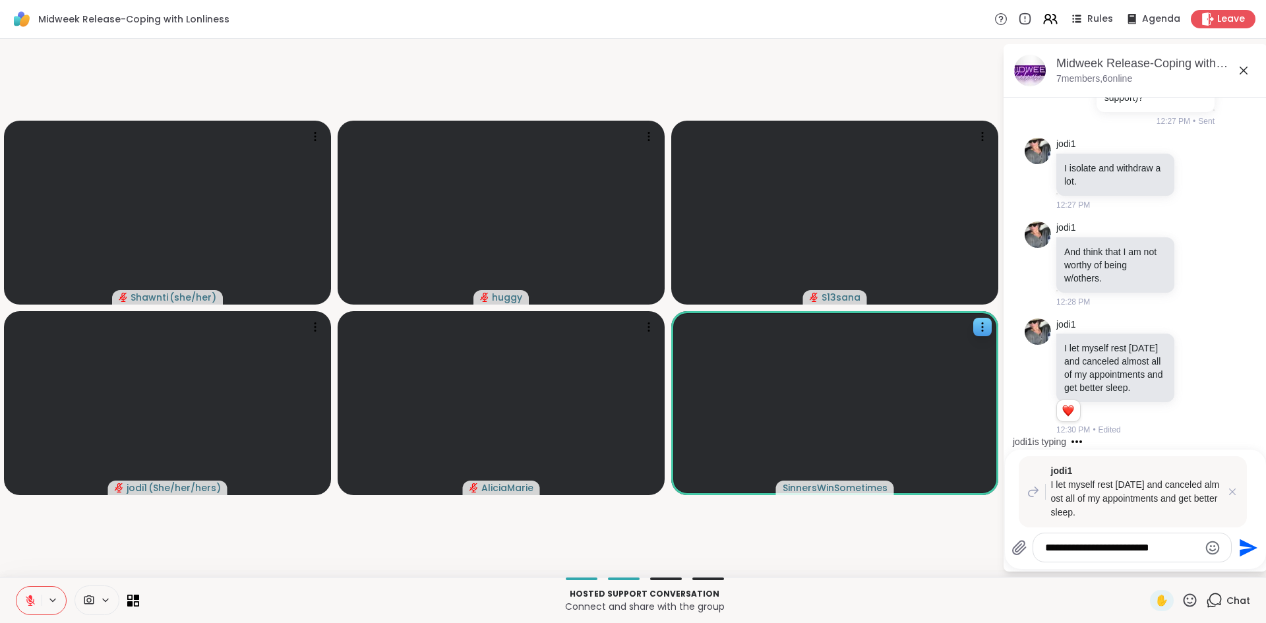
type textarea "**********"
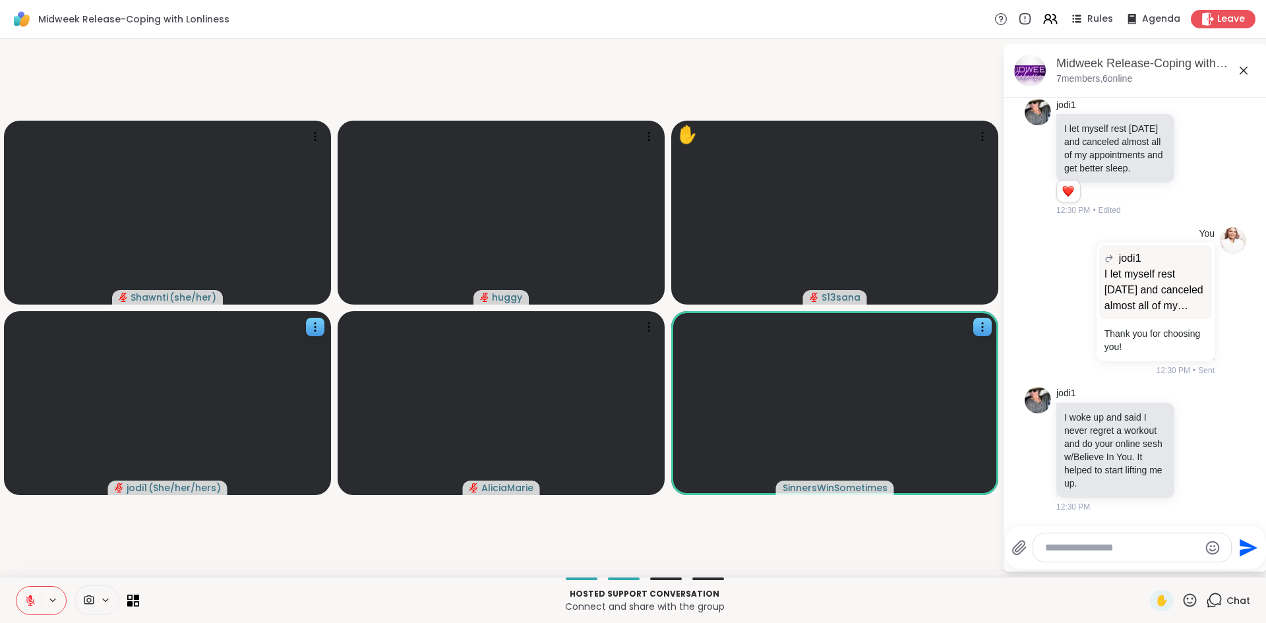
scroll to position [3498, 0]
click at [1192, 446] on icon at bounding box center [1198, 448] width 12 height 13
click at [1192, 427] on div "Select Reaction: Heart" at bounding box center [1198, 428] width 12 height 12
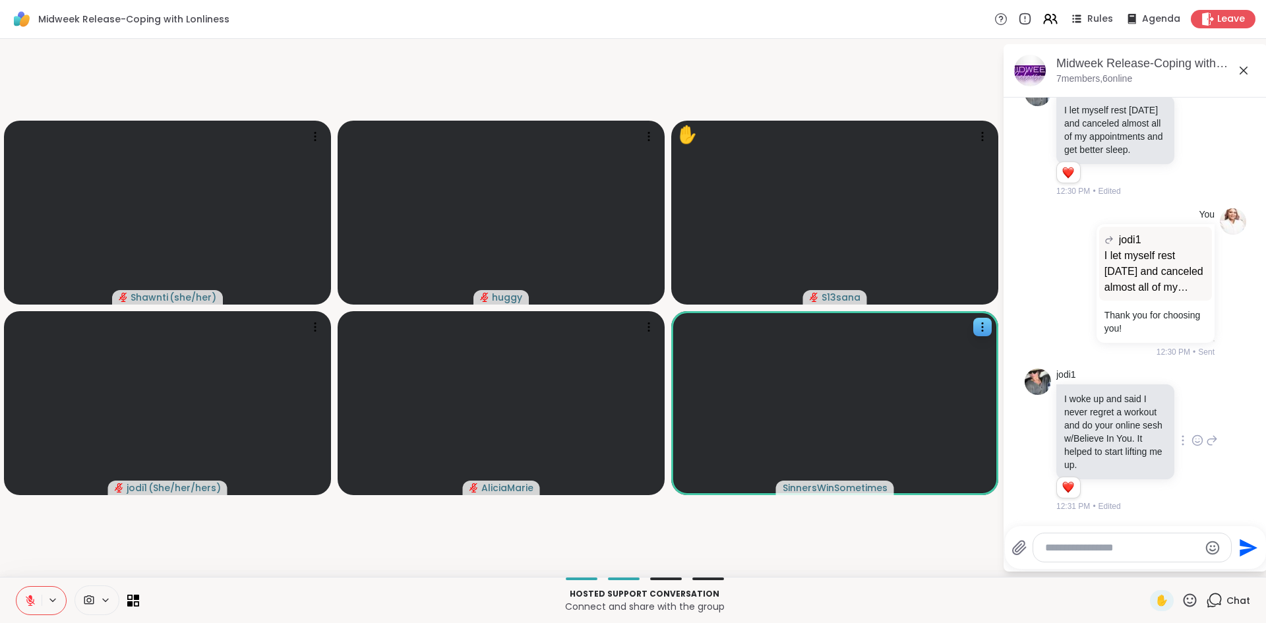
scroll to position [3517, 0]
click at [1182, 599] on icon at bounding box center [1190, 600] width 16 height 16
click at [1087, 564] on span "❤️" at bounding box center [1093, 566] width 13 height 16
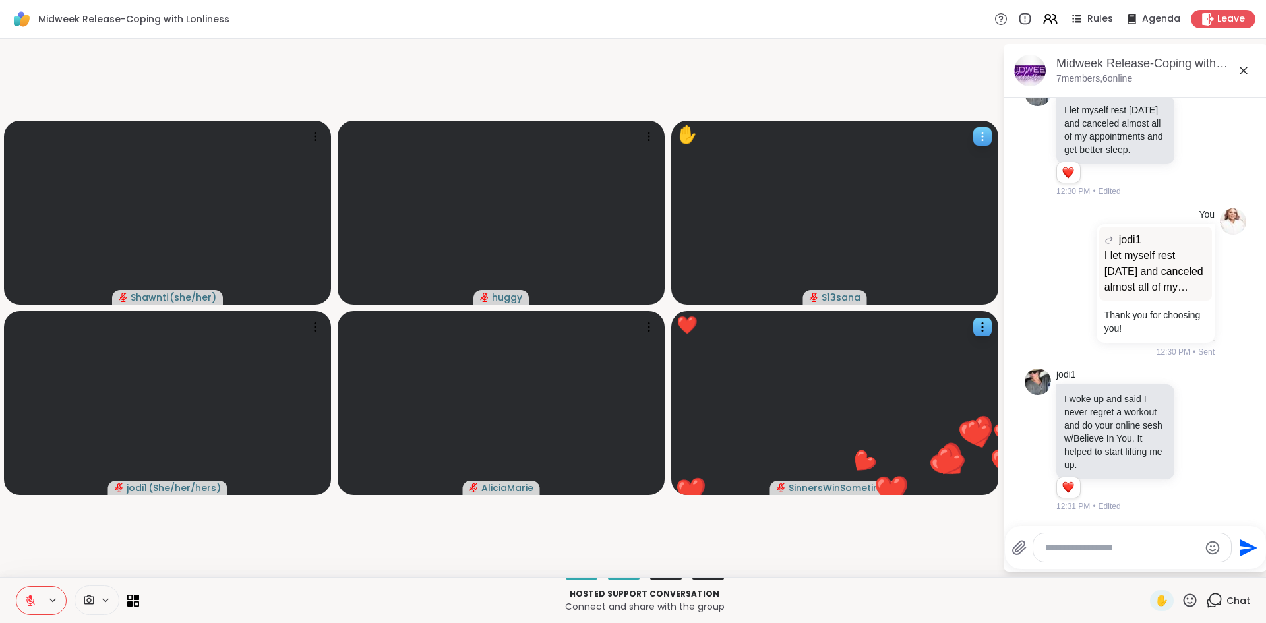
click at [983, 131] on icon at bounding box center [982, 136] width 13 height 13
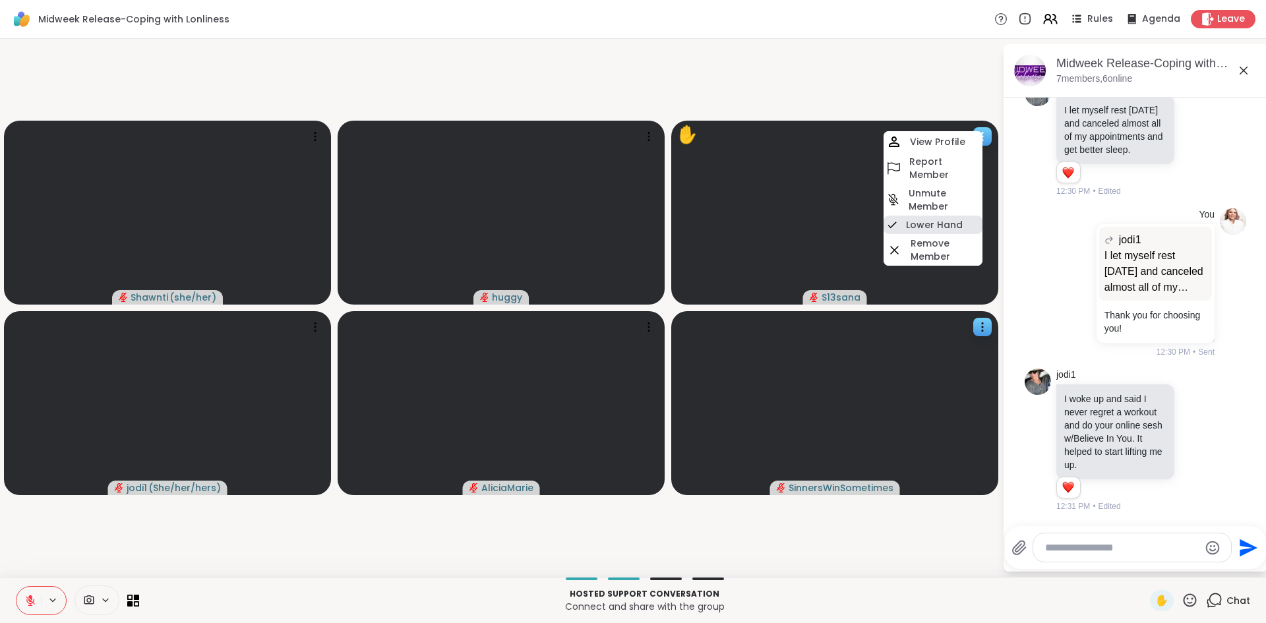
click at [932, 225] on h4 "Lower Hand" at bounding box center [934, 224] width 57 height 13
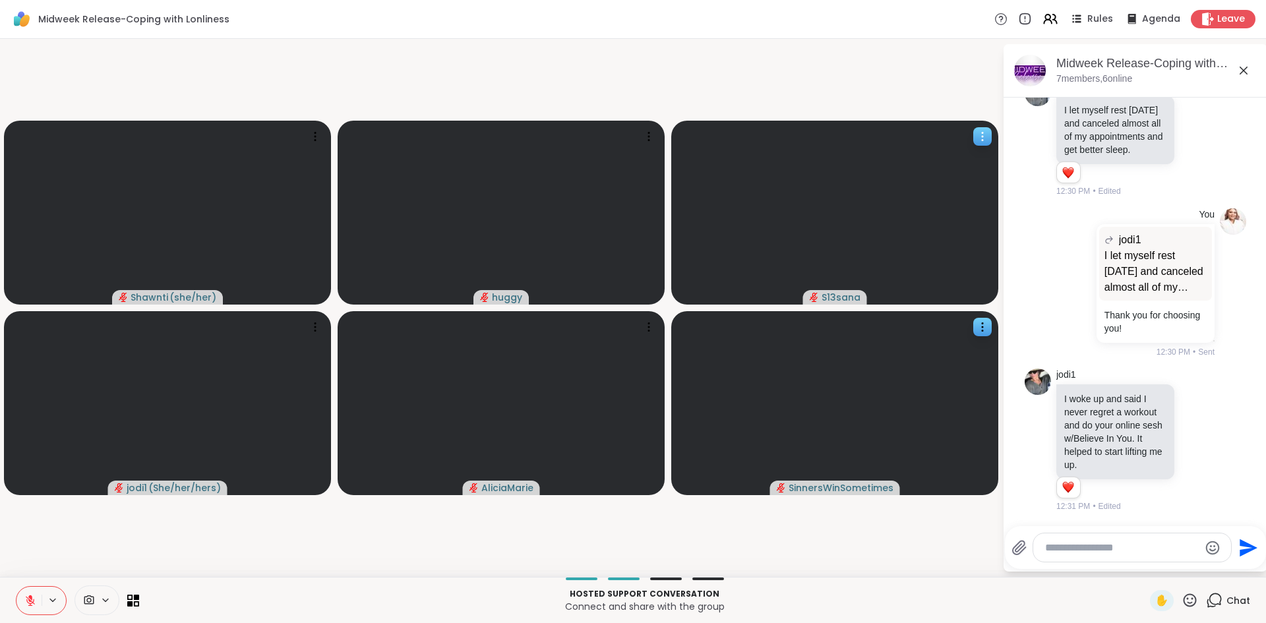
click at [983, 130] on icon at bounding box center [982, 136] width 13 height 13
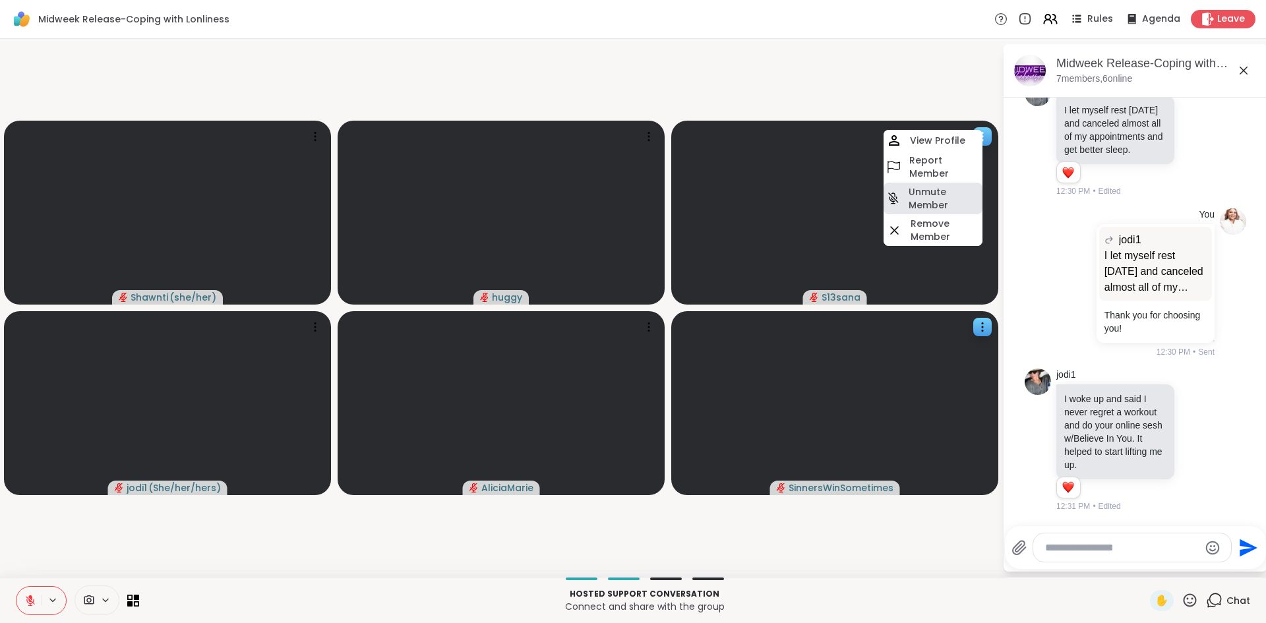
click at [942, 189] on h4 "Unmute Member" at bounding box center [944, 198] width 71 height 26
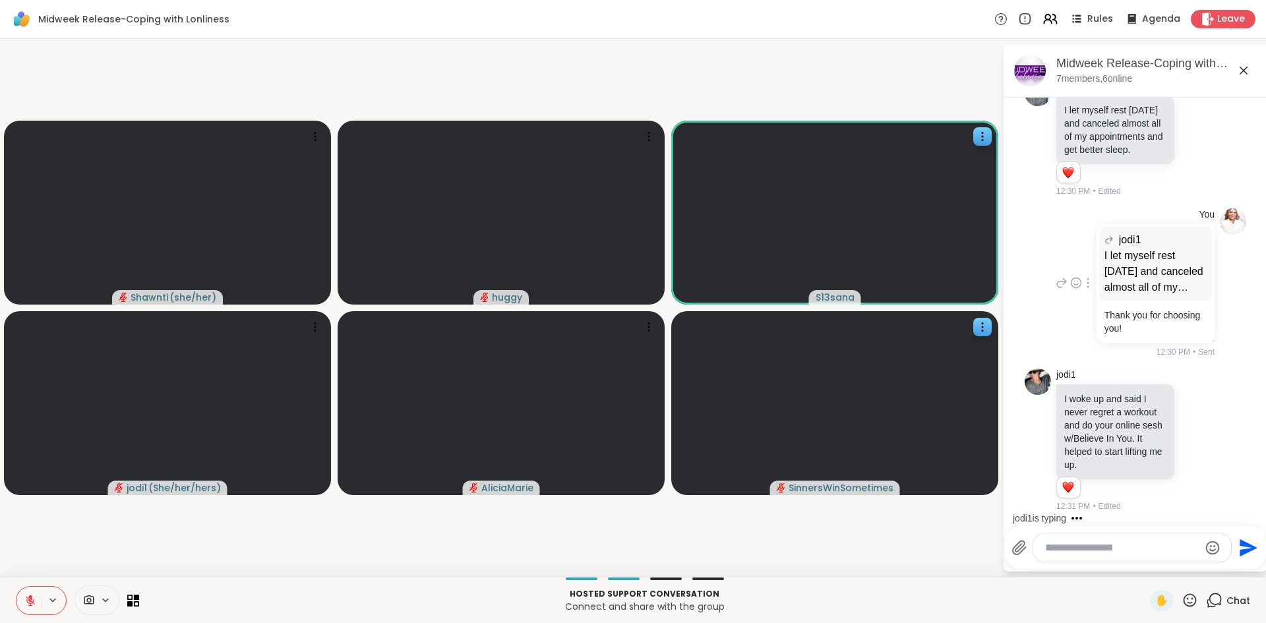
scroll to position [3614, 0]
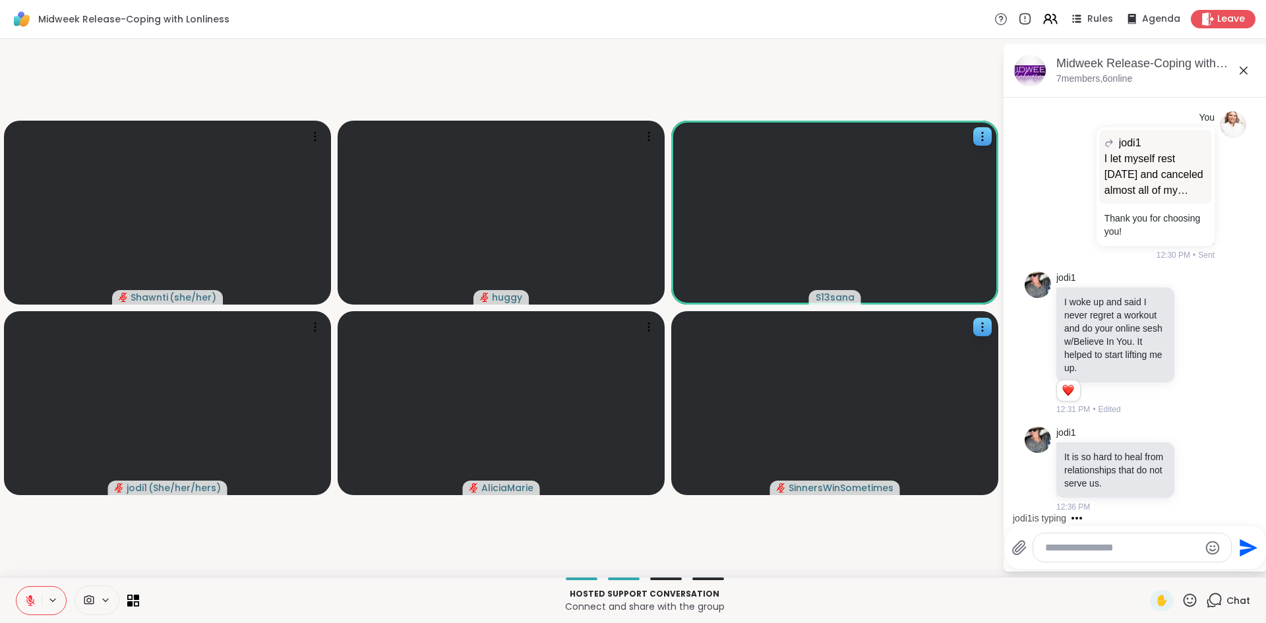
click at [1064, 551] on textarea "Type your message" at bounding box center [1122, 547] width 154 height 13
paste textarea "**********"
type textarea "**********"
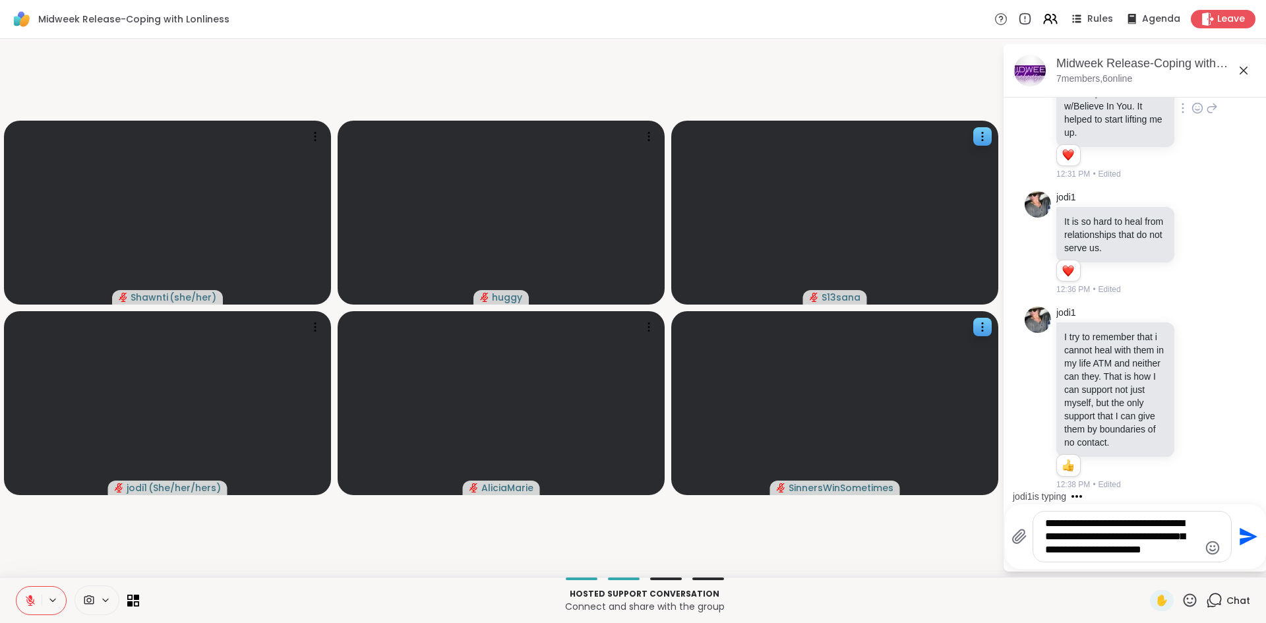
scroll to position [4025, 0]
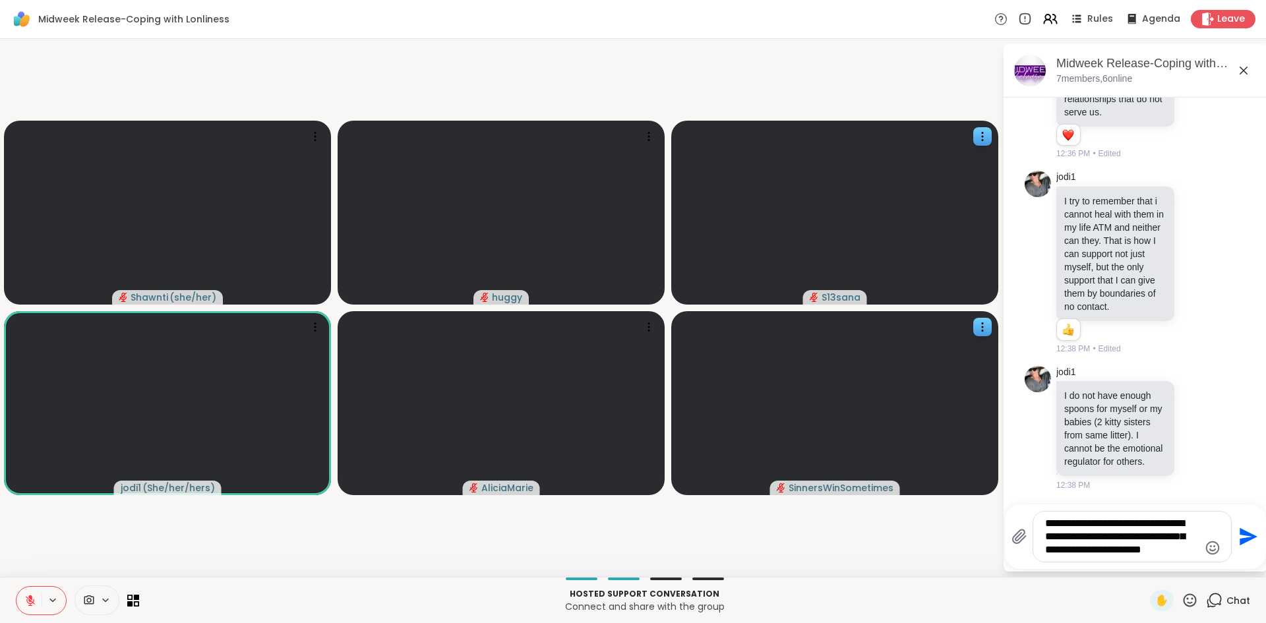
click at [1251, 534] on icon "Send" at bounding box center [1246, 536] width 21 height 21
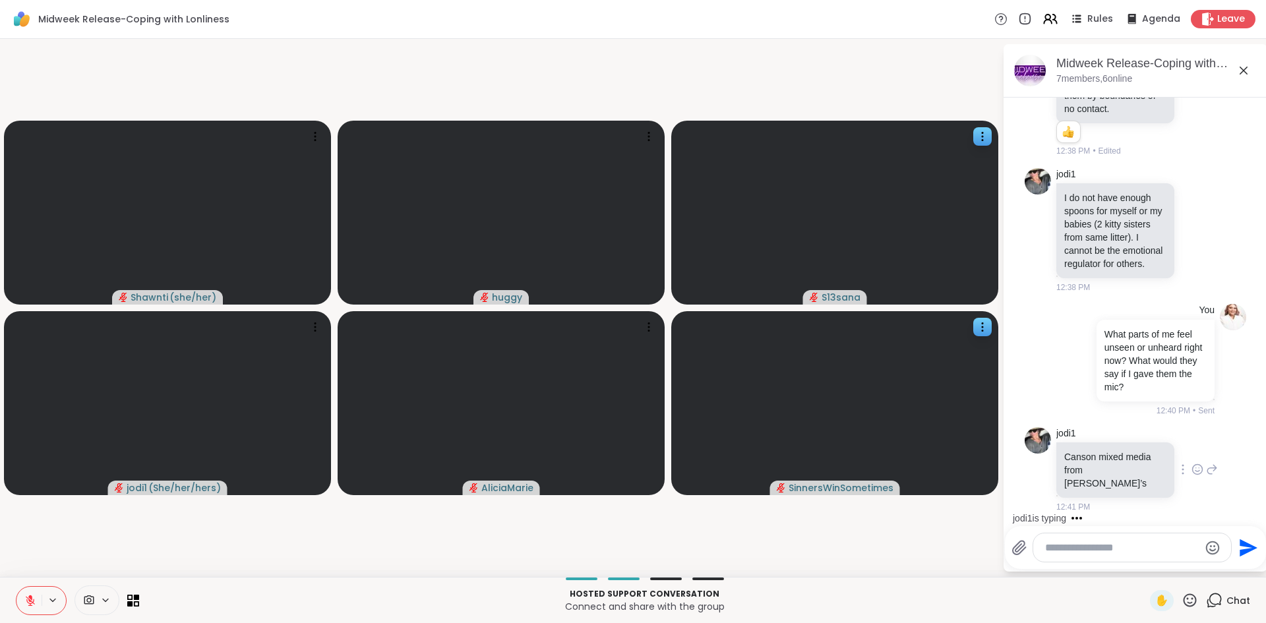
scroll to position [4293, 0]
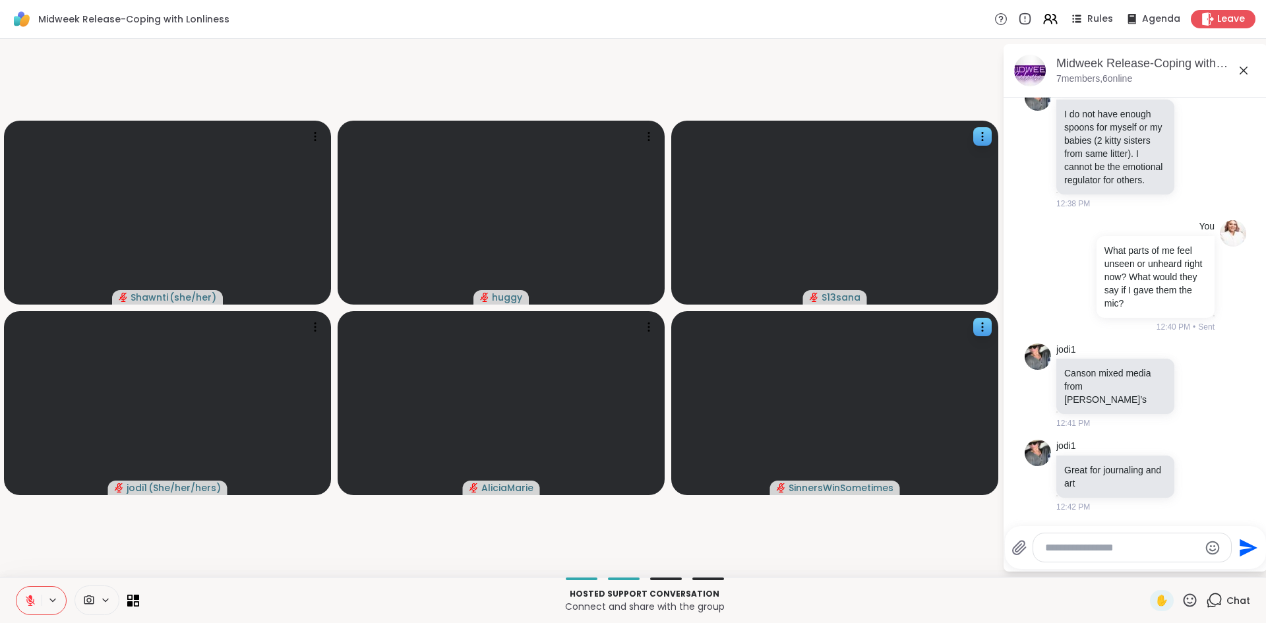
click at [1071, 539] on div at bounding box center [1132, 547] width 198 height 28
click at [1070, 545] on textarea "Type your message" at bounding box center [1122, 547] width 154 height 13
paste textarea "**********"
type textarea "**********"
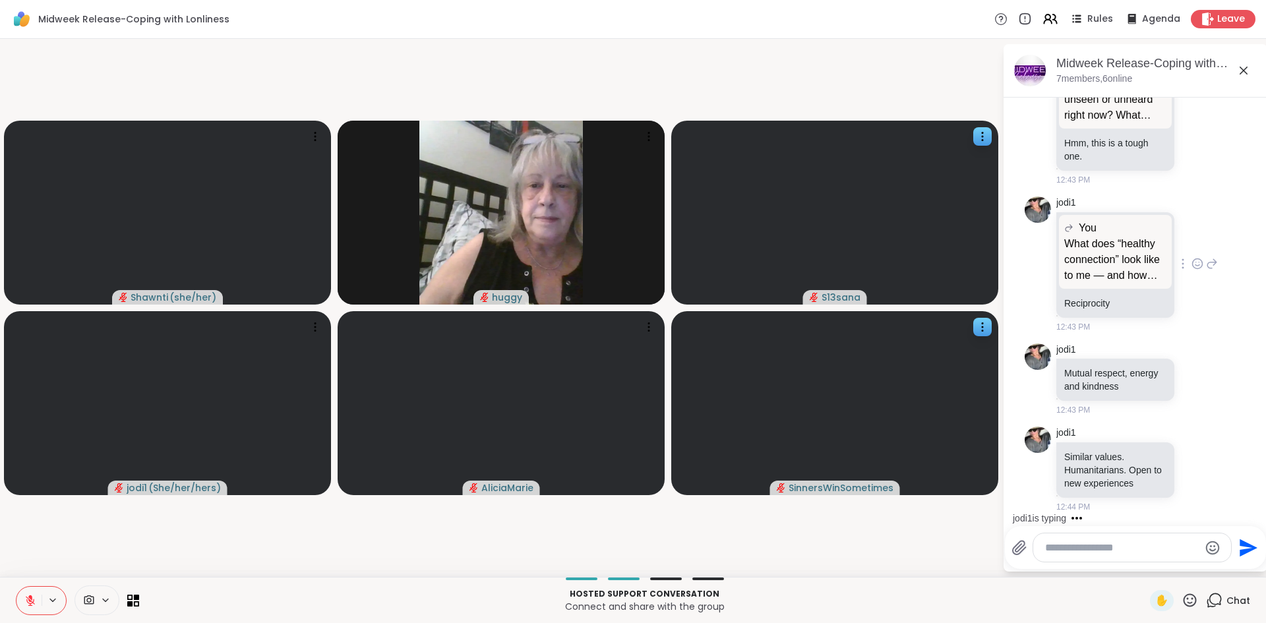
scroll to position [5040, 0]
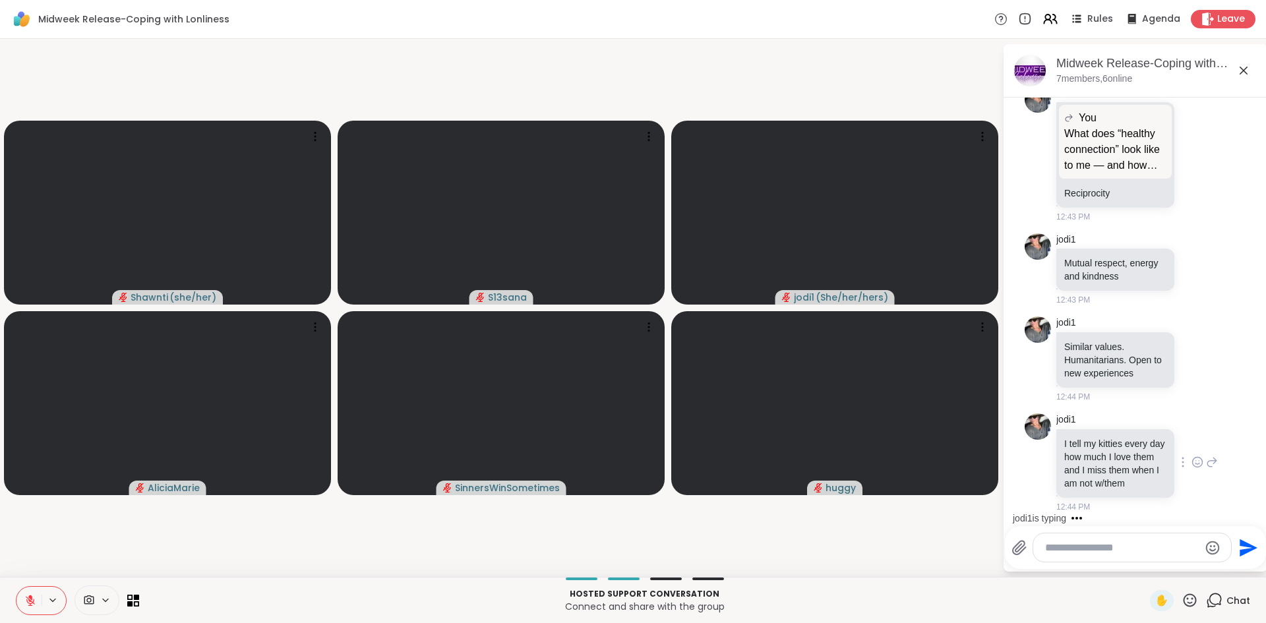
click at [1199, 461] on icon at bounding box center [1199, 461] width 0 height 0
click at [1192, 435] on div "Select Reaction: Heart" at bounding box center [1198, 441] width 12 height 12
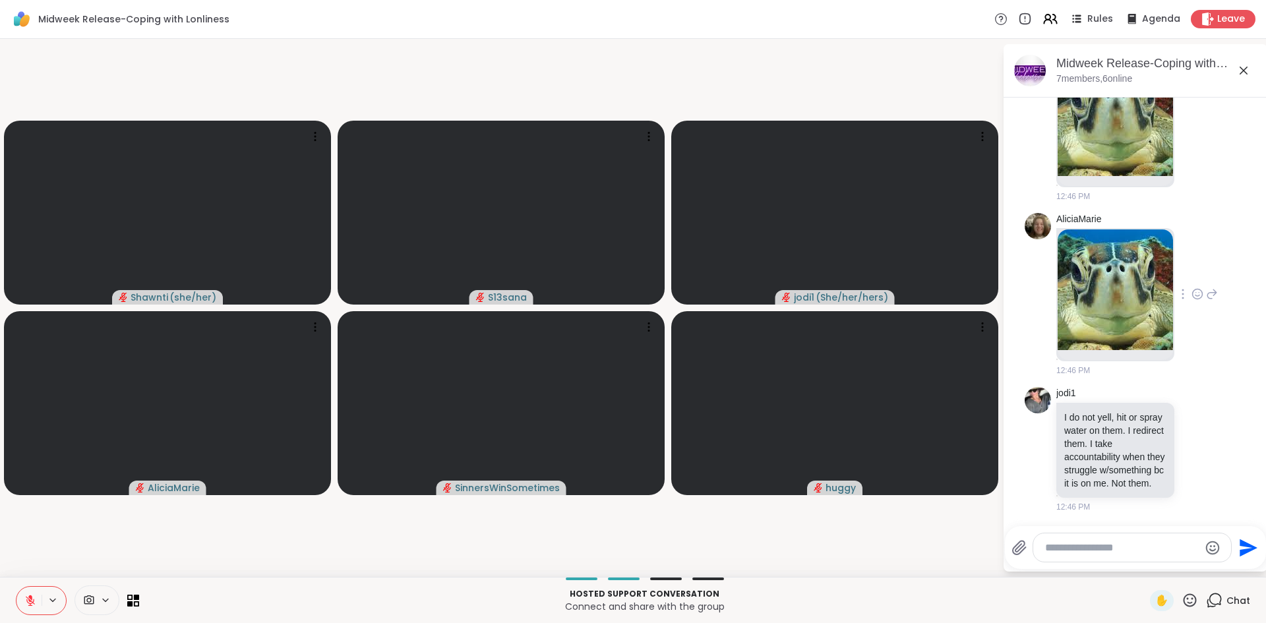
scroll to position [5557, 0]
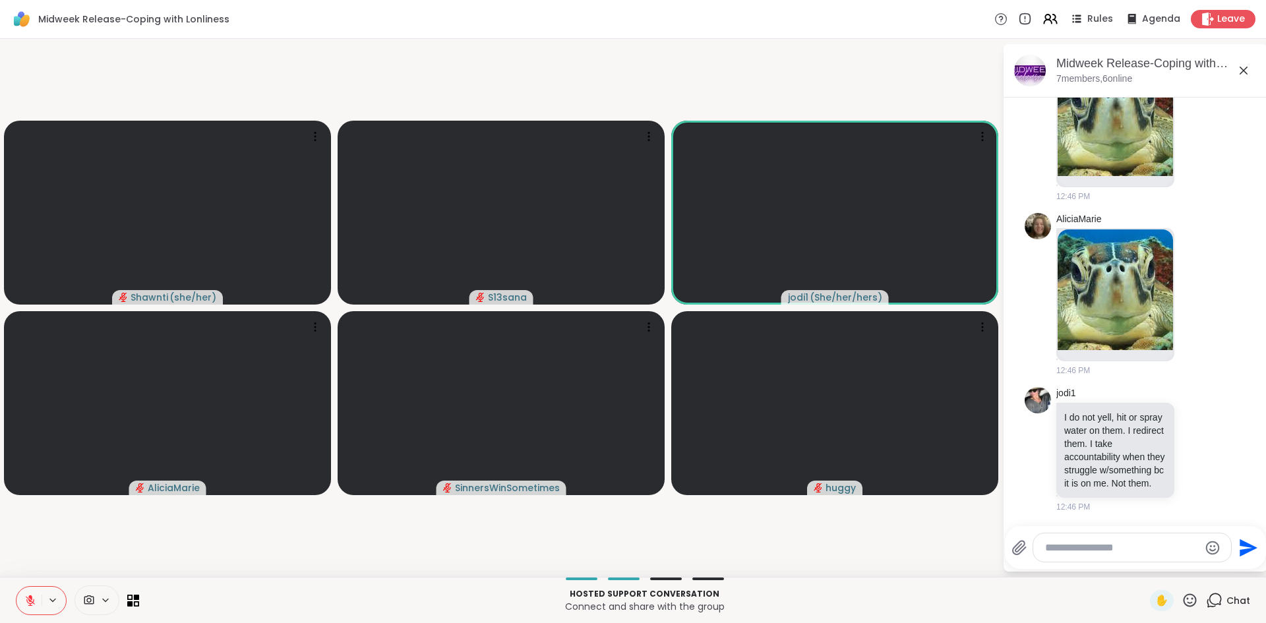
click at [1079, 551] on textarea "Type your message" at bounding box center [1122, 547] width 154 height 13
paste textarea "**********"
type textarea "**********"
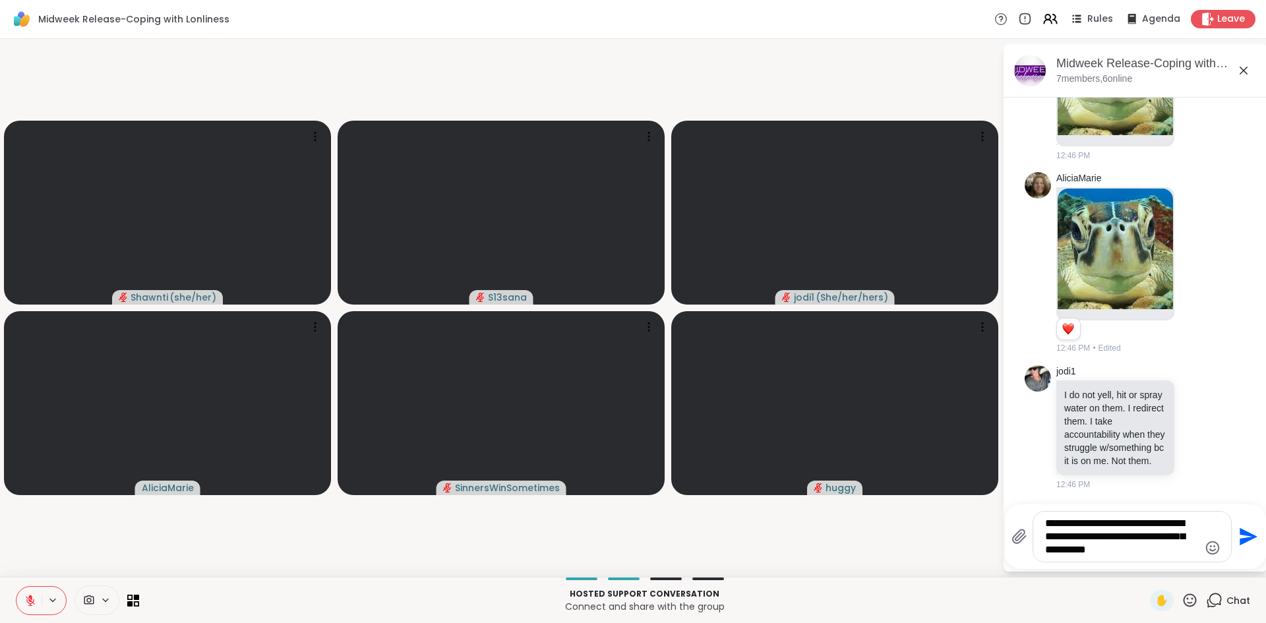
drag, startPoint x: 1045, startPoint y: 524, endPoint x: 1164, endPoint y: 553, distance: 122.0
click at [1163, 552] on textarea "**********" at bounding box center [1122, 537] width 154 height 40
click at [1164, 553] on textarea "**********" at bounding box center [1122, 537] width 154 height 40
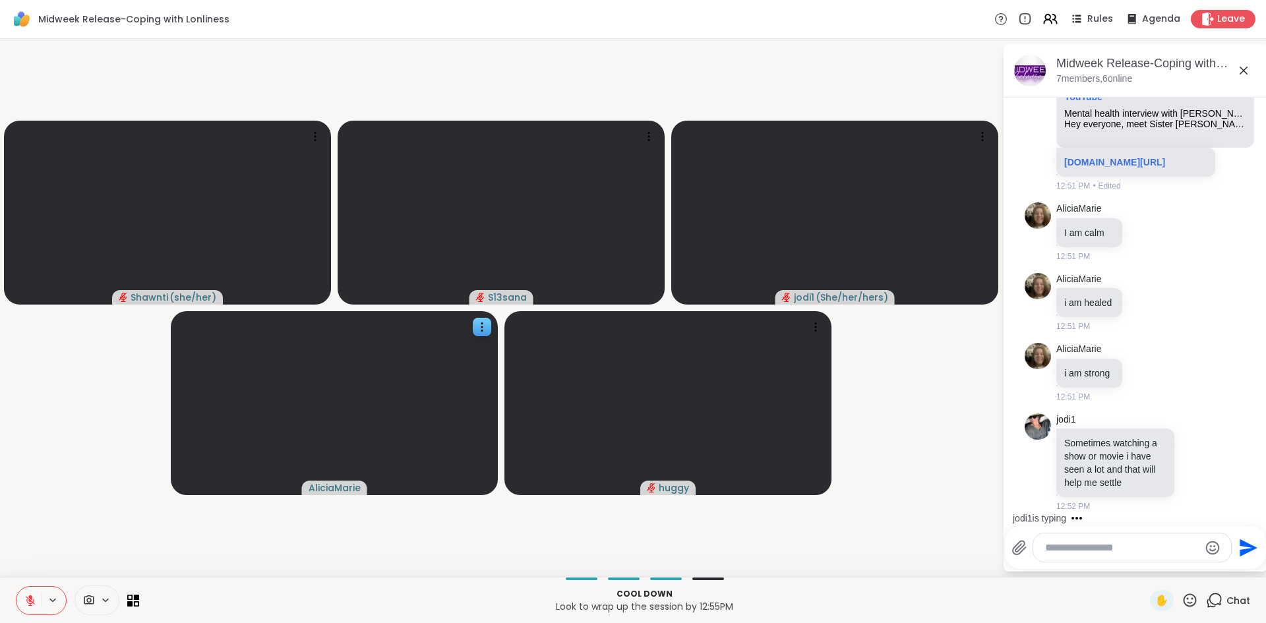
scroll to position [7354, 0]
click at [1083, 551] on textarea "Type your message" at bounding box center [1122, 547] width 154 height 13
paste textarea "**********"
type textarea "**********"
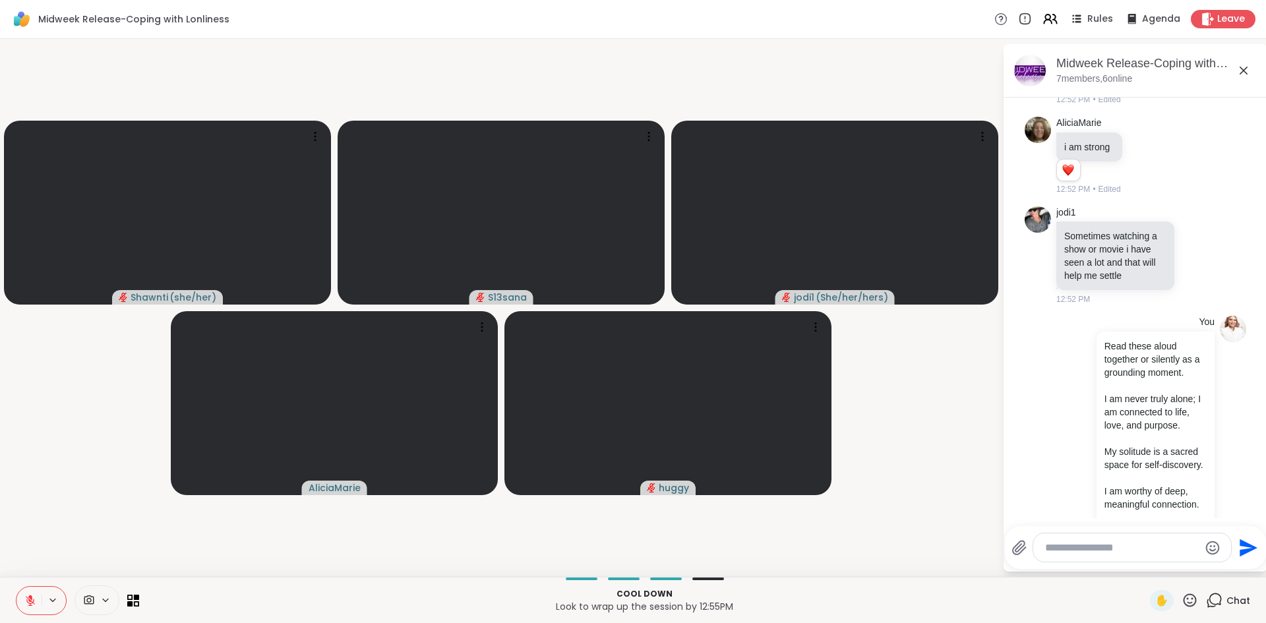
scroll to position [7797, 0]
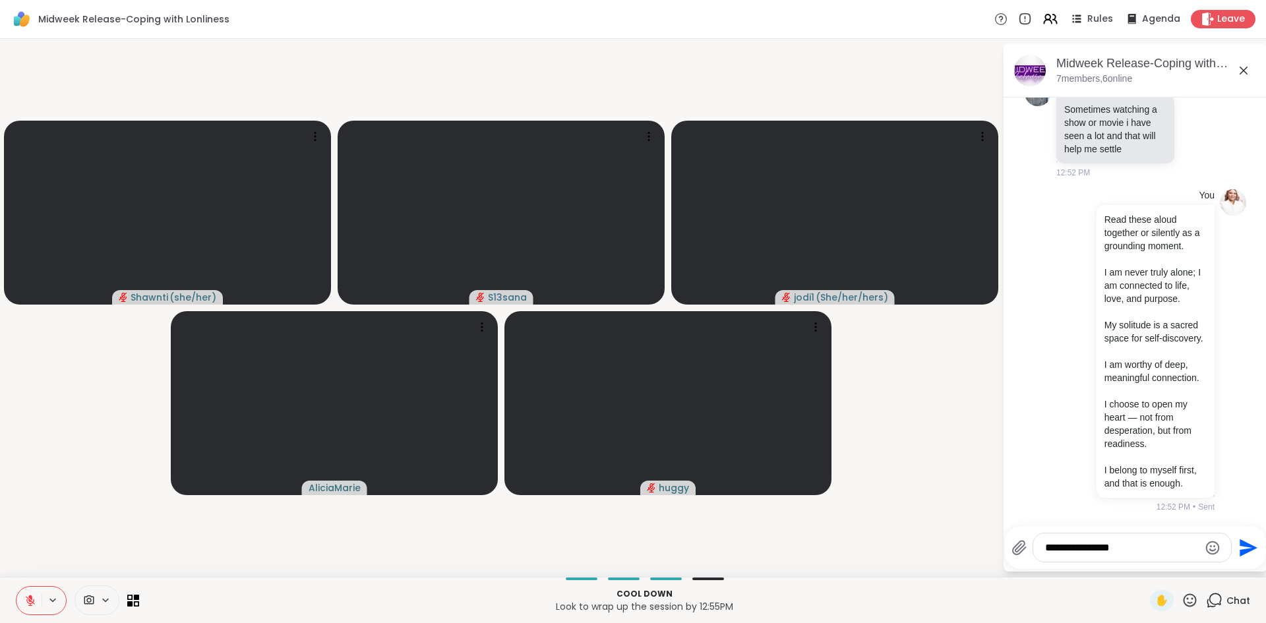
type textarea "**********"
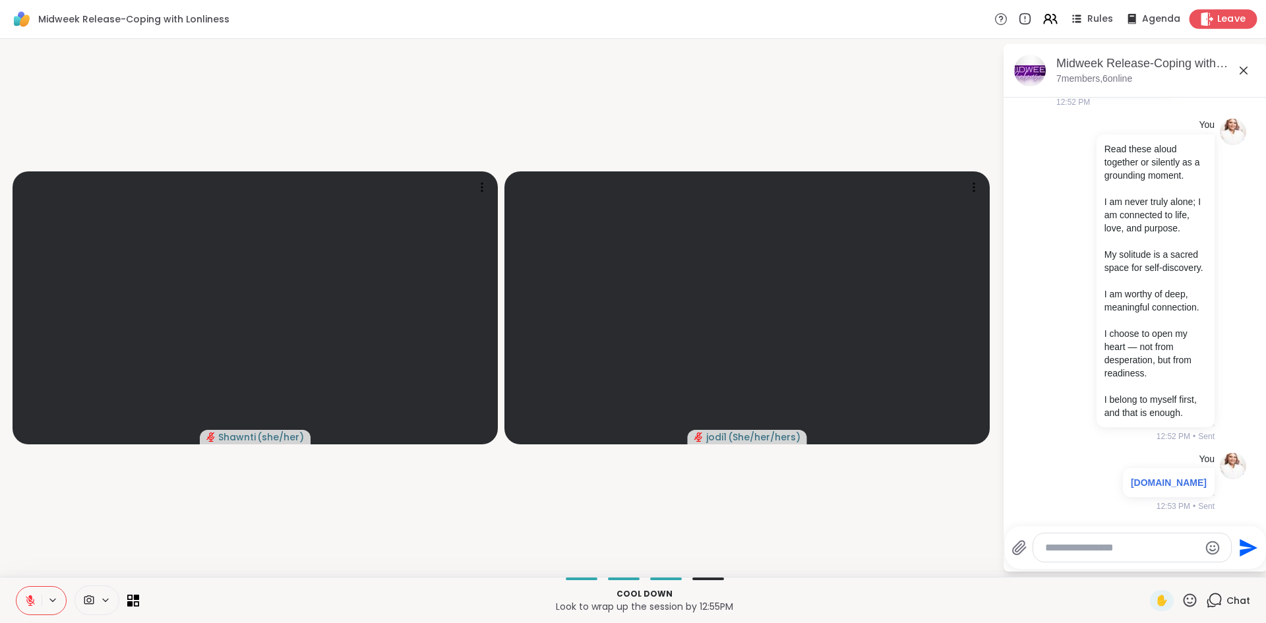
click at [1221, 16] on span "Leave" at bounding box center [1231, 20] width 29 height 14
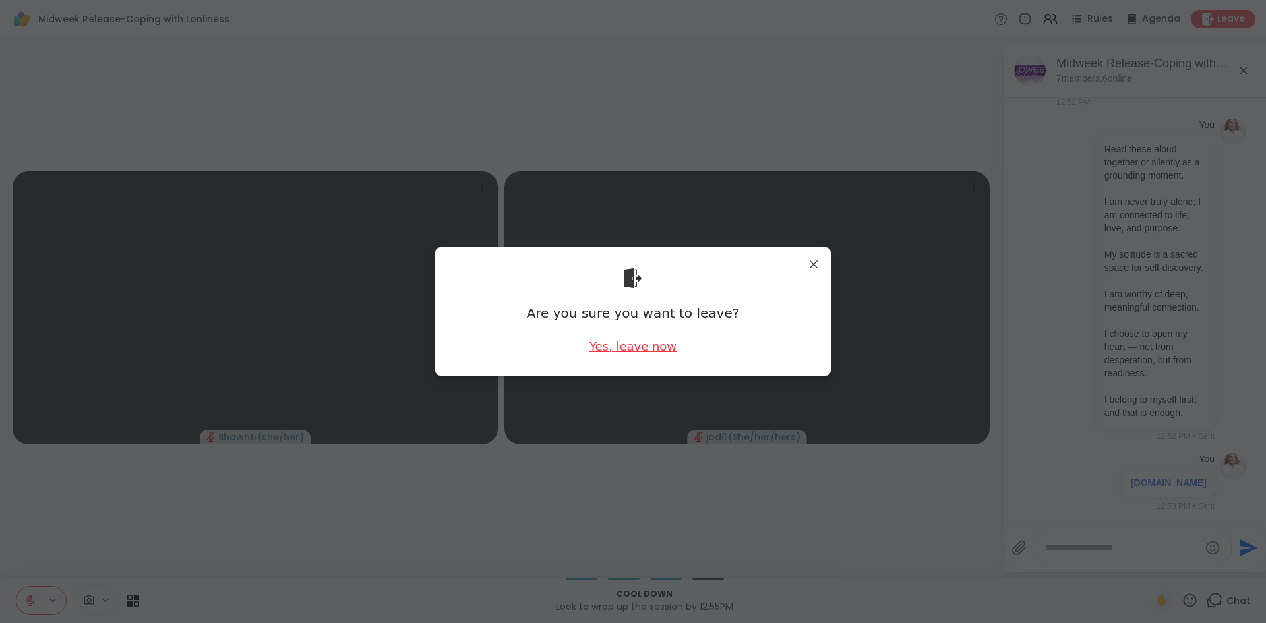
click at [619, 348] on div "Yes, leave now" at bounding box center [633, 346] width 87 height 16
